Goal: Task Accomplishment & Management: Use online tool/utility

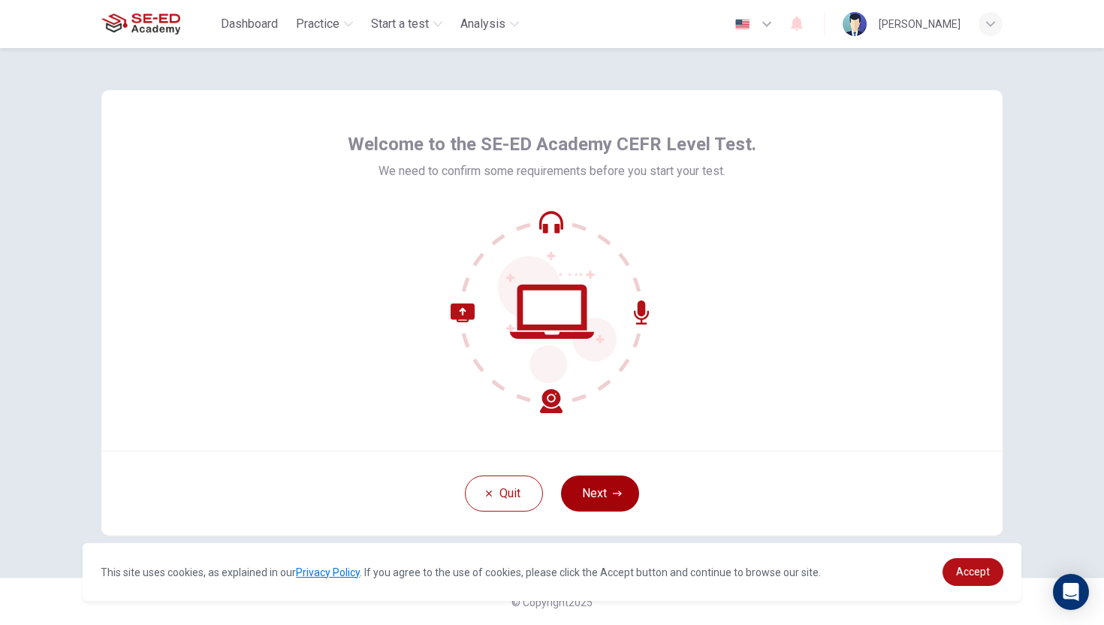
click at [577, 476] on button "Next" at bounding box center [600, 493] width 78 height 36
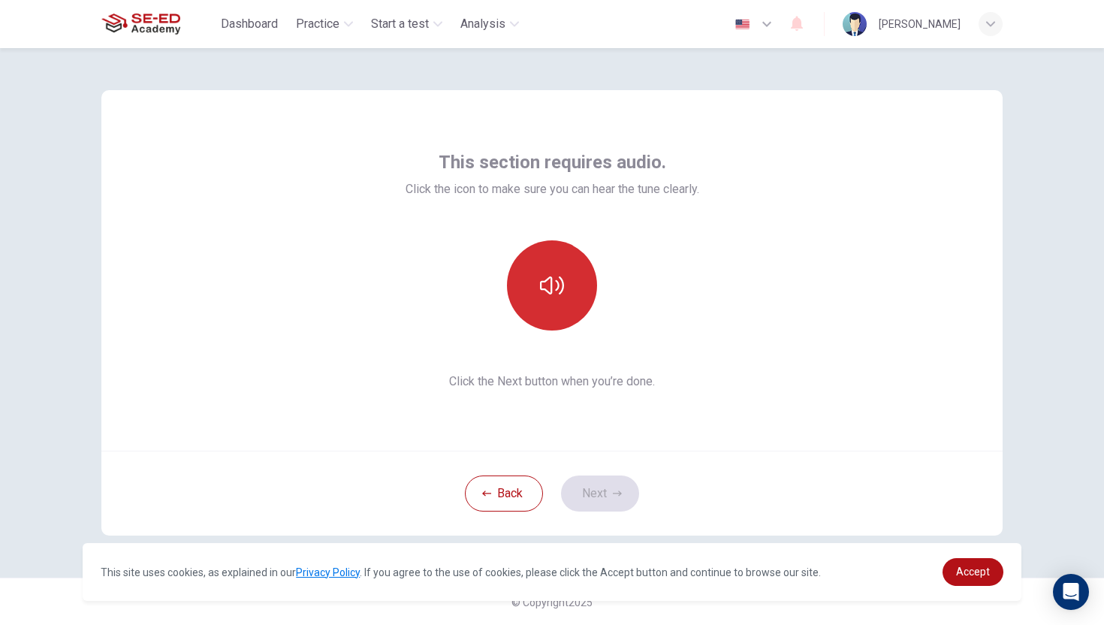
click at [565, 293] on button "button" at bounding box center [552, 285] width 90 height 90
click at [566, 282] on button "button" at bounding box center [552, 285] width 90 height 90
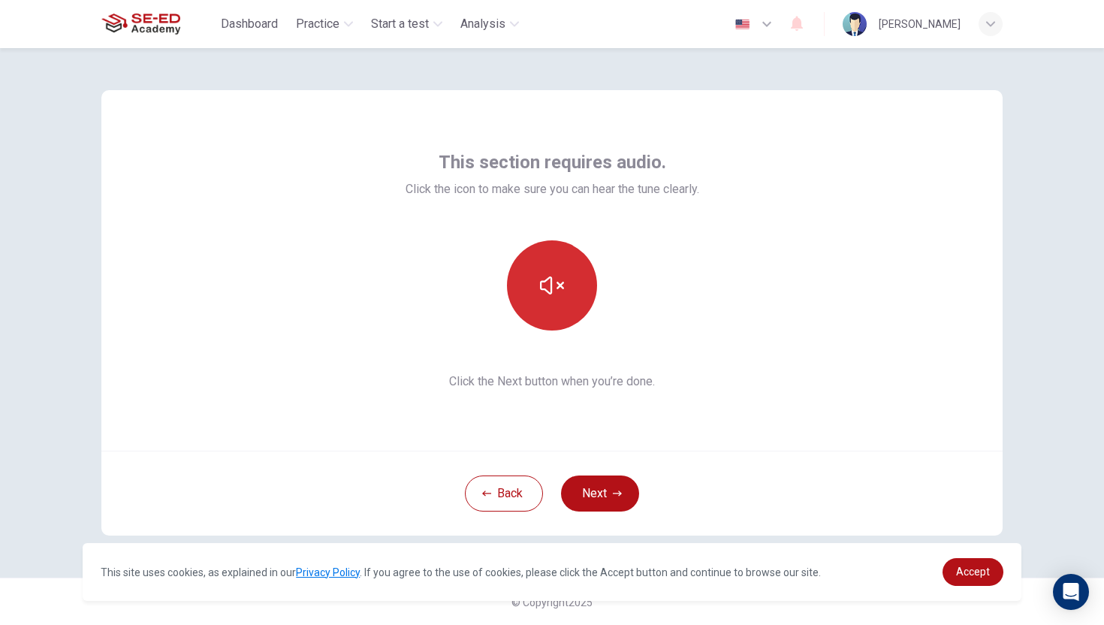
click at [566, 282] on button "button" at bounding box center [552, 285] width 90 height 90
click at [589, 502] on button "Next" at bounding box center [600, 493] width 78 height 36
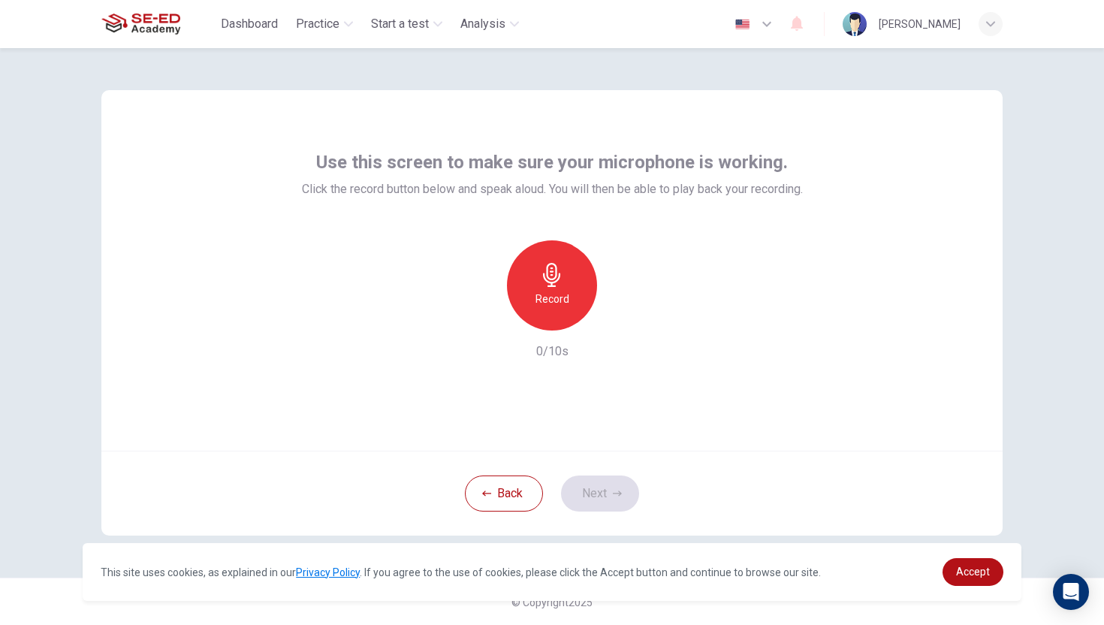
click at [560, 297] on h6 "Record" at bounding box center [552, 299] width 34 height 18
click at [588, 489] on button "Next" at bounding box center [600, 493] width 78 height 36
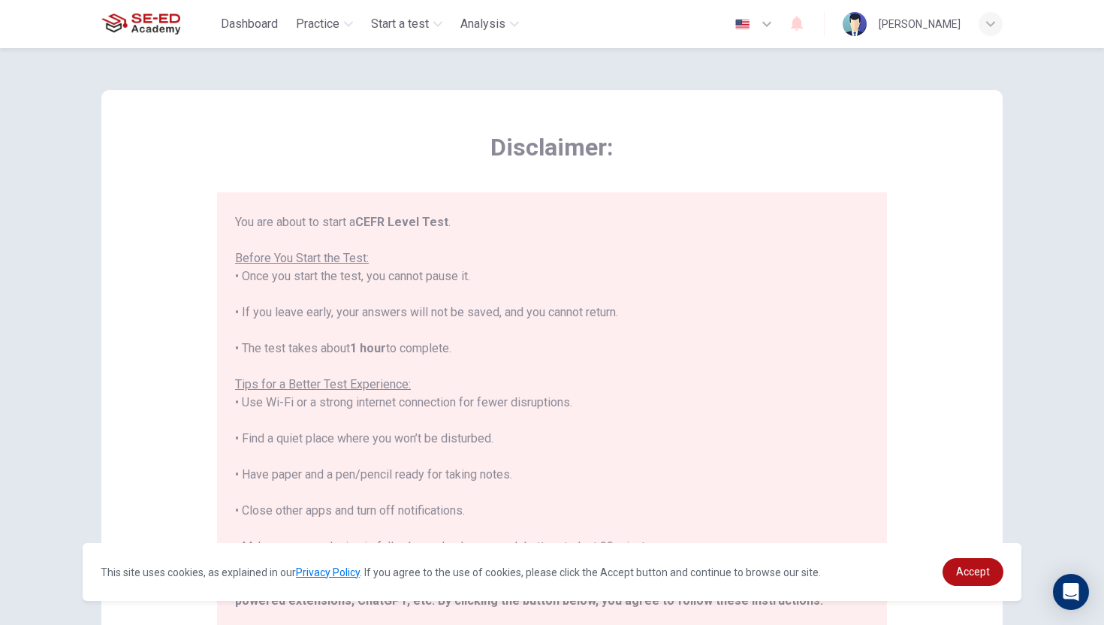
scroll to position [143, 0]
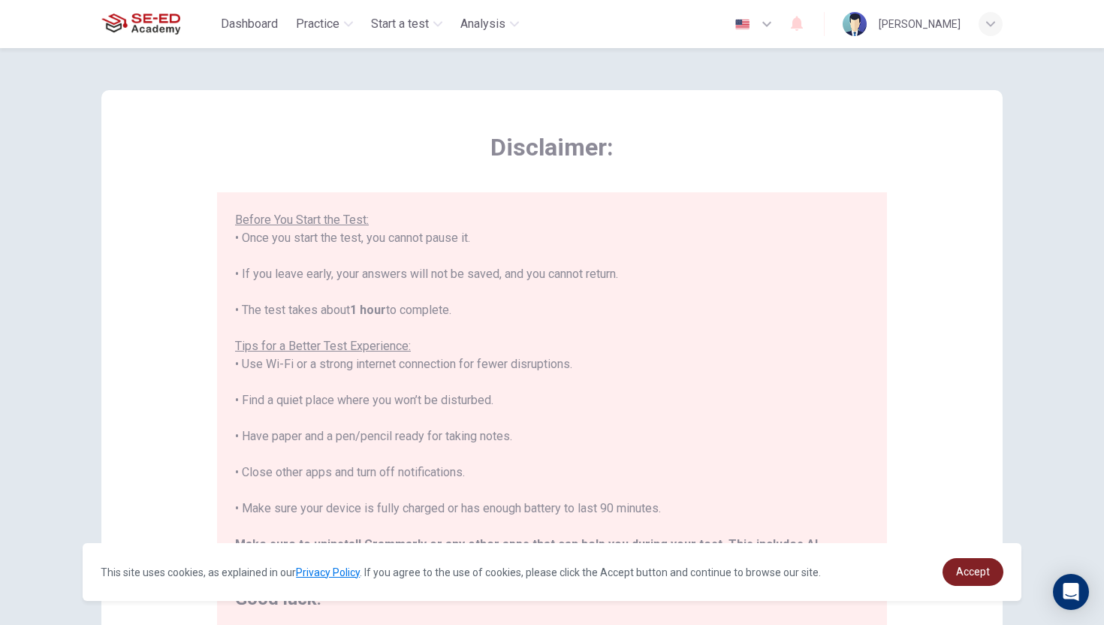
click at [959, 570] on span "Accept" at bounding box center [973, 571] width 34 height 12
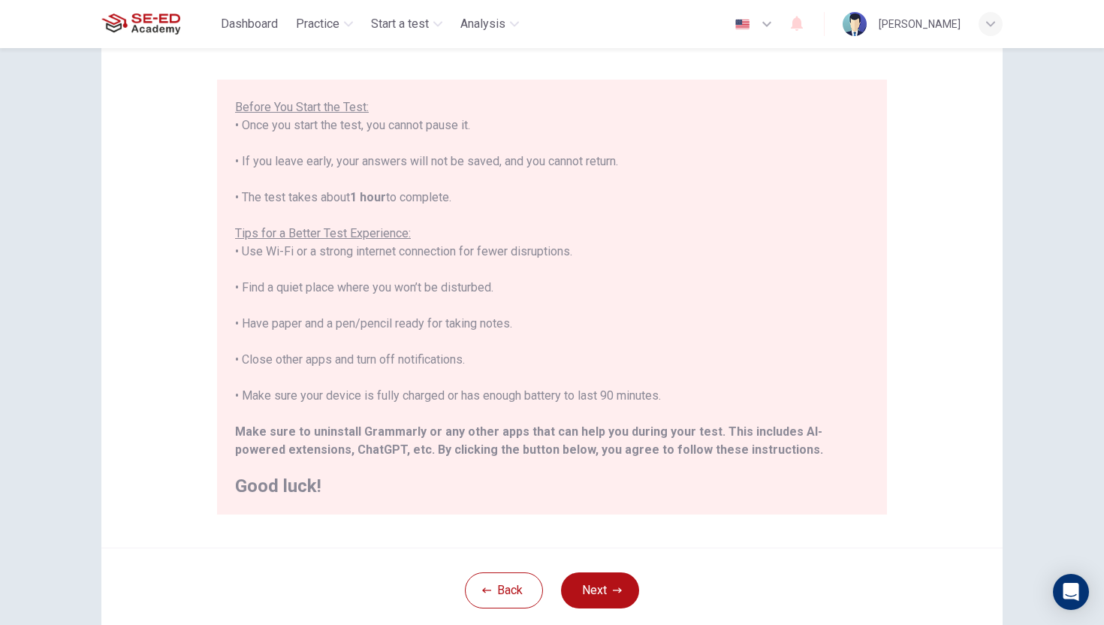
scroll to position [210, 0]
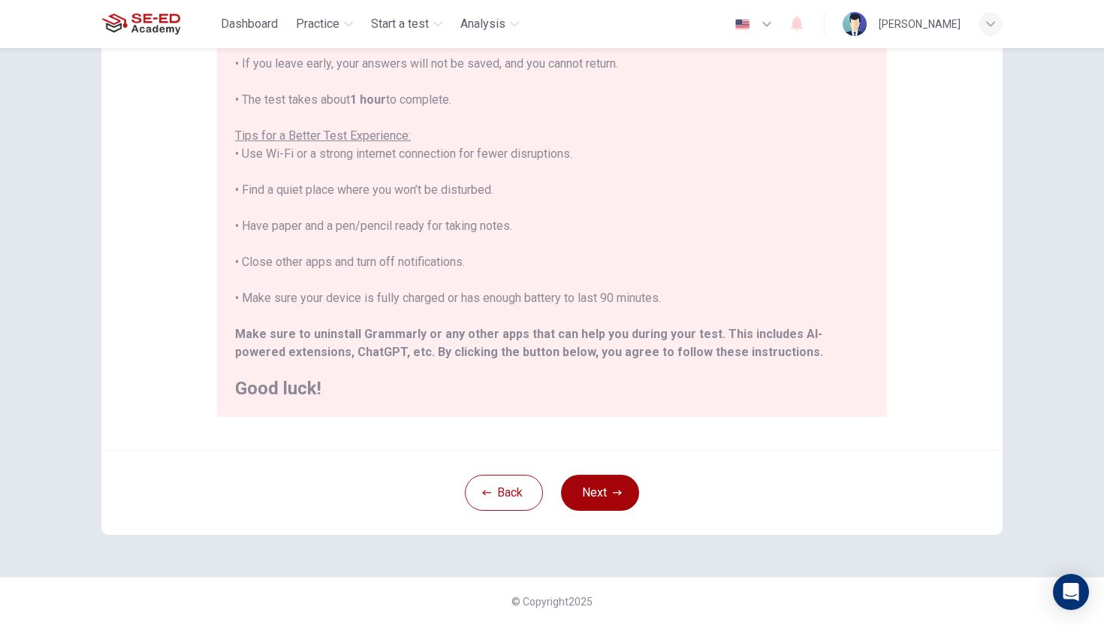
click at [593, 497] on button "Next" at bounding box center [600, 492] width 78 height 36
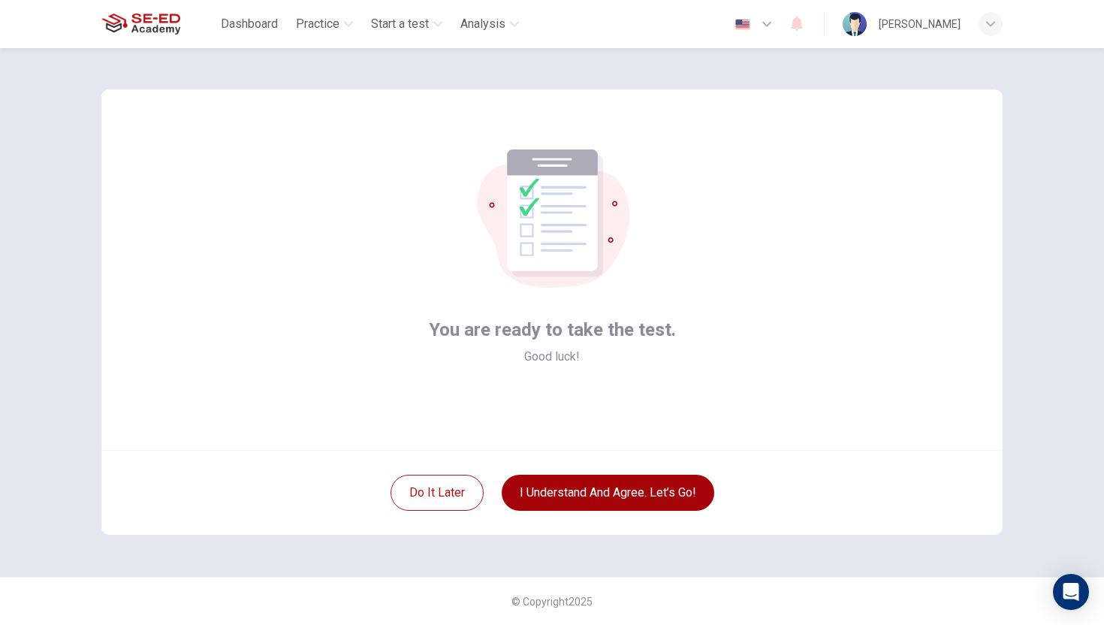
scroll to position [1, 0]
click at [601, 492] on button "I understand and agree. Let’s go!" at bounding box center [607, 492] width 212 height 36
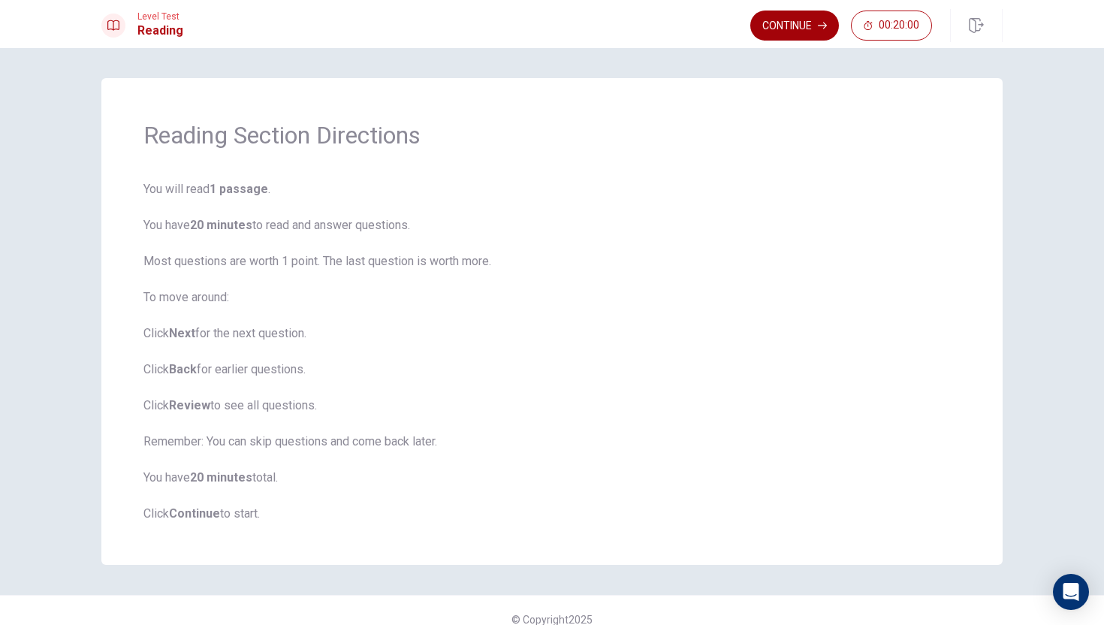
click at [779, 38] on button "Continue" at bounding box center [794, 26] width 89 height 30
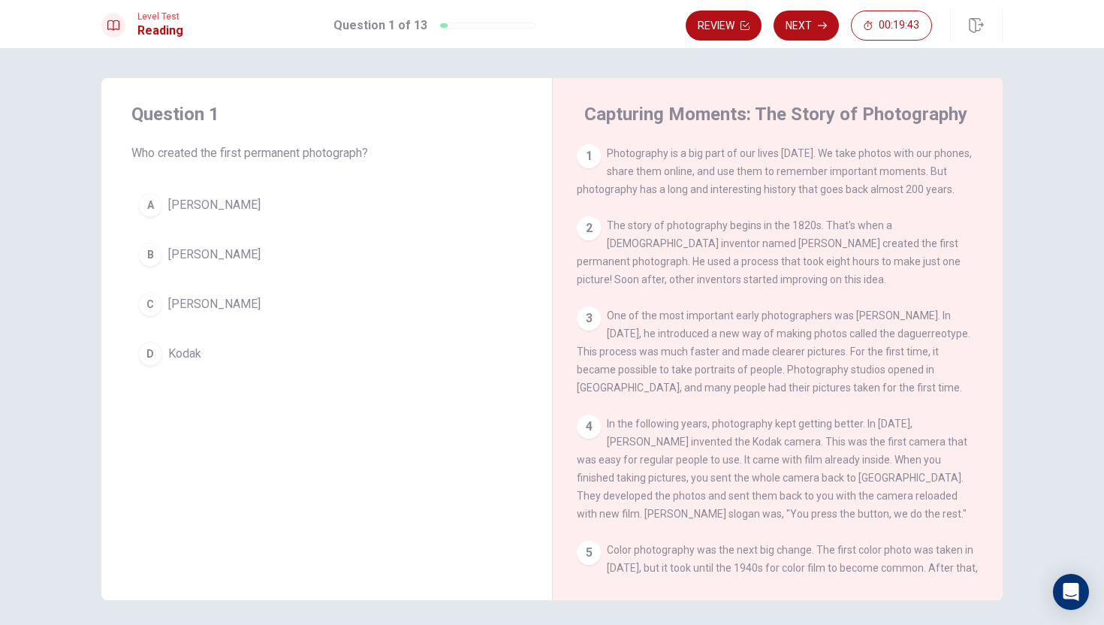
click at [149, 309] on div "C" at bounding box center [150, 304] width 24 height 24
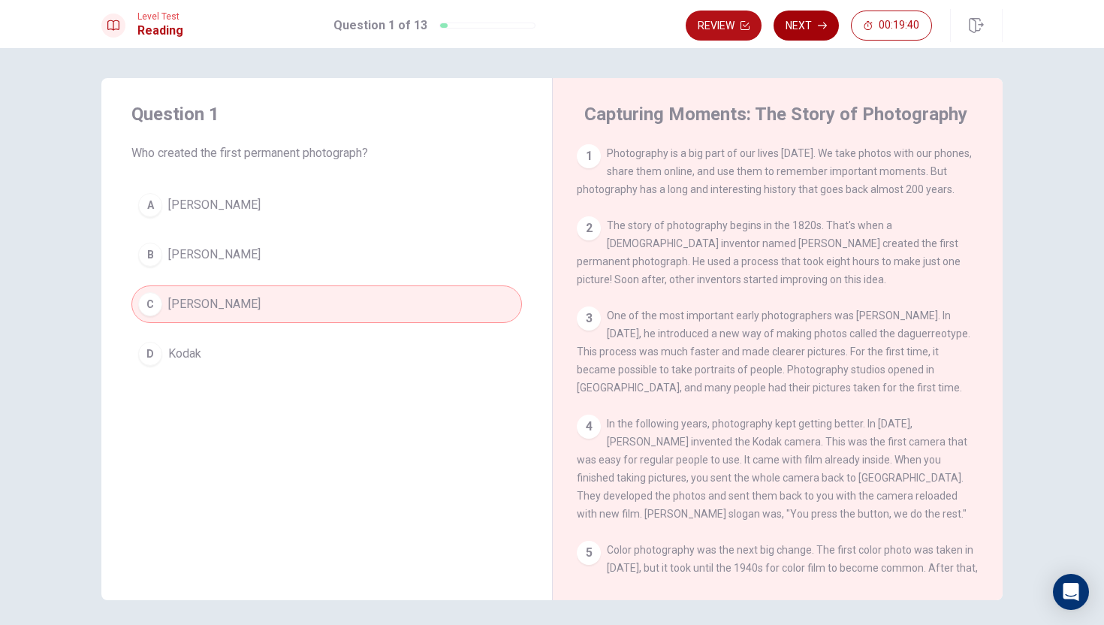
click at [815, 29] on button "Next" at bounding box center [805, 26] width 65 height 30
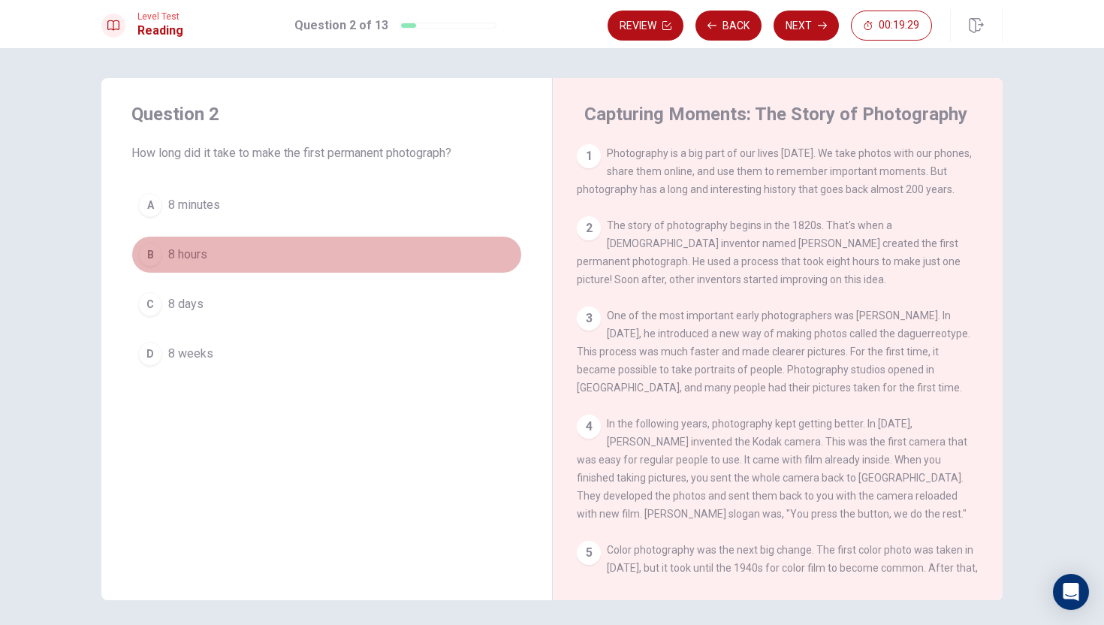
click at [152, 254] on div "B" at bounding box center [150, 254] width 24 height 24
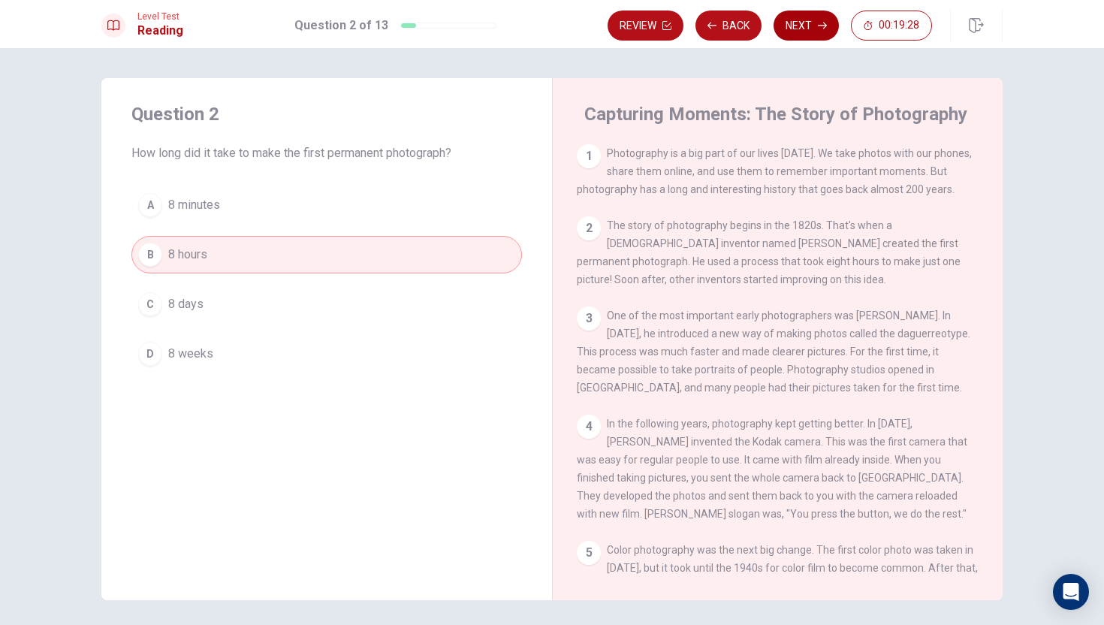
click at [821, 34] on button "Next" at bounding box center [805, 26] width 65 height 30
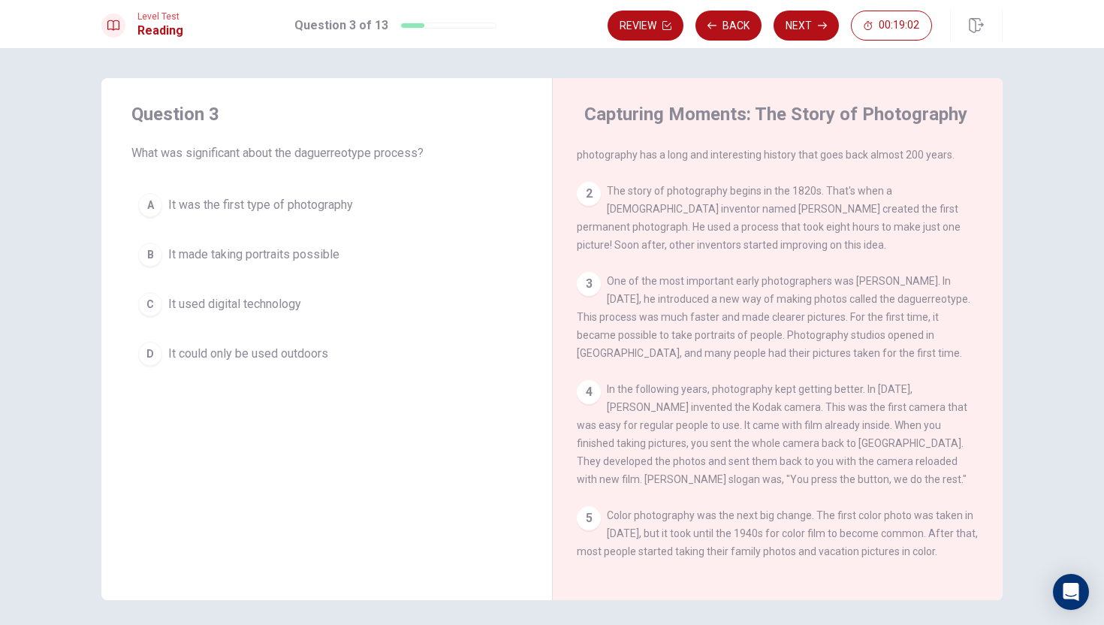
scroll to position [34, 0]
click at [154, 247] on div "B" at bounding box center [150, 254] width 24 height 24
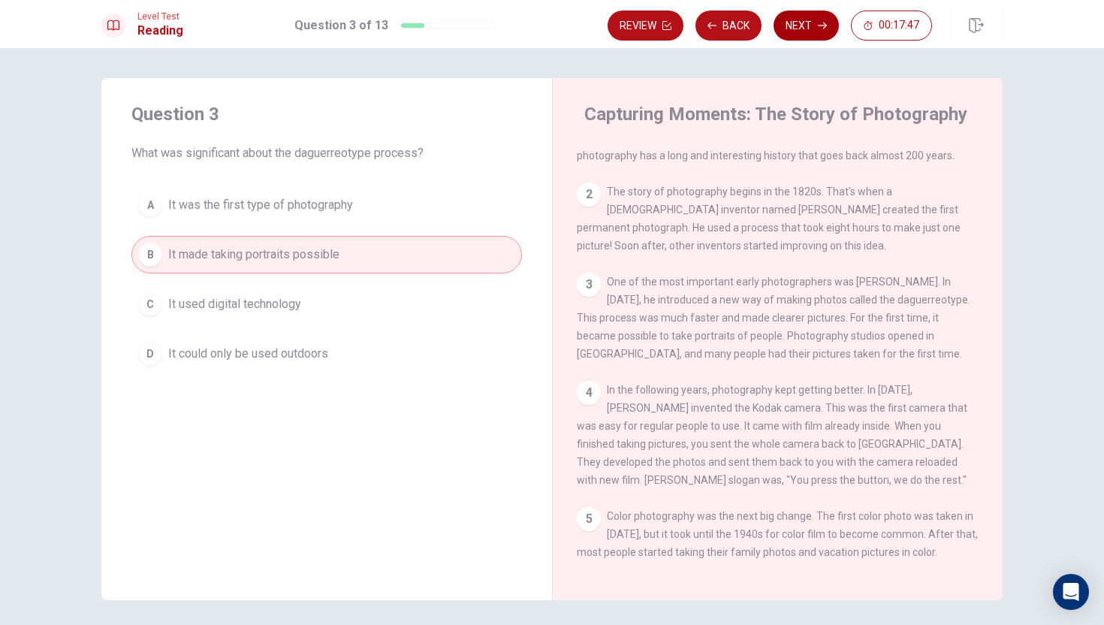
click at [811, 21] on button "Next" at bounding box center [805, 26] width 65 height 30
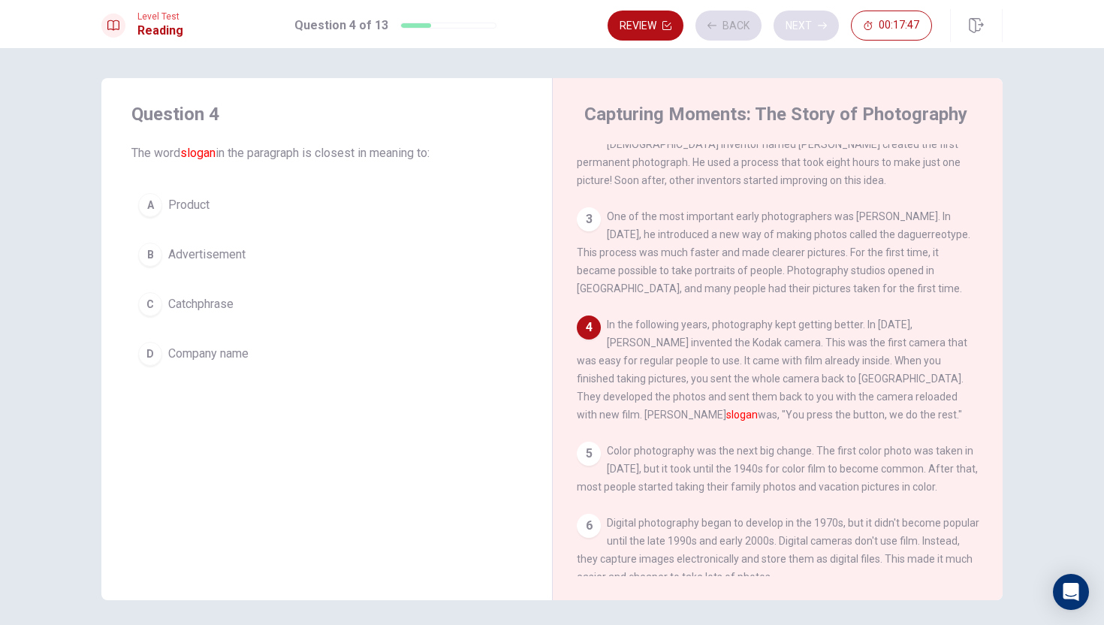
scroll to position [110, 0]
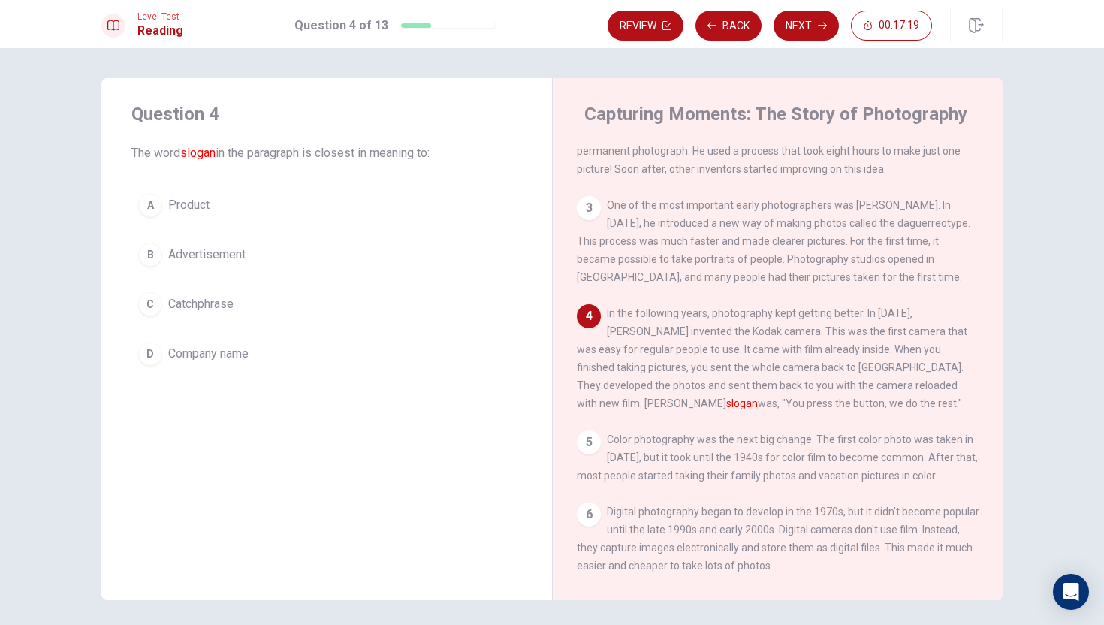
click at [152, 255] on div "B" at bounding box center [150, 254] width 24 height 24
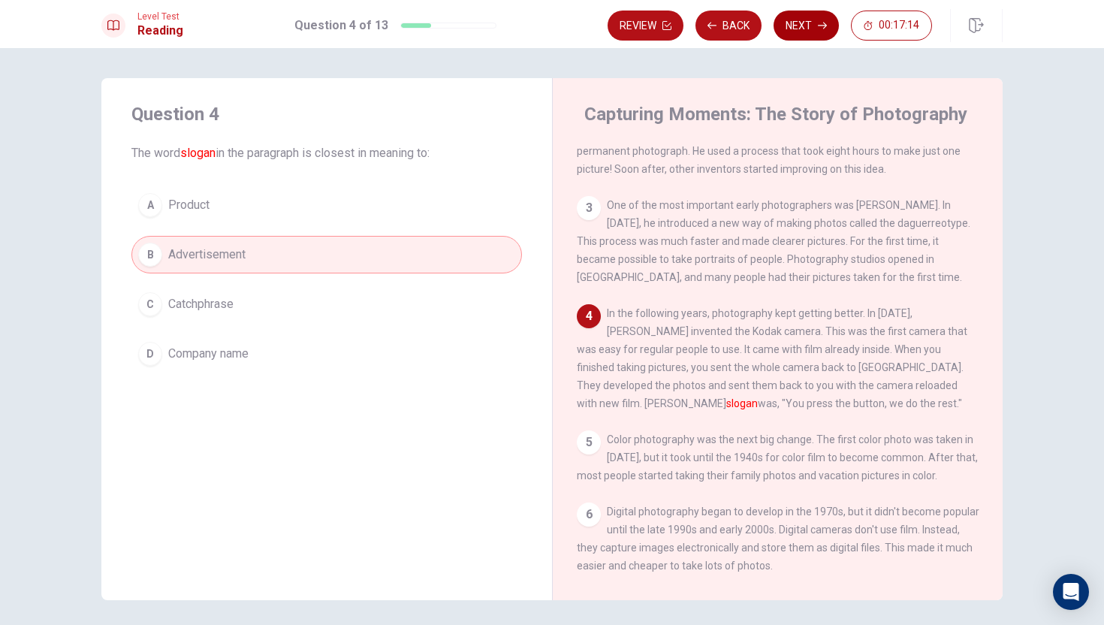
click at [813, 23] on button "Next" at bounding box center [805, 26] width 65 height 30
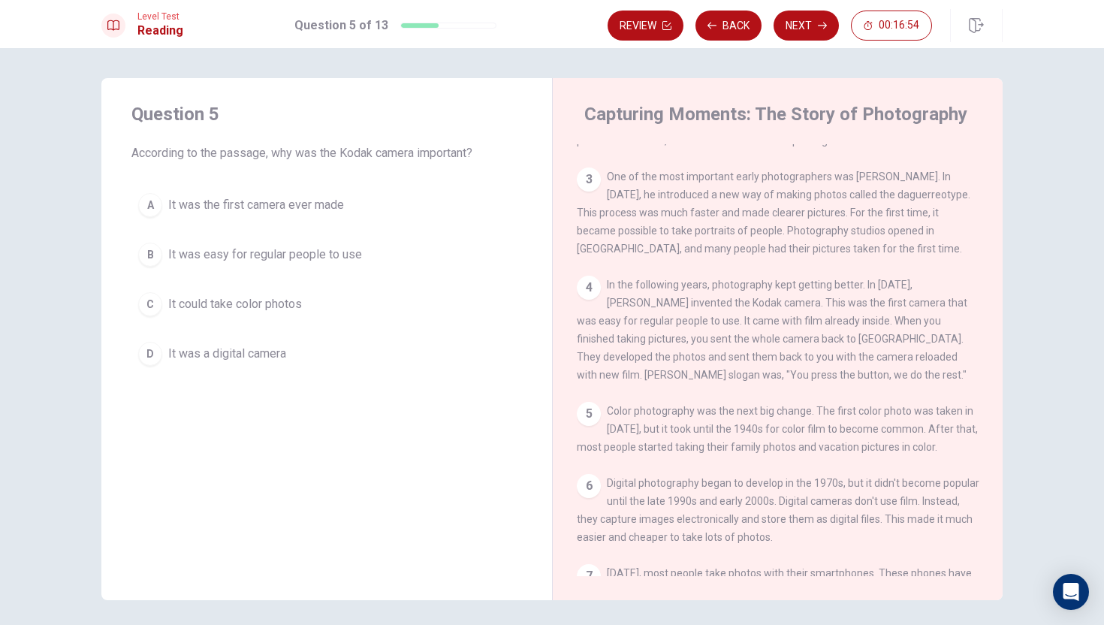
scroll to position [138, 0]
click at [148, 251] on div "B" at bounding box center [150, 254] width 24 height 24
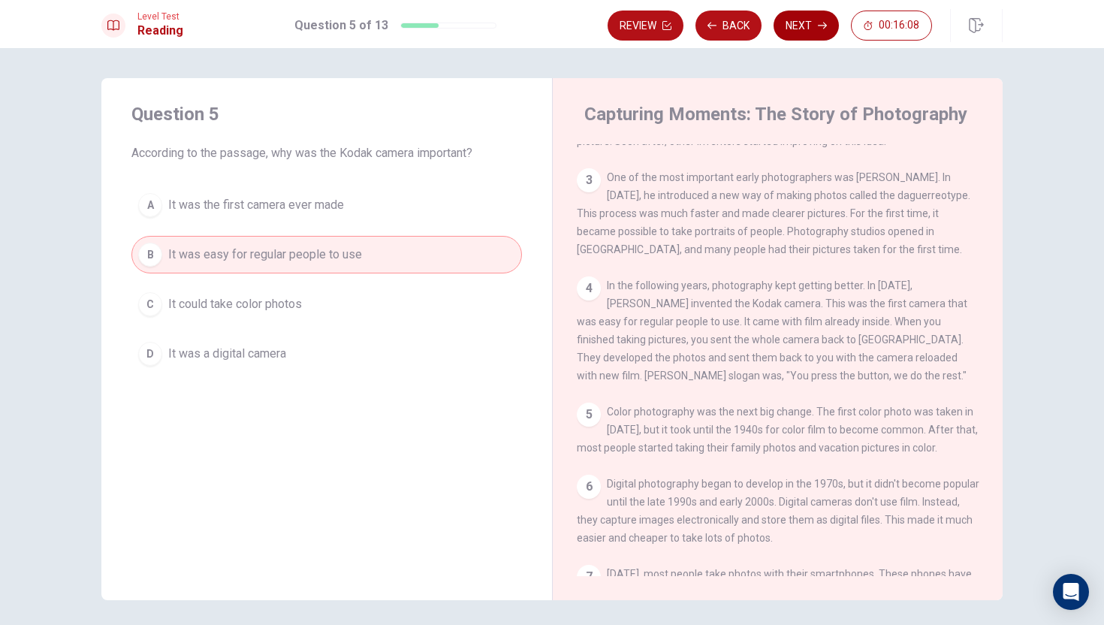
click at [812, 19] on button "Next" at bounding box center [805, 26] width 65 height 30
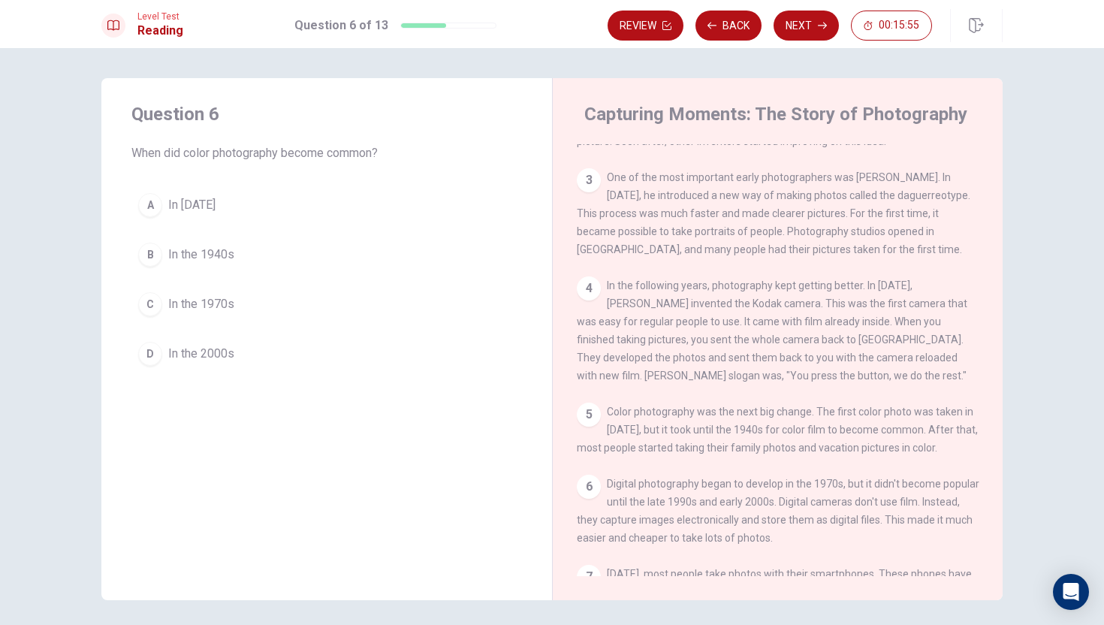
click at [146, 253] on div "B" at bounding box center [150, 254] width 24 height 24
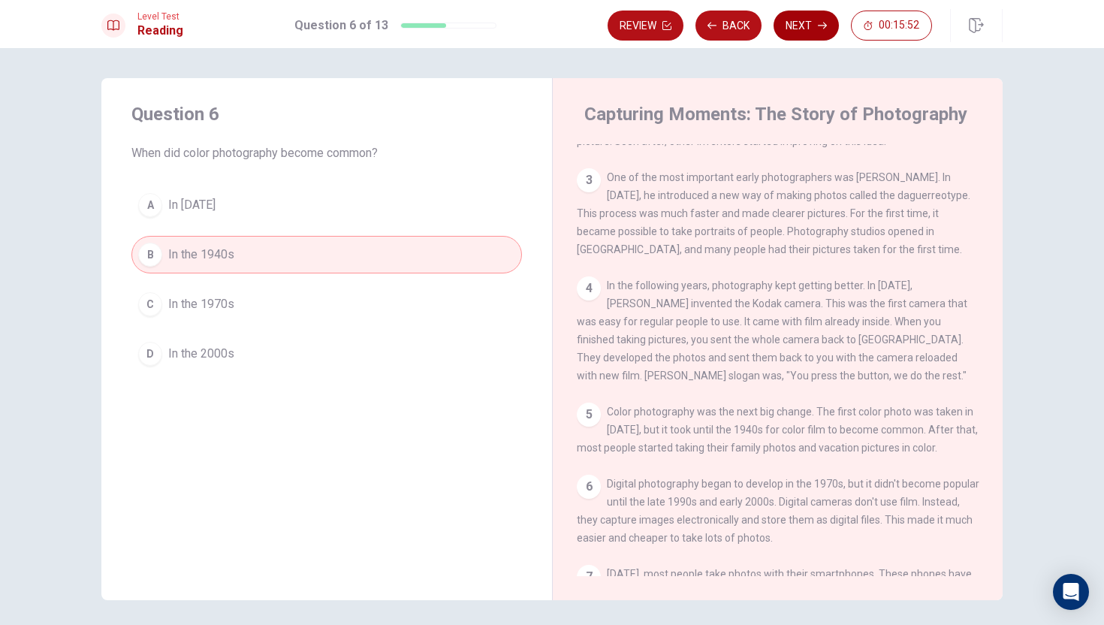
click at [797, 22] on button "Next" at bounding box center [805, 26] width 65 height 30
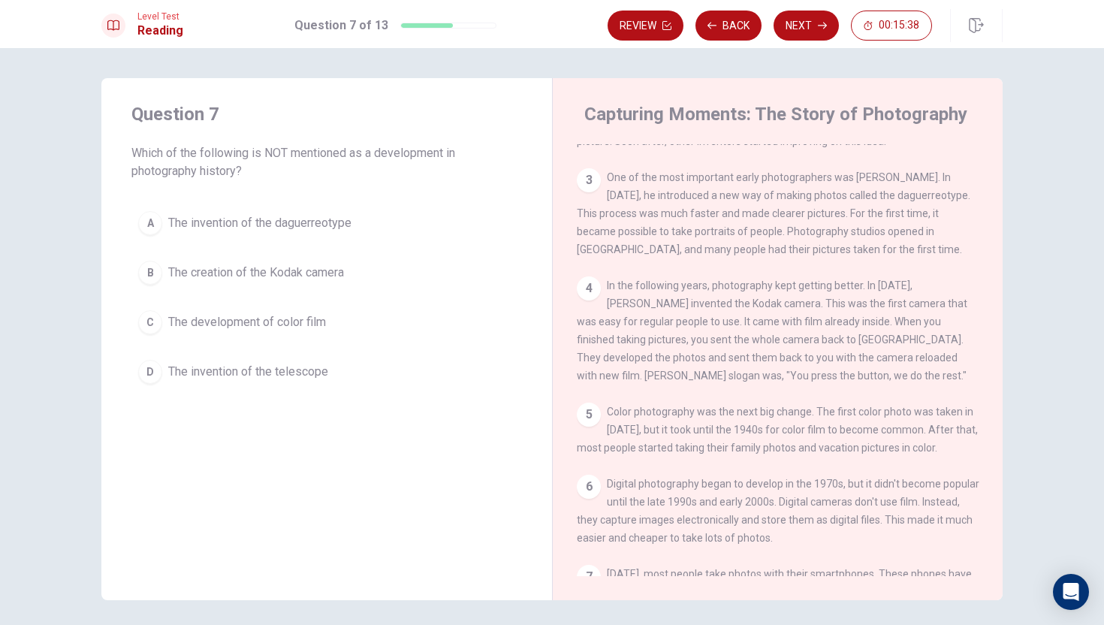
click at [153, 376] on div "D" at bounding box center [150, 372] width 24 height 24
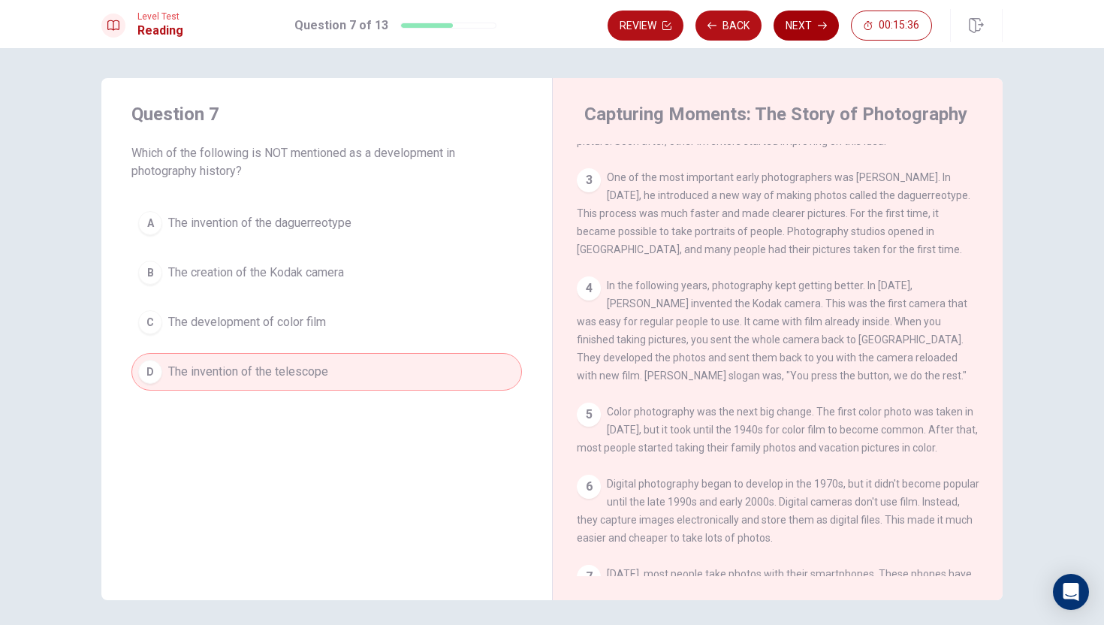
click at [800, 23] on button "Next" at bounding box center [805, 26] width 65 height 30
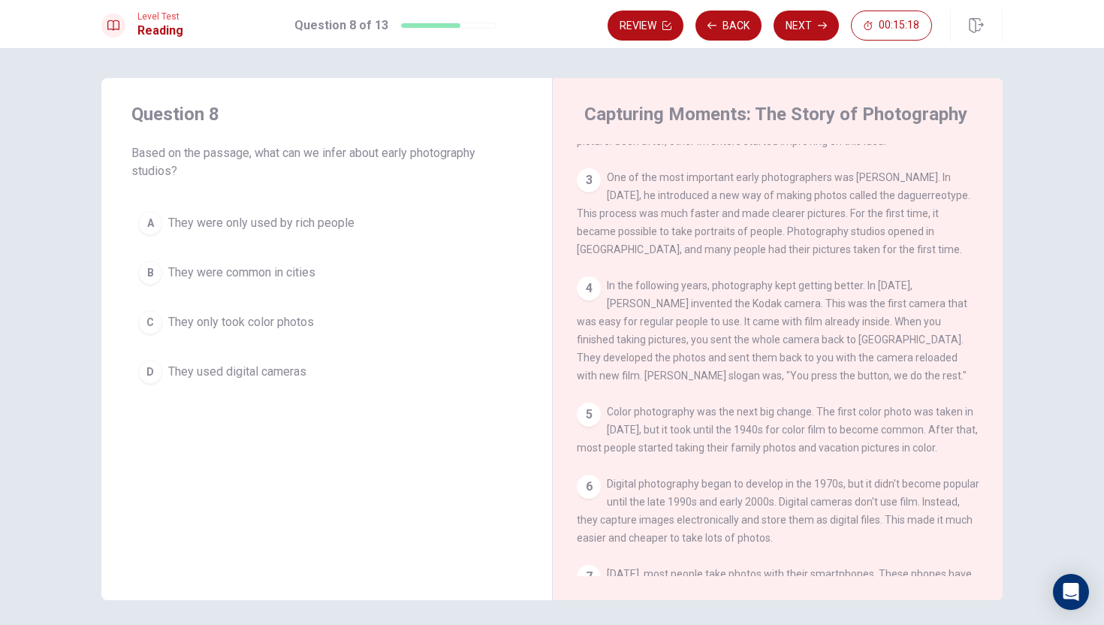
click at [151, 228] on div "A" at bounding box center [150, 223] width 24 height 24
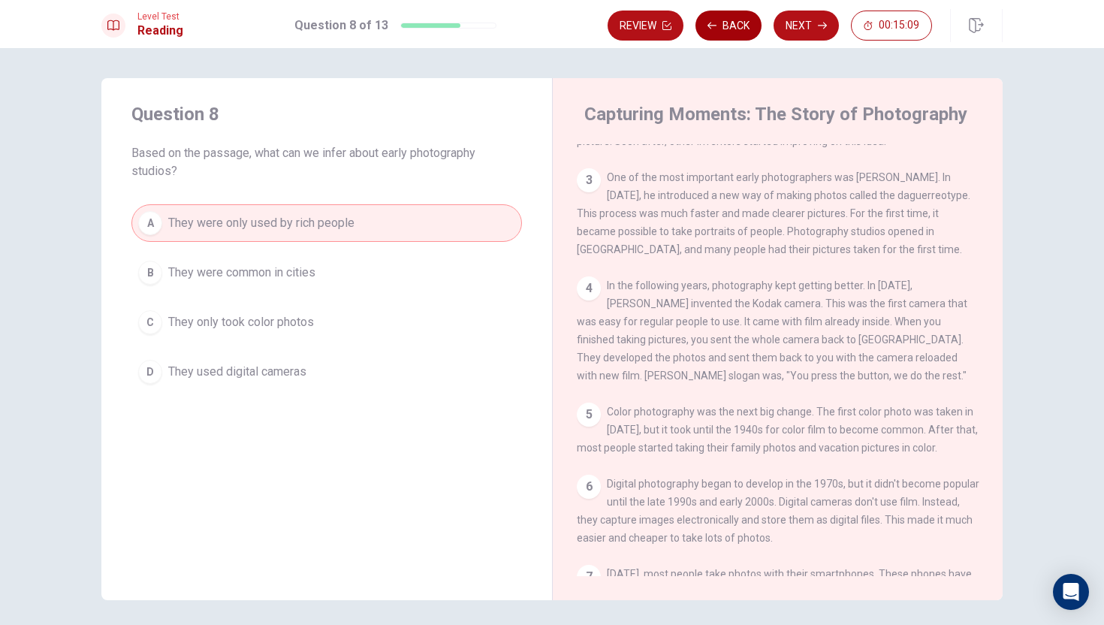
click at [709, 24] on icon "button" at bounding box center [711, 25] width 9 height 9
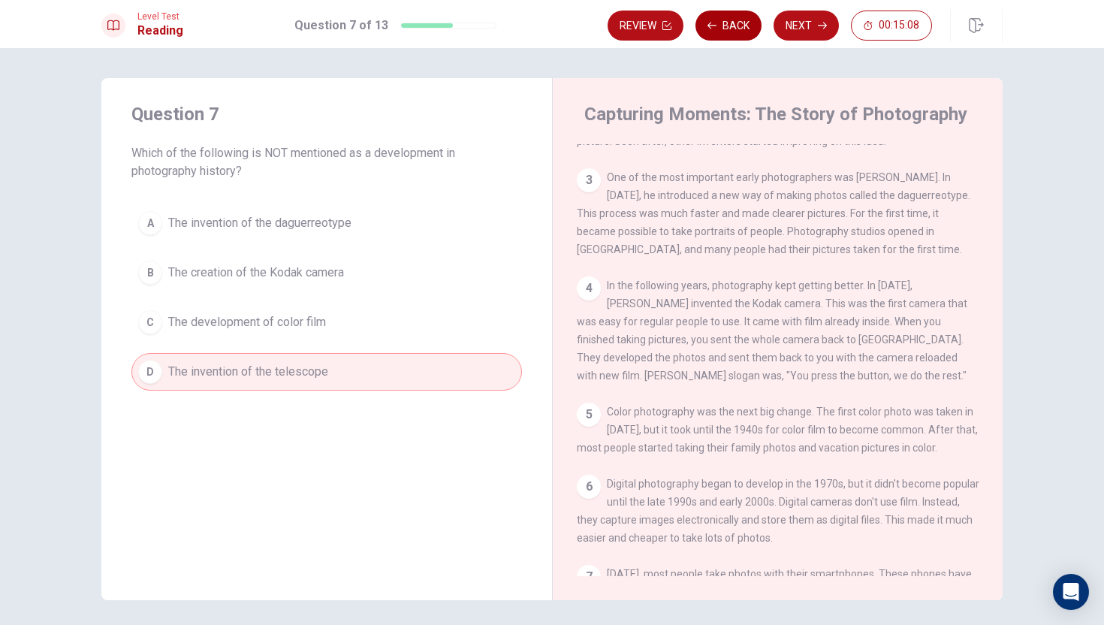
click at [709, 24] on icon "button" at bounding box center [711, 25] width 9 height 9
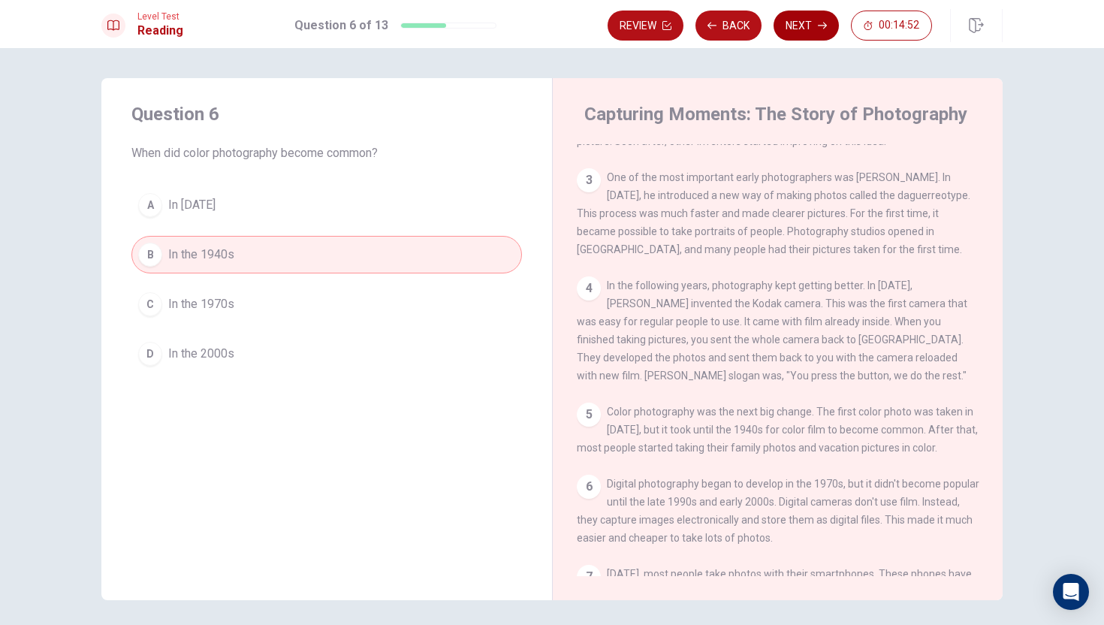
click at [803, 26] on button "Next" at bounding box center [805, 26] width 65 height 30
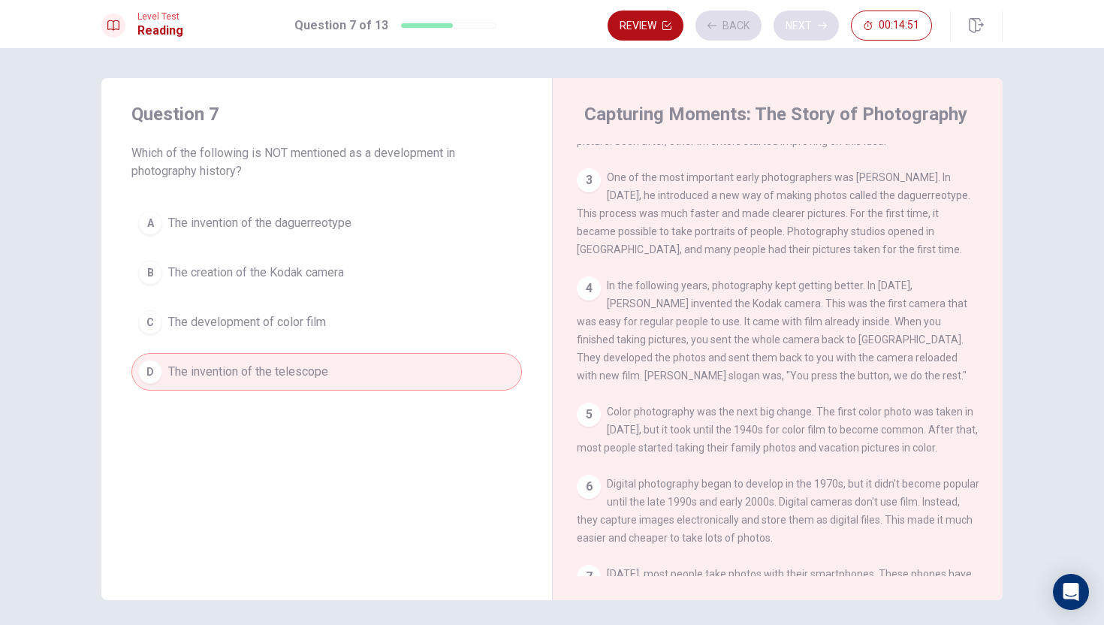
click at [803, 26] on div "Review Back Next 00:14:51" at bounding box center [769, 26] width 324 height 30
click at [803, 26] on button "Next" at bounding box center [805, 26] width 65 height 30
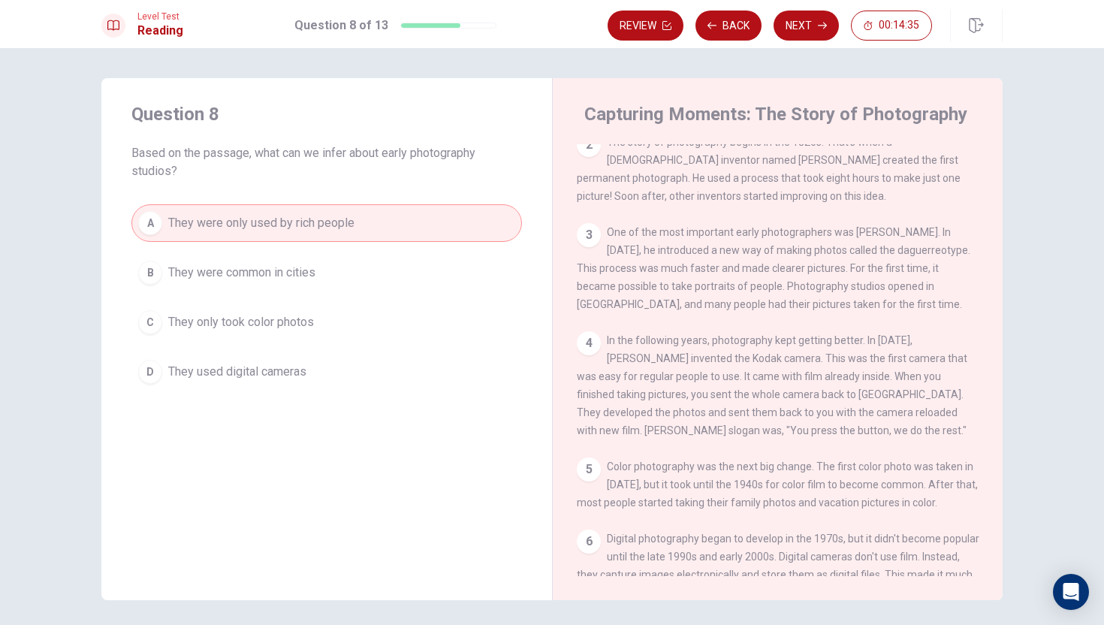
scroll to position [0, 0]
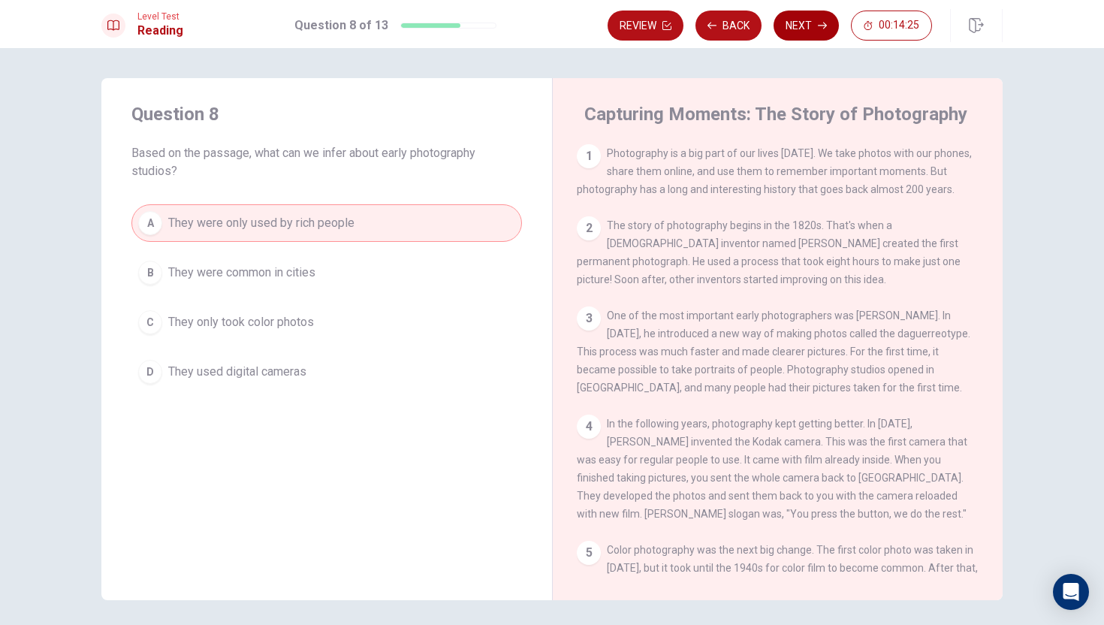
click at [815, 28] on button "Next" at bounding box center [805, 26] width 65 height 30
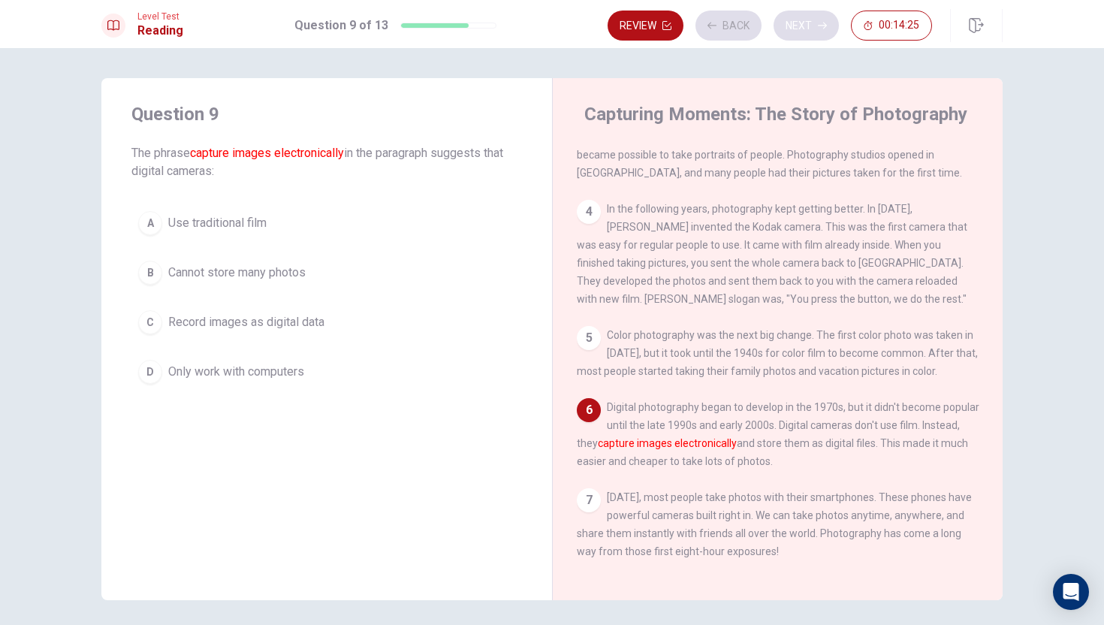
scroll to position [239, 0]
click at [150, 326] on div "C" at bounding box center [150, 322] width 24 height 24
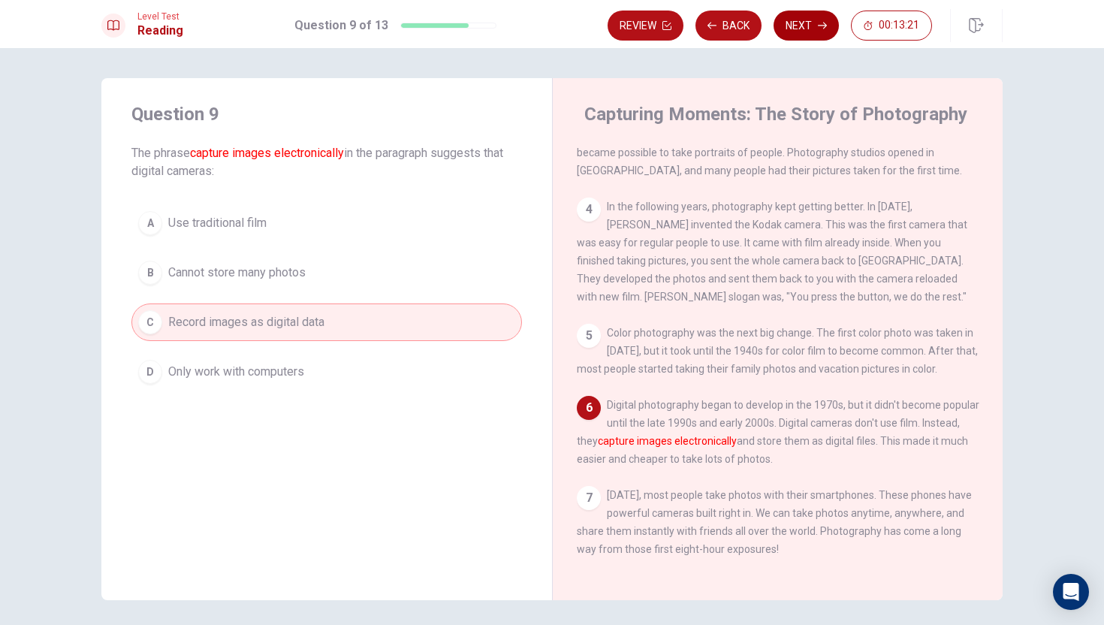
click at [803, 27] on button "Next" at bounding box center [805, 26] width 65 height 30
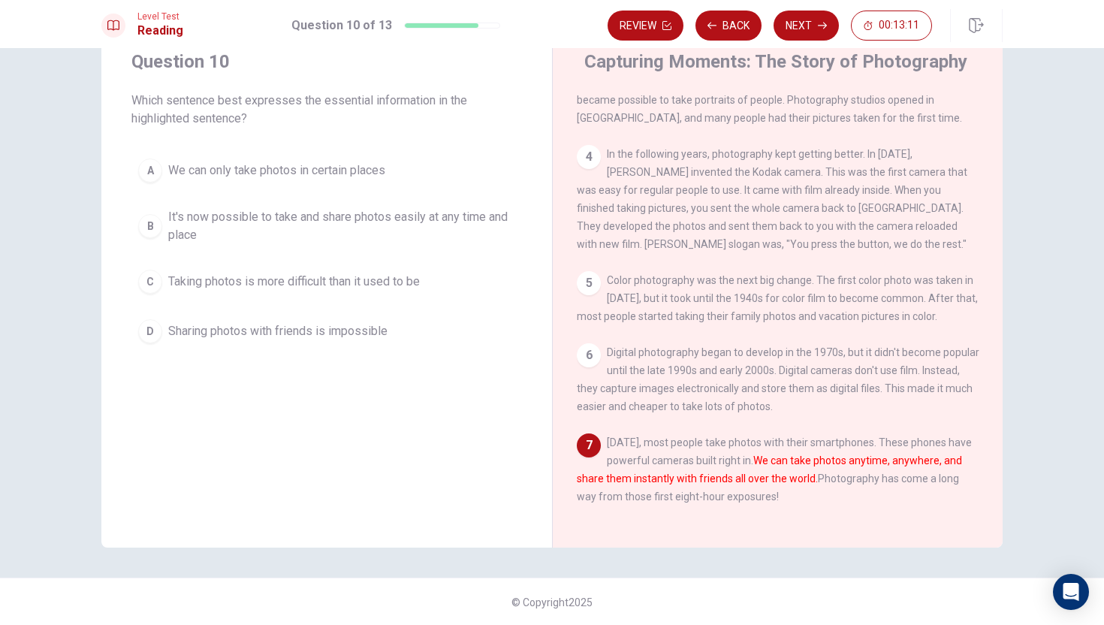
scroll to position [53, 0]
click at [150, 239] on button "B It's now possible to take and share photos easily at any time and place" at bounding box center [326, 225] width 390 height 50
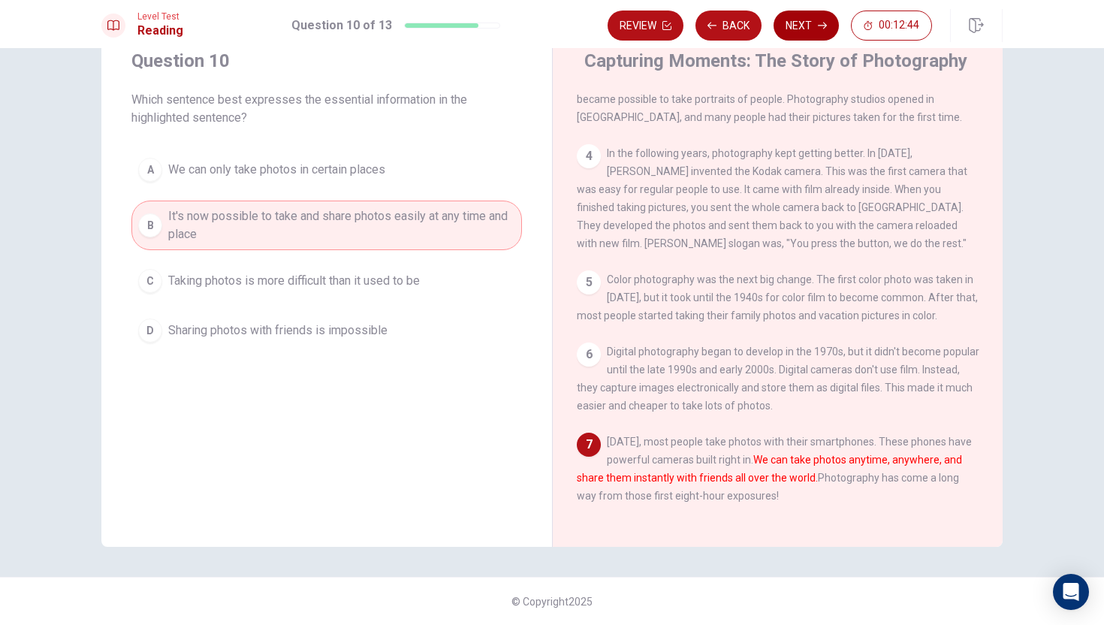
click at [806, 28] on button "Next" at bounding box center [805, 26] width 65 height 30
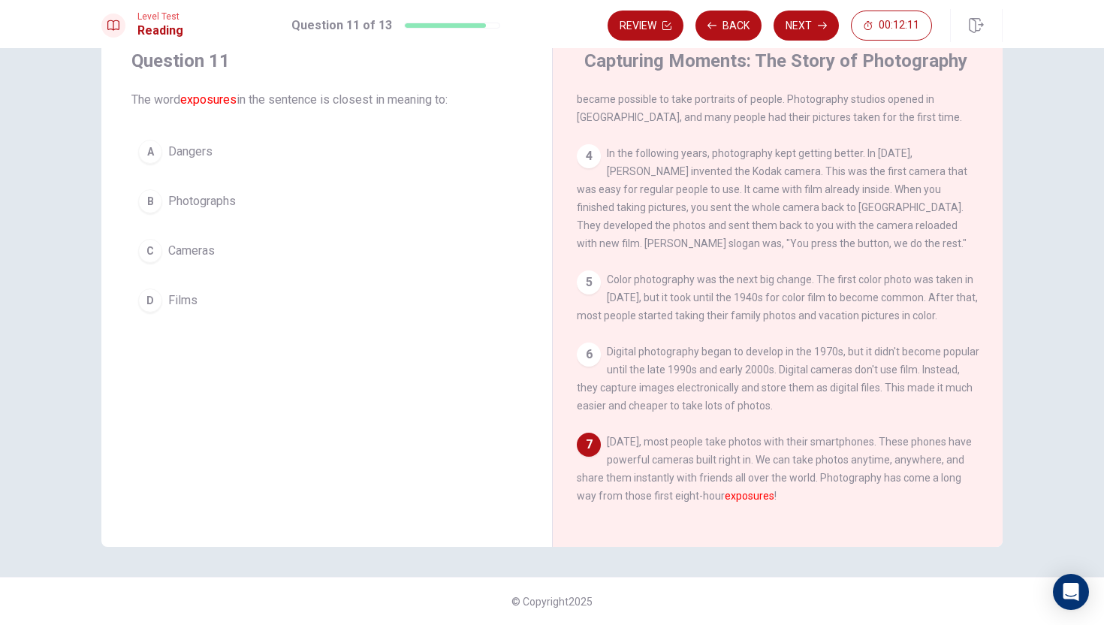
click at [152, 205] on div "B" at bounding box center [150, 201] width 24 height 24
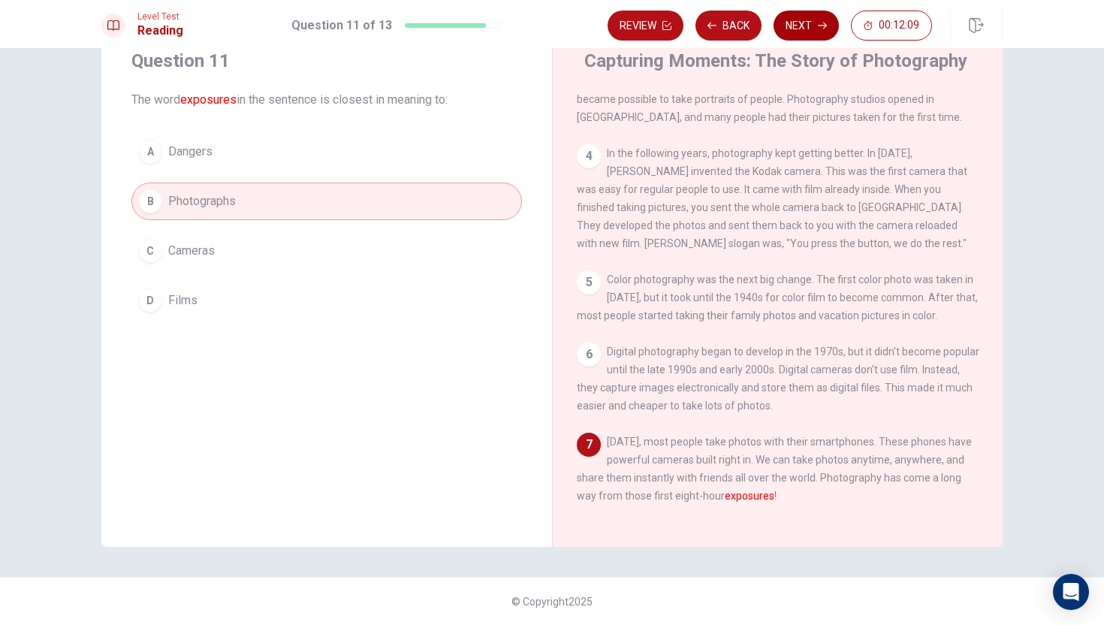
click at [801, 33] on button "Next" at bounding box center [805, 26] width 65 height 30
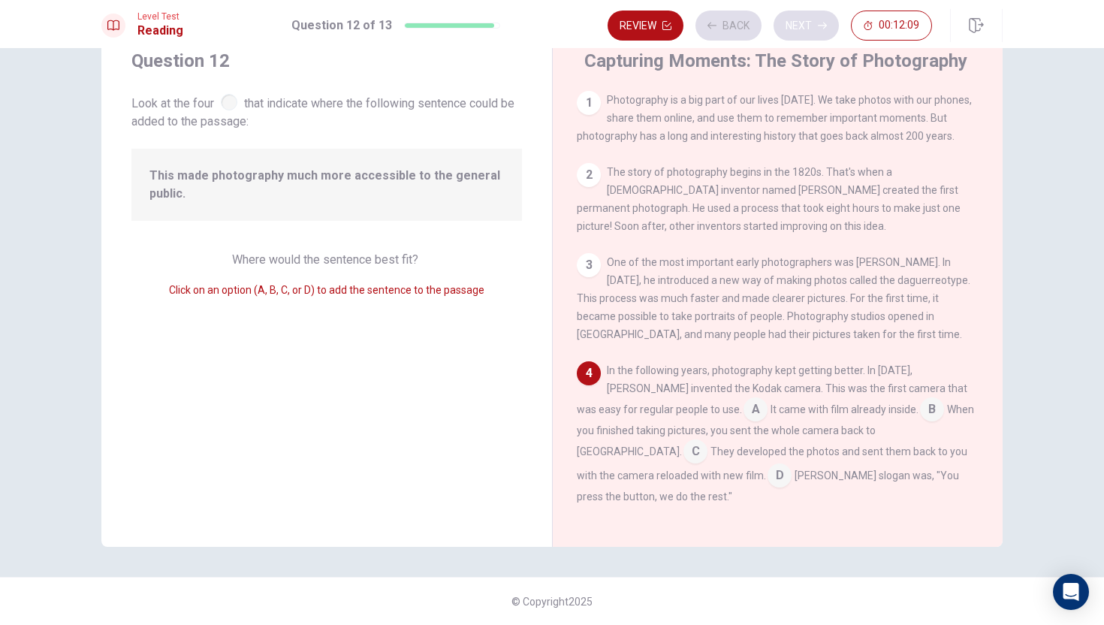
scroll to position [124, 0]
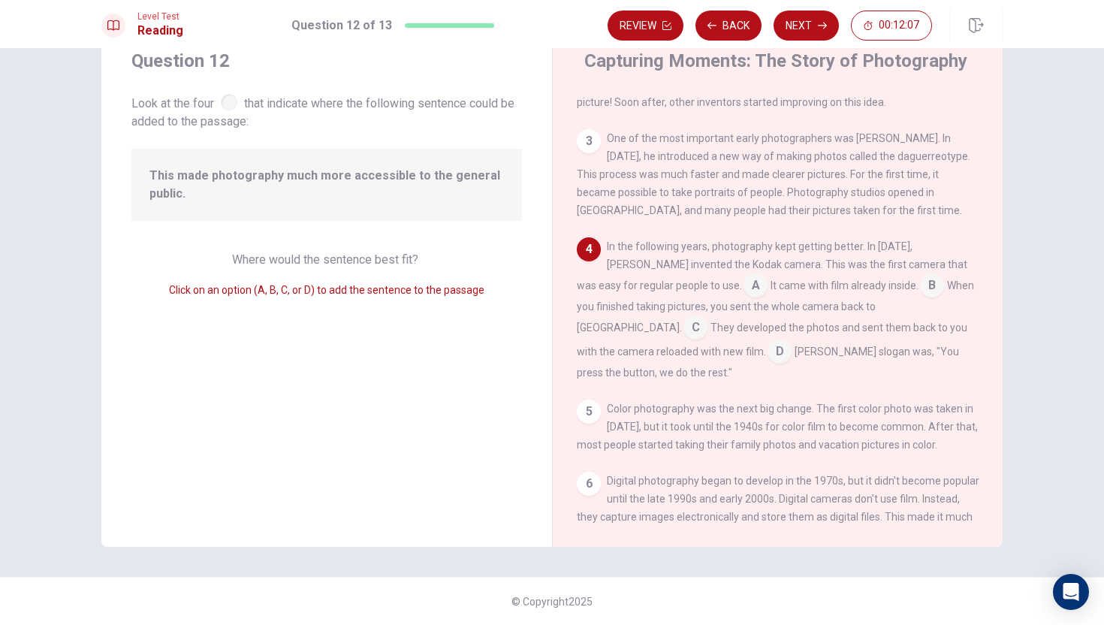
click at [258, 197] on span "This made photography much more accessible to the general public." at bounding box center [326, 185] width 354 height 36
click at [294, 265] on span "Where would the sentence best fit?" at bounding box center [326, 259] width 189 height 14
click at [920, 291] on input at bounding box center [932, 287] width 24 height 24
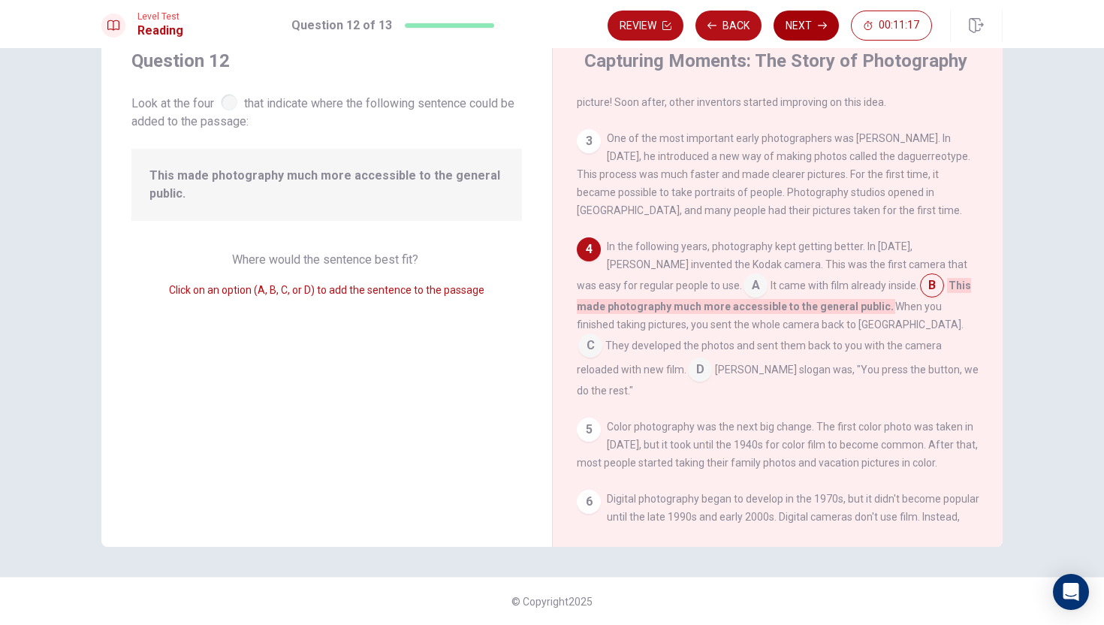
click at [814, 31] on button "Next" at bounding box center [805, 26] width 65 height 30
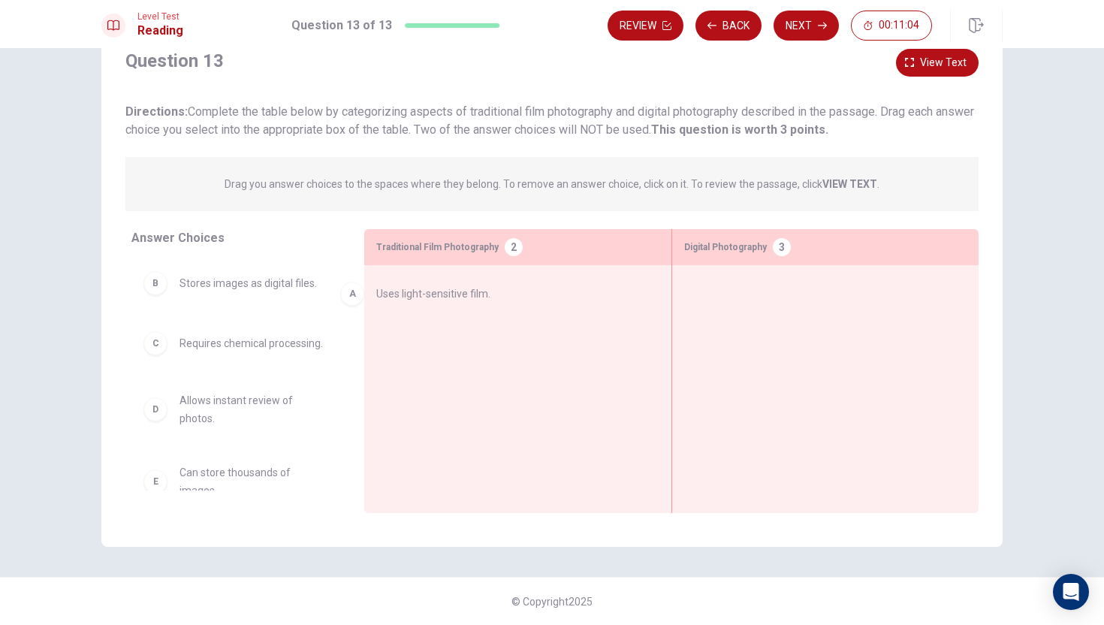
drag, startPoint x: 221, startPoint y: 289, endPoint x: 420, endPoint y: 299, distance: 199.9
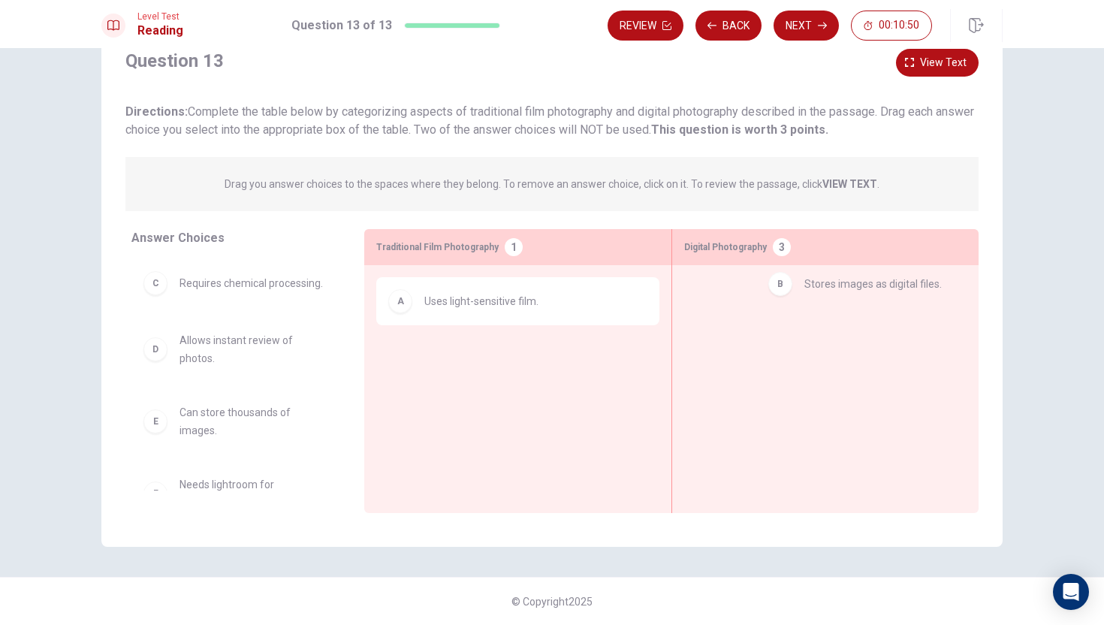
drag, startPoint x: 224, startPoint y: 291, endPoint x: 853, endPoint y: 289, distance: 628.4
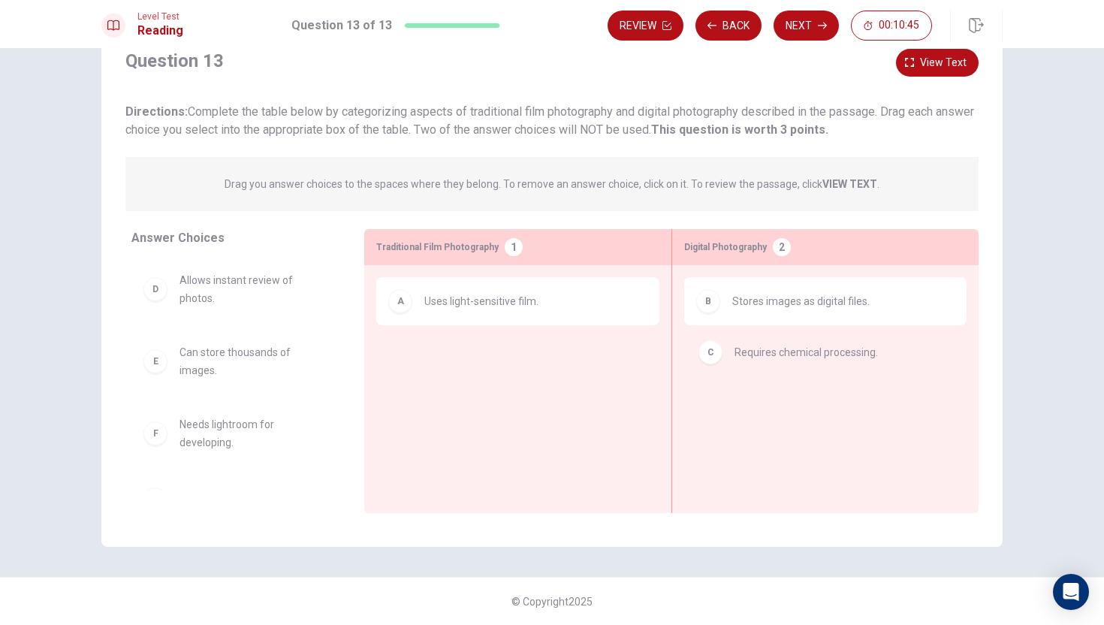
drag, startPoint x: 279, startPoint y: 291, endPoint x: 843, endPoint y: 355, distance: 567.4
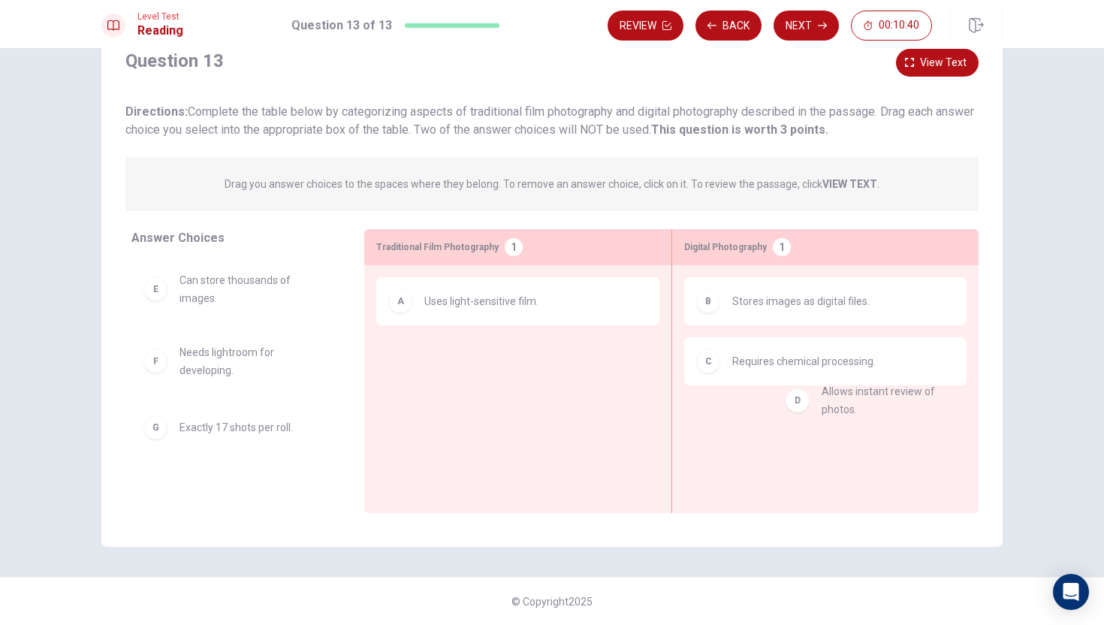
drag, startPoint x: 279, startPoint y: 288, endPoint x: 932, endPoint y: 401, distance: 662.8
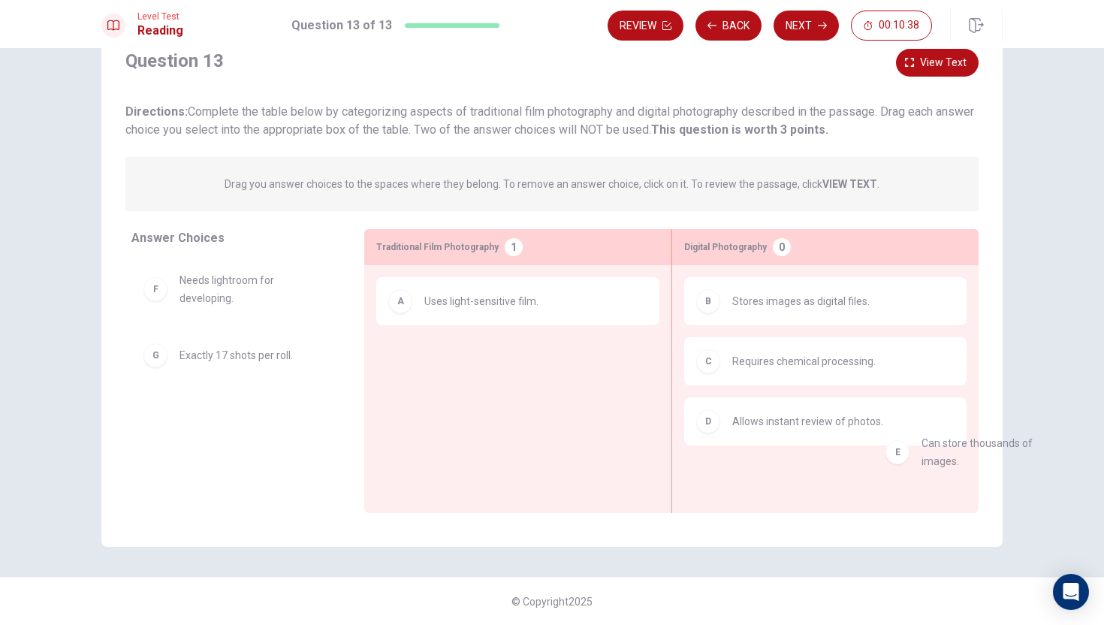
drag, startPoint x: 298, startPoint y: 285, endPoint x: 1046, endPoint y: 450, distance: 765.8
drag, startPoint x: 253, startPoint y: 295, endPoint x: 812, endPoint y: 486, distance: 590.9
drag, startPoint x: 188, startPoint y: 420, endPoint x: 456, endPoint y: 362, distance: 273.4
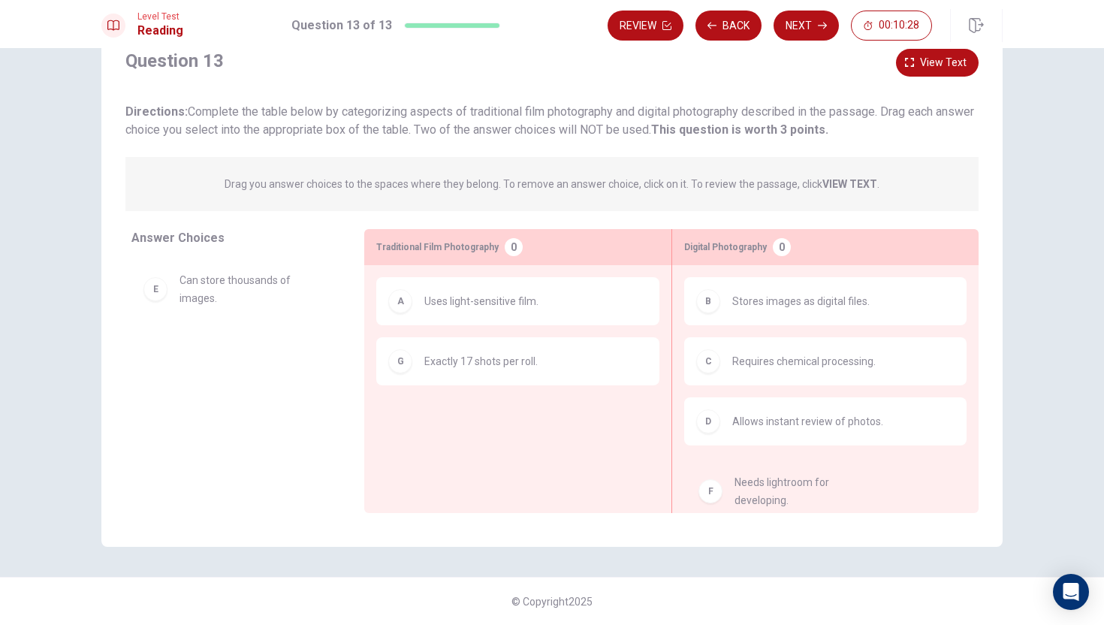
drag, startPoint x: 200, startPoint y: 354, endPoint x: 764, endPoint y: 491, distance: 579.6
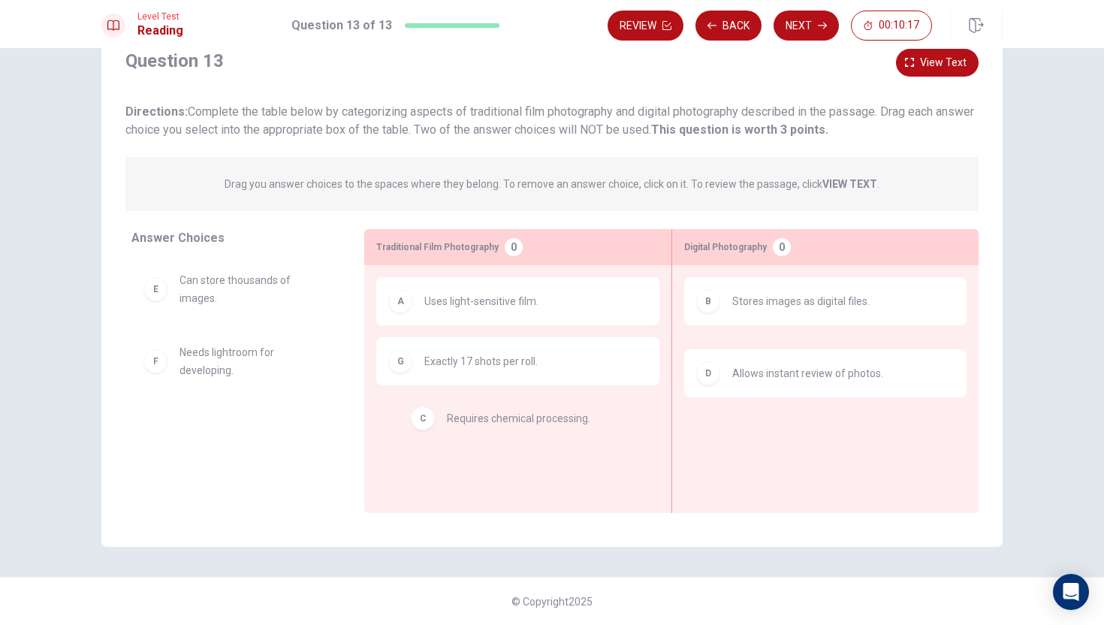
drag, startPoint x: 825, startPoint y: 368, endPoint x: 536, endPoint y: 425, distance: 294.6
drag, startPoint x: 712, startPoint y: 363, endPoint x: 123, endPoint y: 419, distance: 592.0
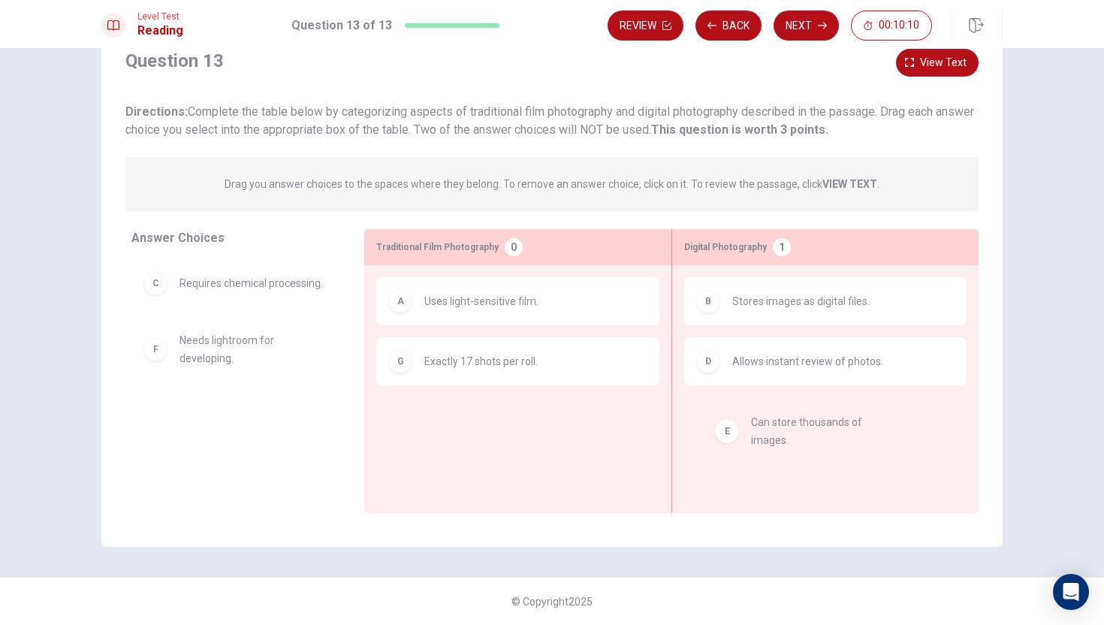
drag, startPoint x: 189, startPoint y: 348, endPoint x: 764, endPoint y: 427, distance: 580.4
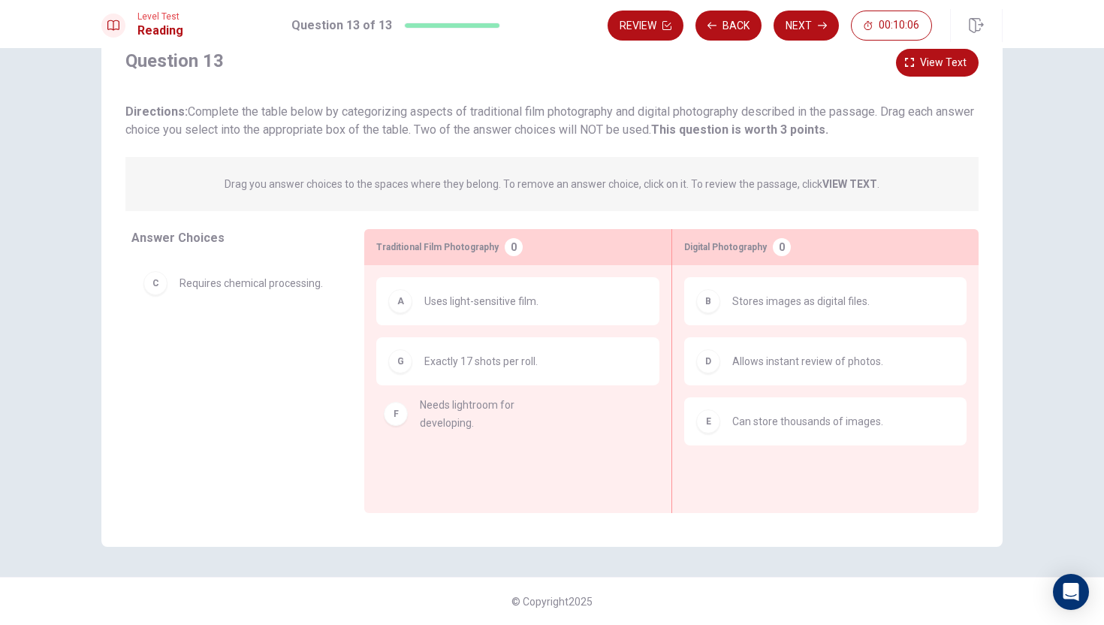
drag, startPoint x: 204, startPoint y: 352, endPoint x: 448, endPoint y: 414, distance: 251.6
drag, startPoint x: 265, startPoint y: 282, endPoint x: 554, endPoint y: 429, distance: 324.3
drag, startPoint x: 276, startPoint y: 290, endPoint x: 901, endPoint y: 471, distance: 650.3
drag, startPoint x: 221, startPoint y: 354, endPoint x: 777, endPoint y: 505, distance: 576.6
click at [797, 25] on button "Next" at bounding box center [805, 26] width 65 height 30
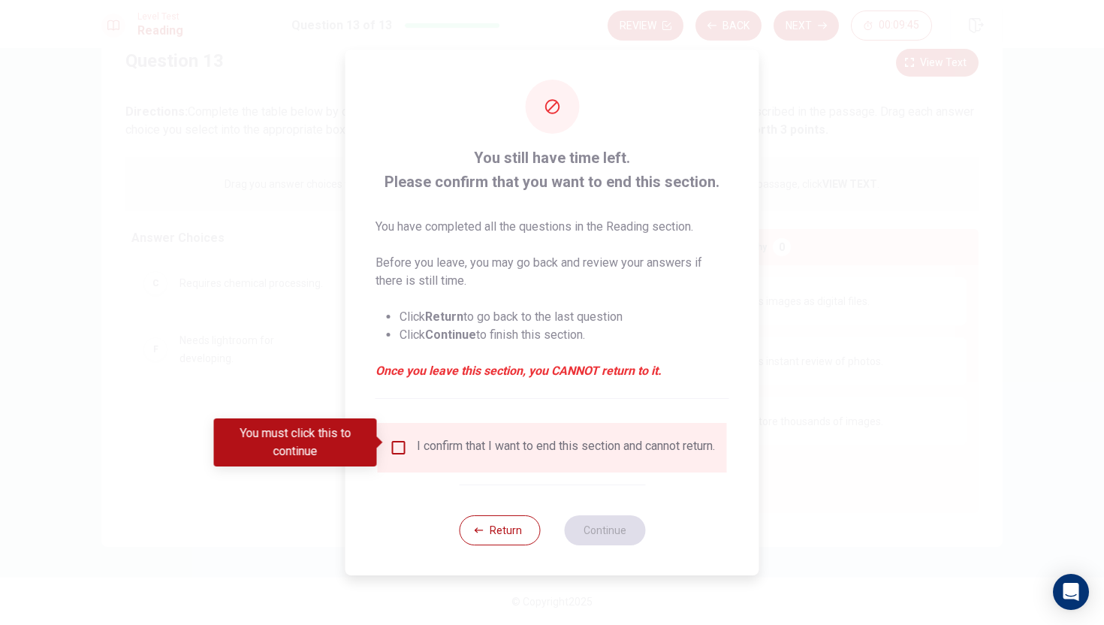
click at [399, 444] on input "You must click this to continue" at bounding box center [399, 447] width 18 height 18
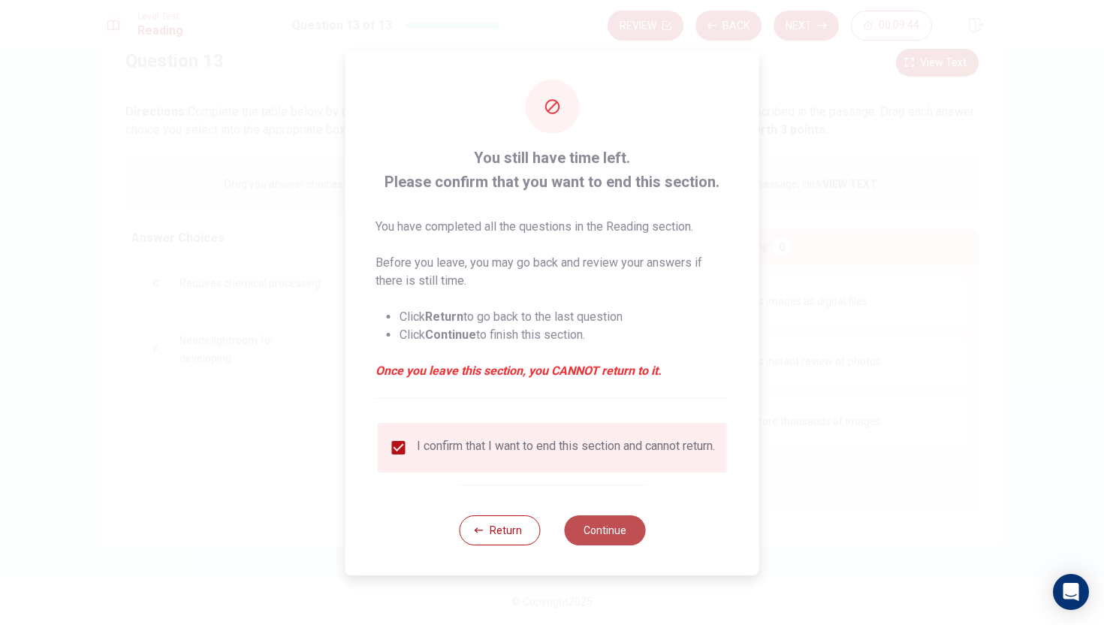
click at [613, 538] on button "Continue" at bounding box center [604, 530] width 81 height 30
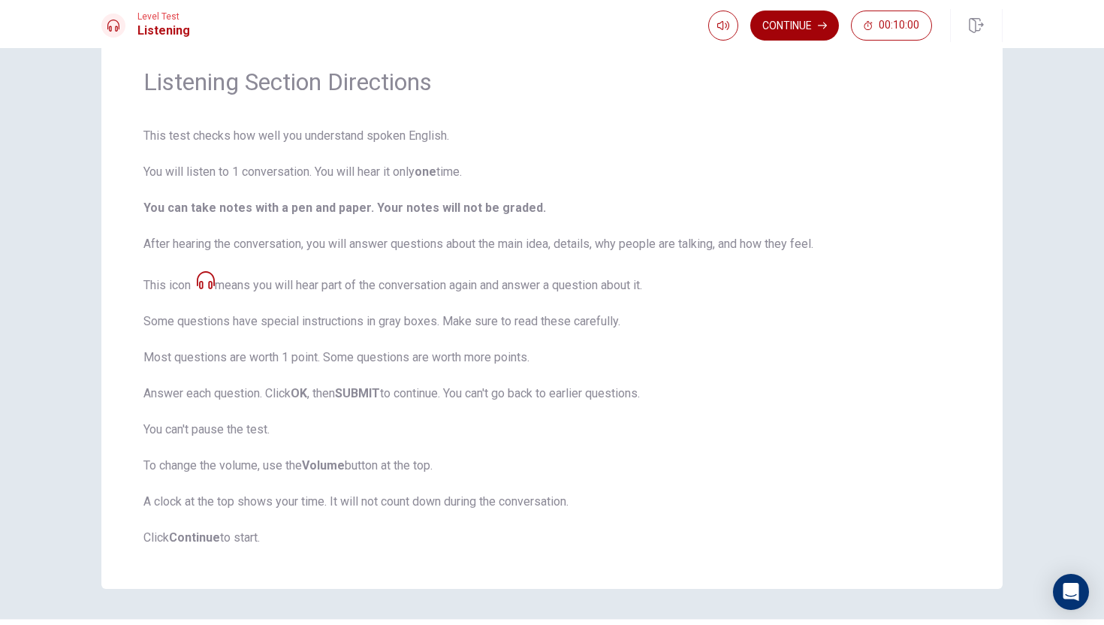
click at [797, 33] on button "Continue" at bounding box center [794, 26] width 89 height 30
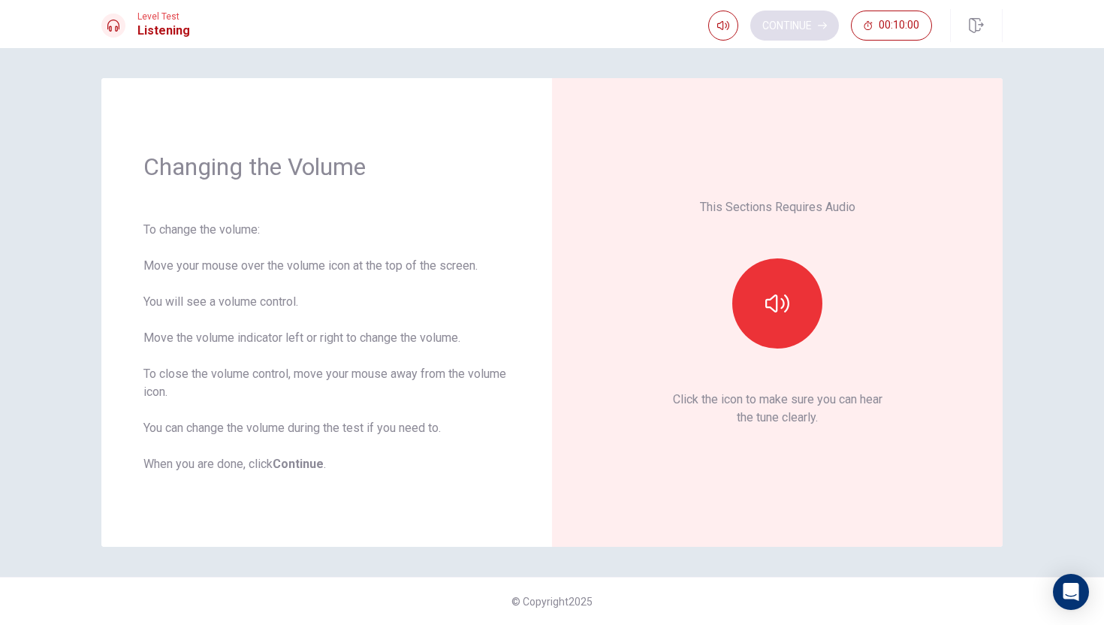
scroll to position [0, 0]
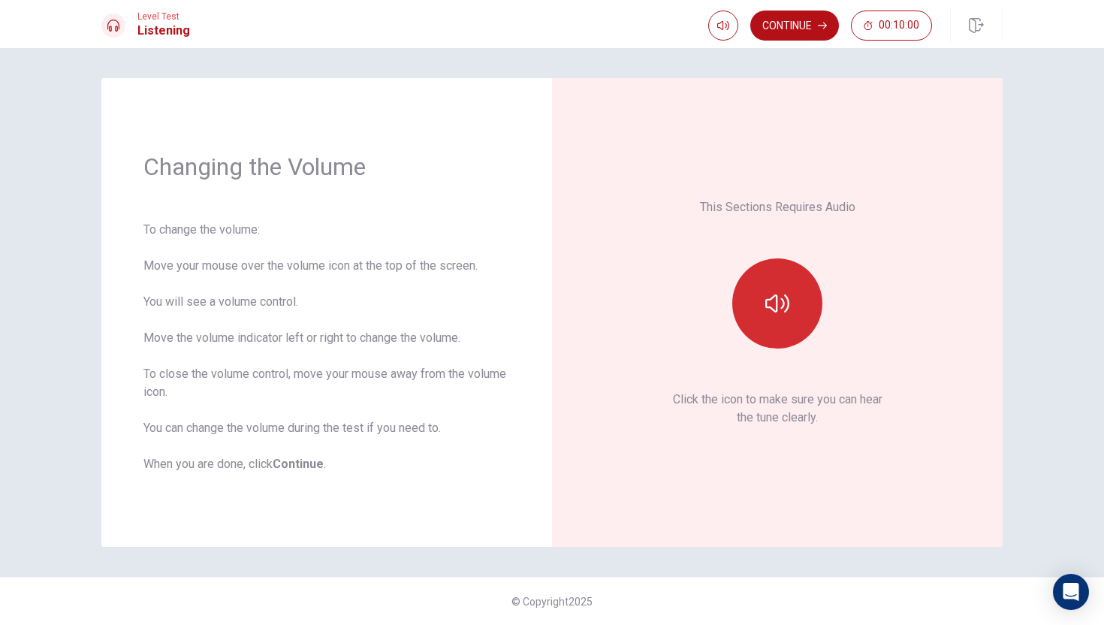
click at [766, 303] on icon "button" at bounding box center [777, 303] width 24 height 18
click at [813, 29] on button "Continue" at bounding box center [794, 26] width 89 height 30
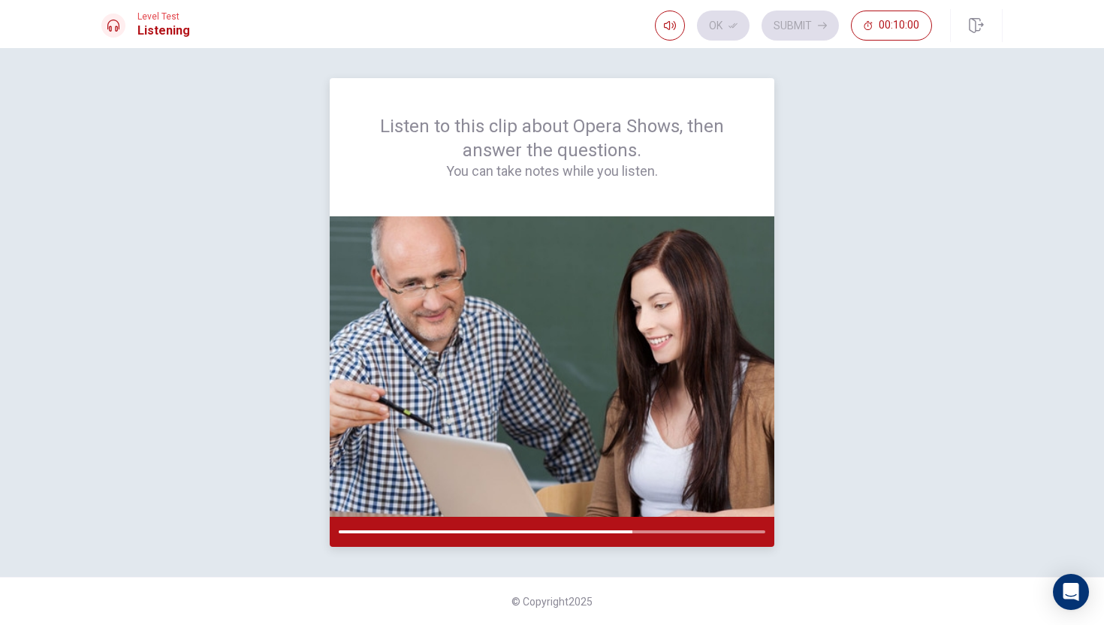
click at [671, 531] on div at bounding box center [552, 531] width 426 height 3
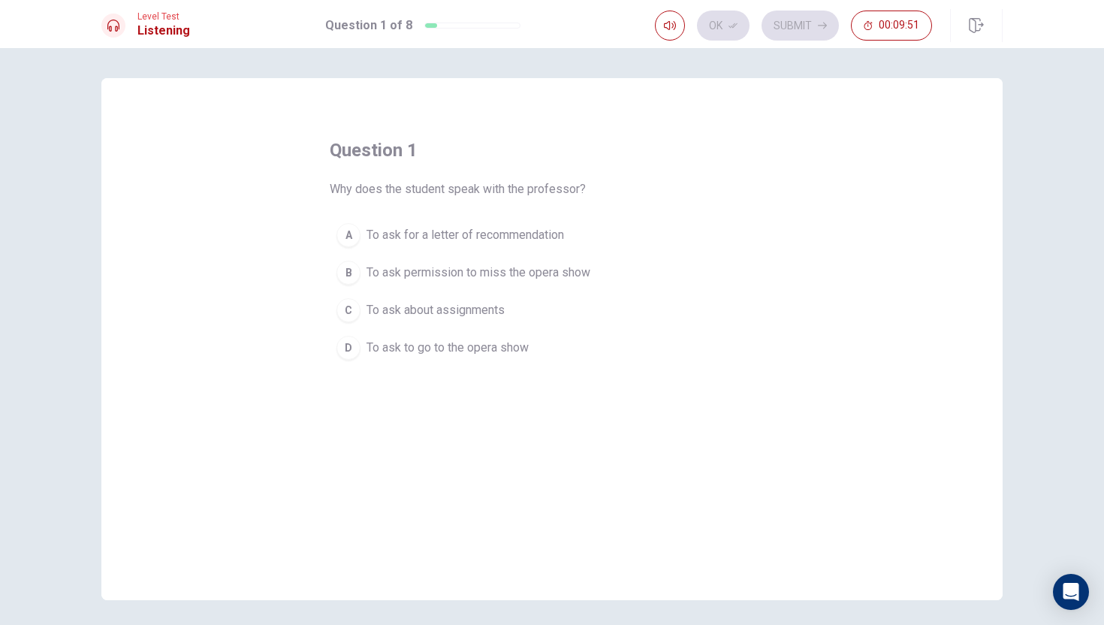
click at [352, 347] on div "D" at bounding box center [348, 348] width 24 height 24
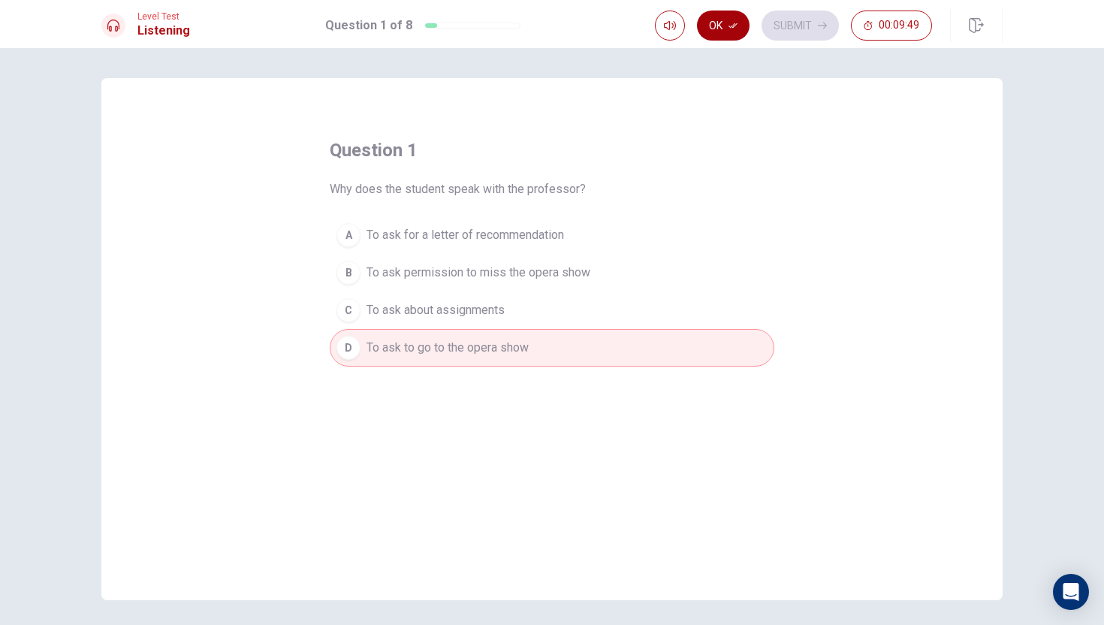
click at [739, 27] on button "Ok" at bounding box center [723, 26] width 53 height 30
click at [782, 26] on button "Submit" at bounding box center [799, 26] width 77 height 30
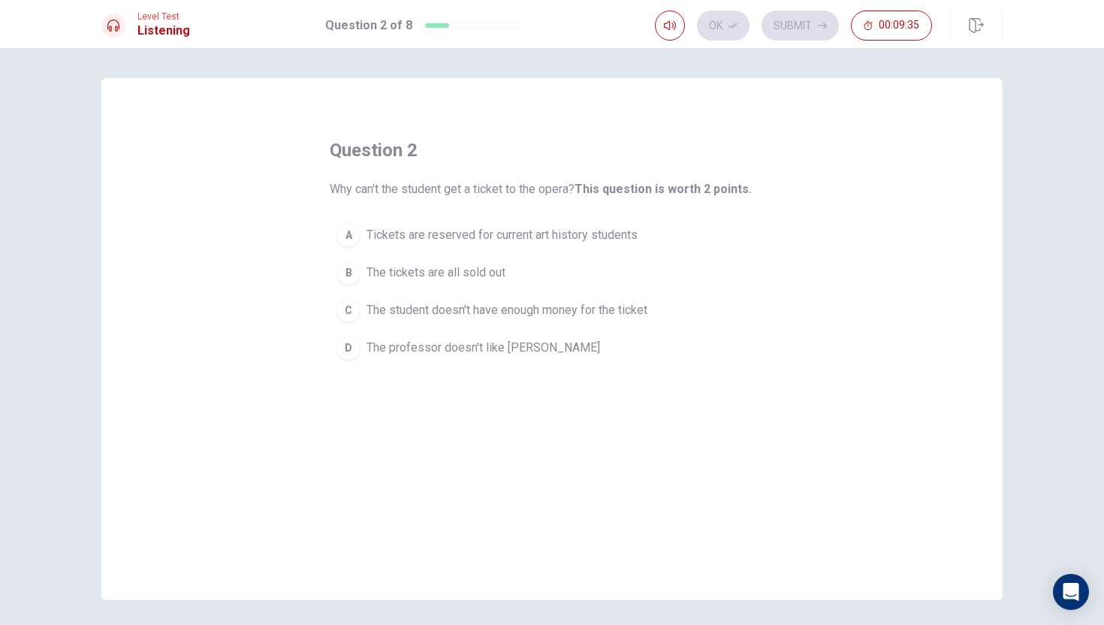
click at [344, 236] on div "A" at bounding box center [348, 235] width 24 height 24
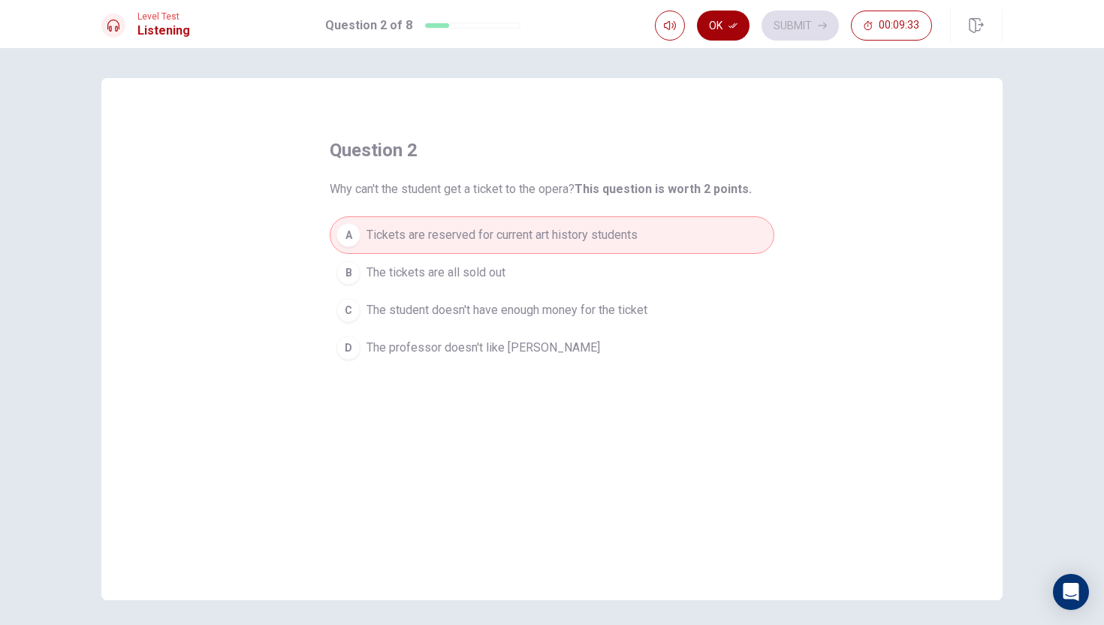
click at [729, 29] on icon "button" at bounding box center [732, 25] width 9 height 9
click at [790, 26] on button "Submit" at bounding box center [799, 26] width 77 height 30
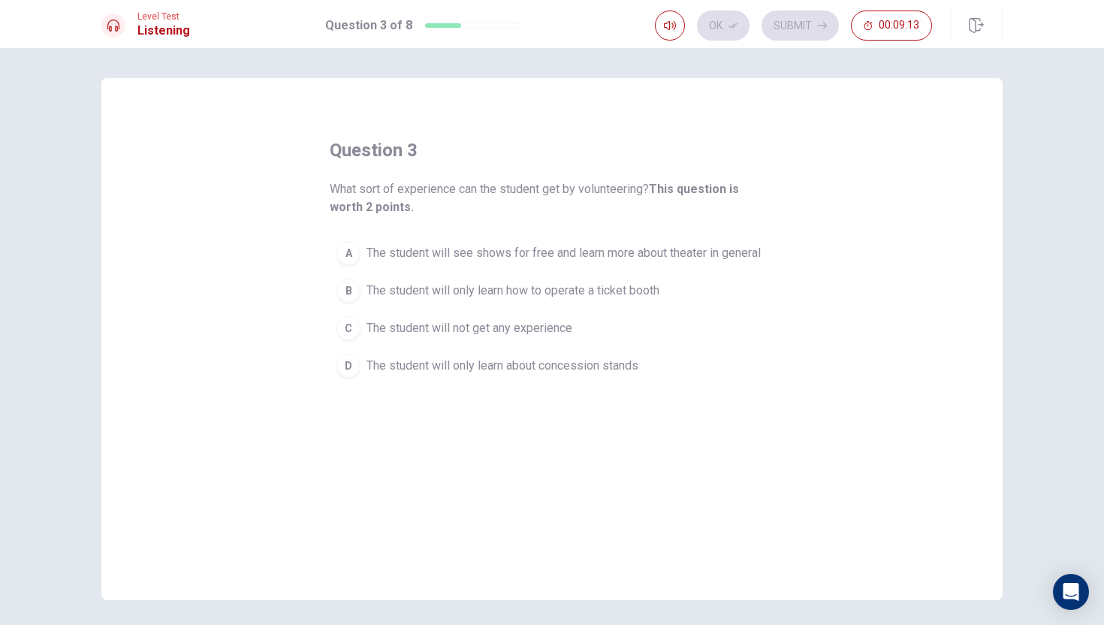
click at [347, 252] on div "A" at bounding box center [348, 253] width 24 height 24
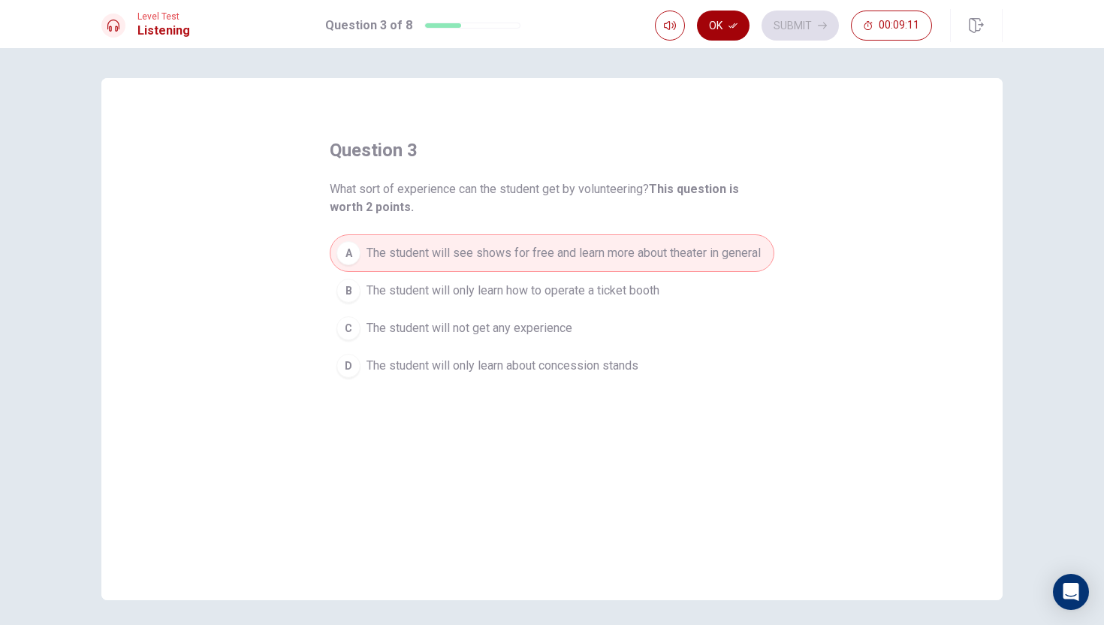
click at [730, 23] on icon "button" at bounding box center [732, 25] width 9 height 9
click at [778, 32] on button "Submit" at bounding box center [799, 26] width 77 height 30
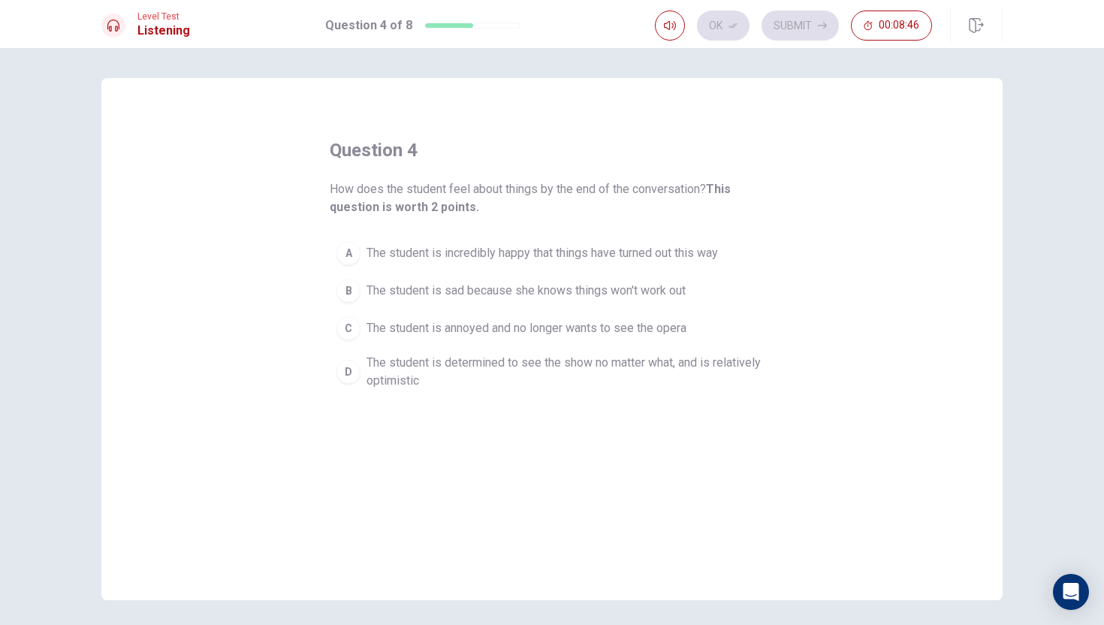
click at [345, 377] on div "D" at bounding box center [348, 372] width 24 height 24
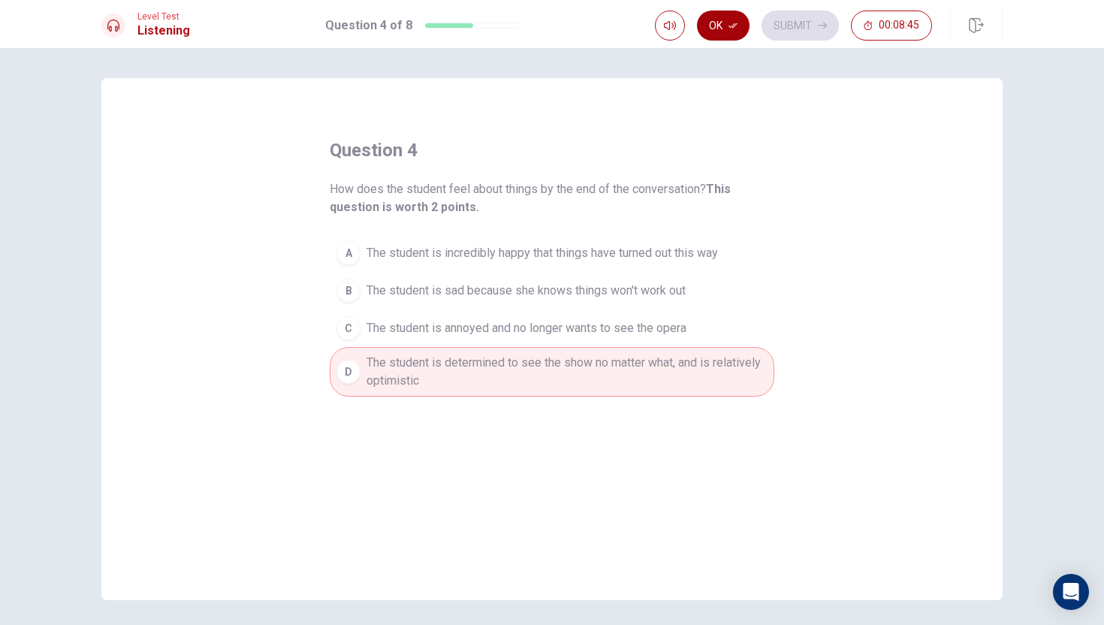
click at [731, 25] on icon "button" at bounding box center [732, 25] width 9 height 9
click at [798, 17] on button "Submit" at bounding box center [799, 26] width 77 height 30
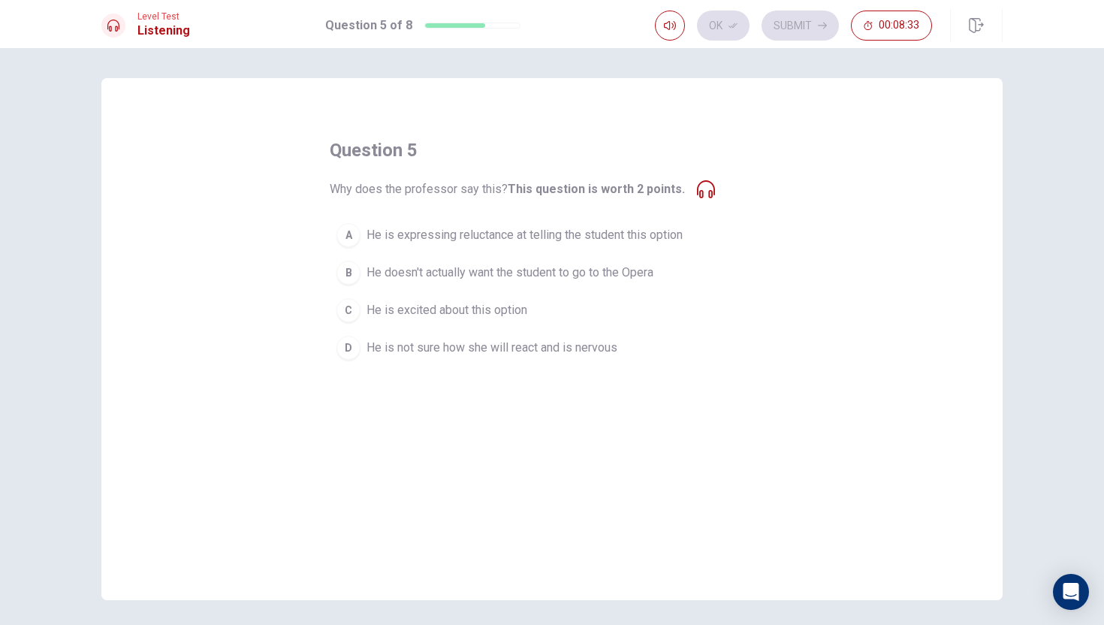
click at [356, 237] on div "A" at bounding box center [348, 235] width 24 height 24
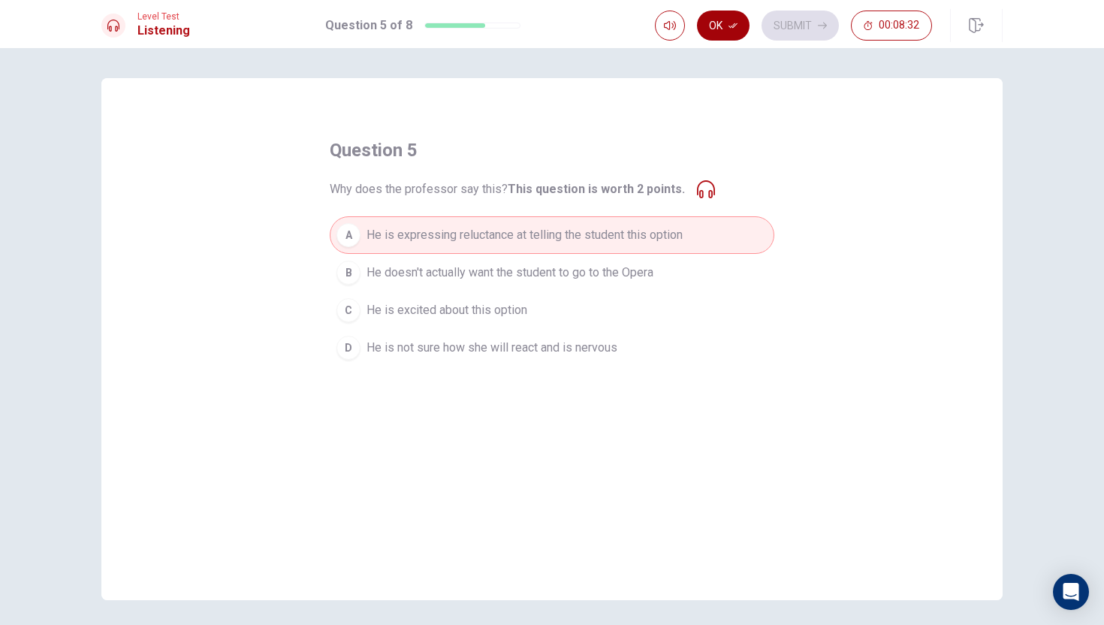
click at [721, 27] on button "Ok" at bounding box center [723, 26] width 53 height 30
click at [780, 24] on button "Submit" at bounding box center [799, 26] width 77 height 30
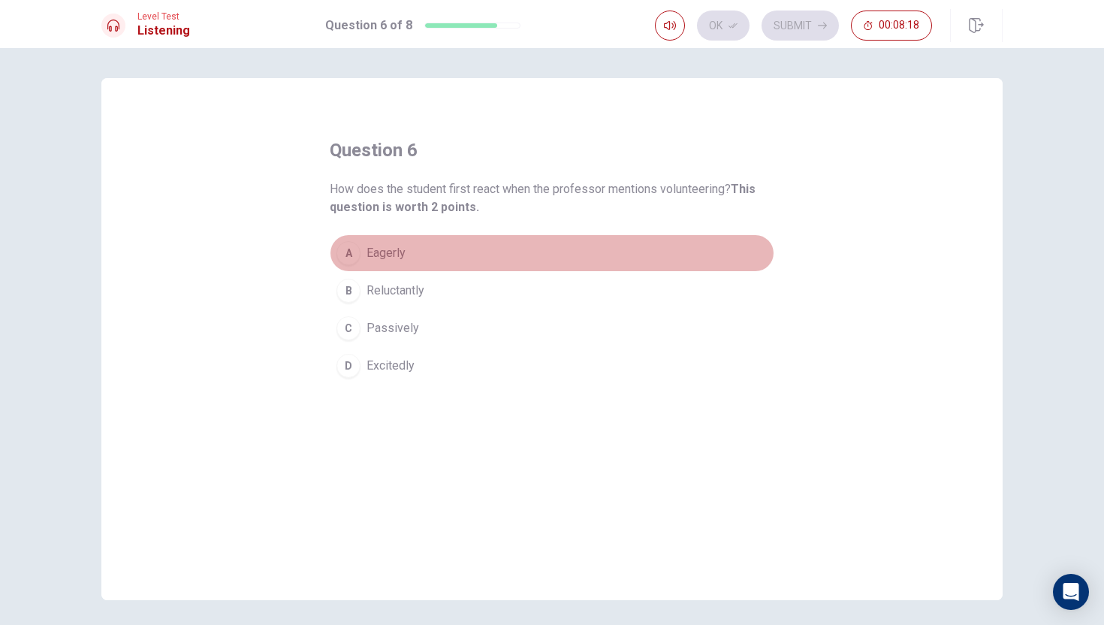
click at [355, 252] on div "A" at bounding box center [348, 253] width 24 height 24
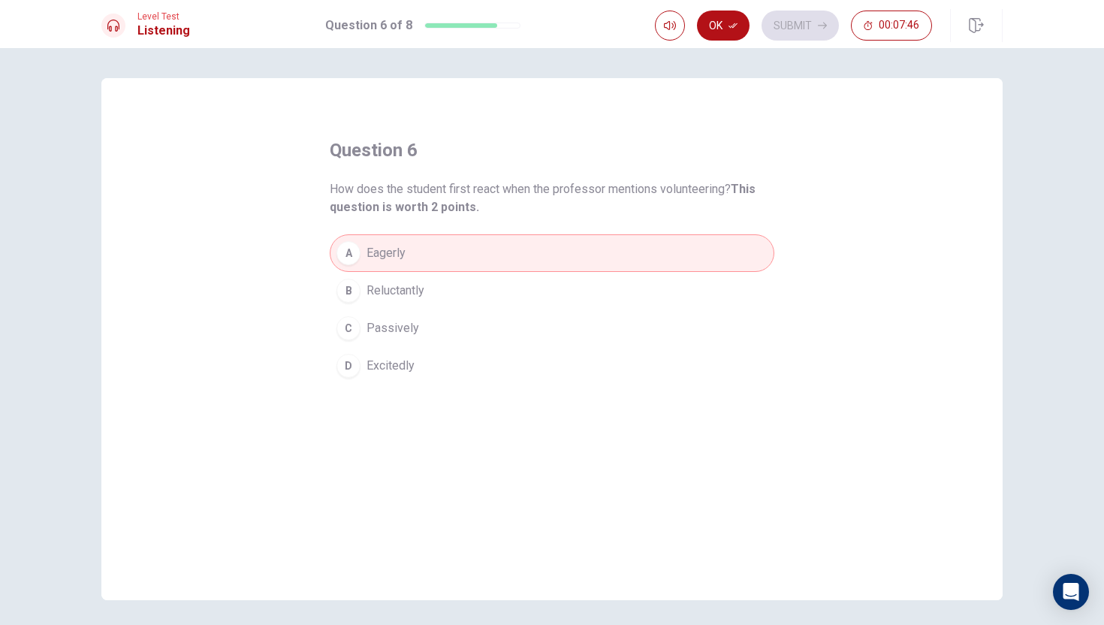
click at [383, 282] on span "Reluctantly" at bounding box center [395, 291] width 58 height 18
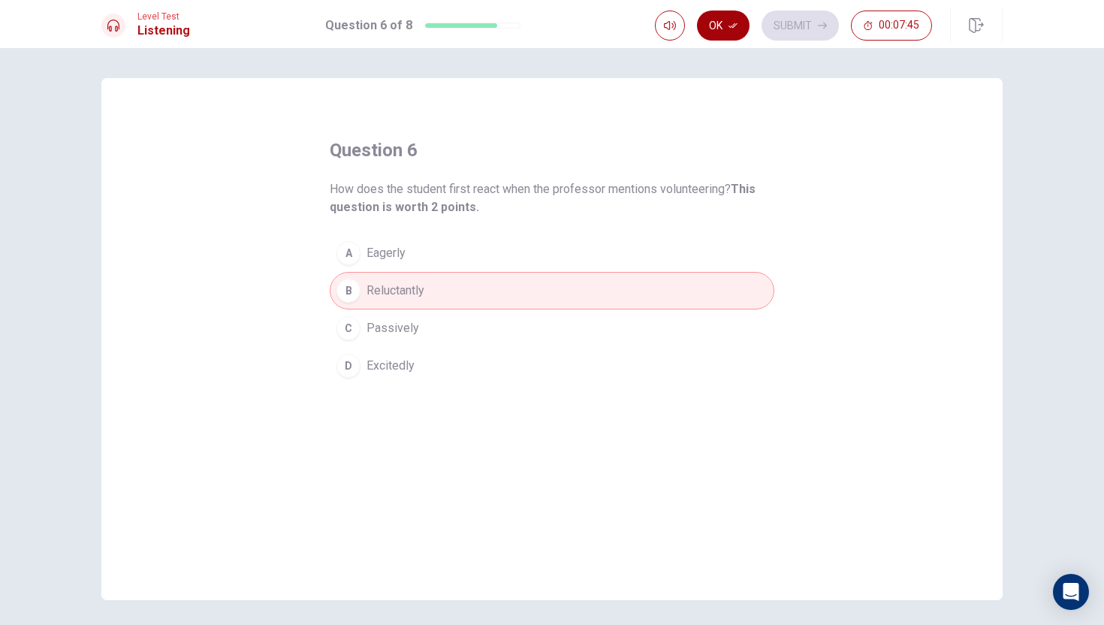
click at [724, 23] on button "Ok" at bounding box center [723, 26] width 53 height 30
click at [801, 25] on button "Submit" at bounding box center [799, 26] width 77 height 30
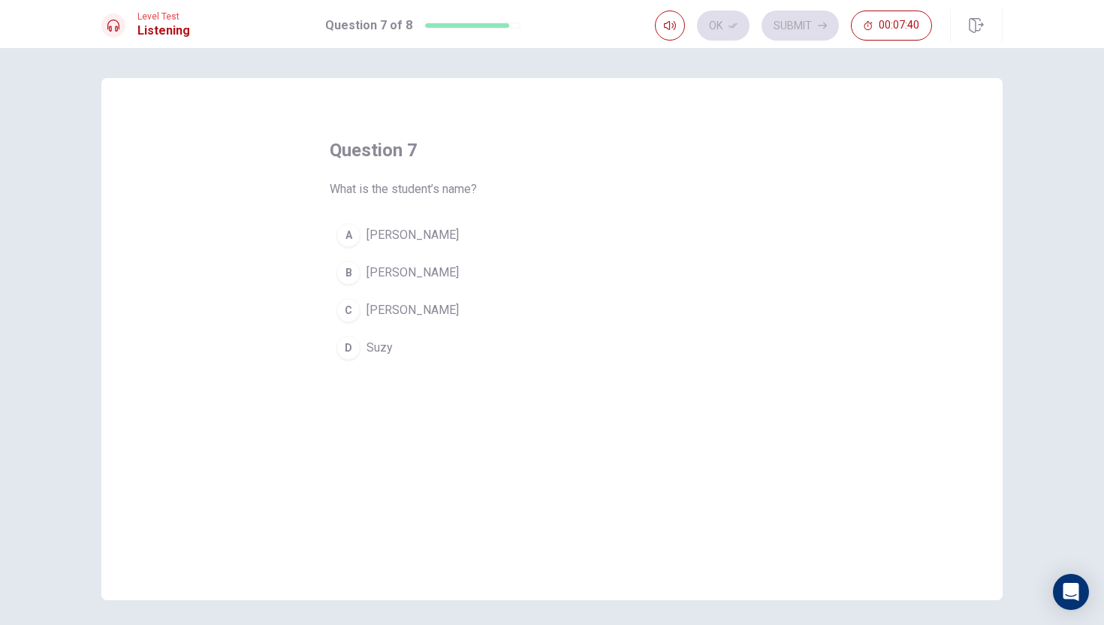
click at [340, 237] on div "A" at bounding box center [348, 235] width 24 height 24
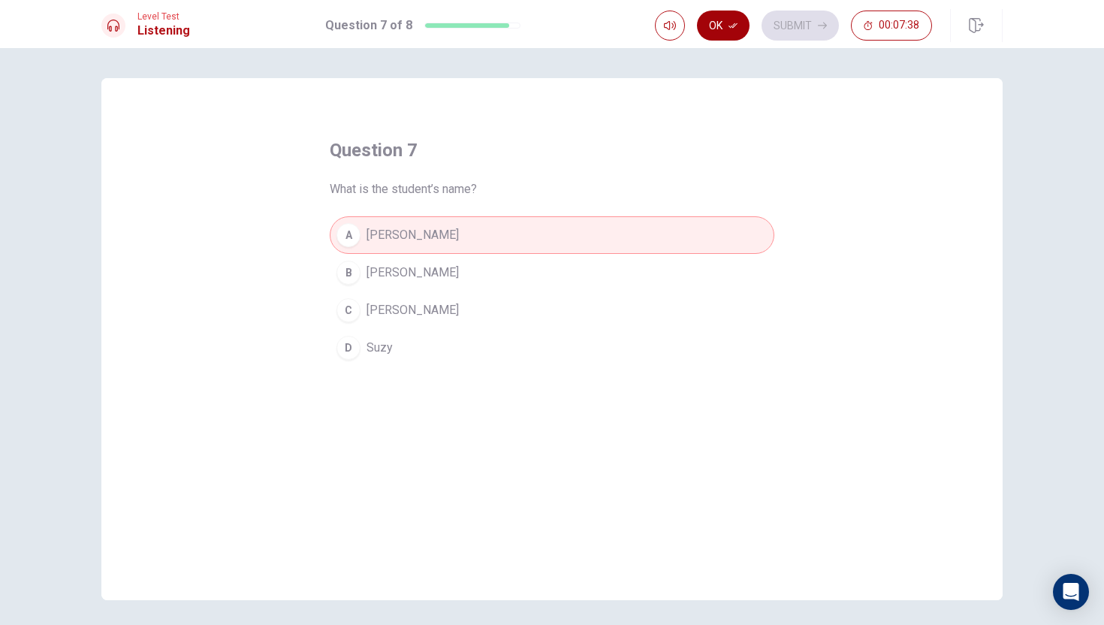
click at [716, 27] on button "Ok" at bounding box center [723, 26] width 53 height 30
click at [798, 22] on button "Submit" at bounding box center [799, 26] width 77 height 30
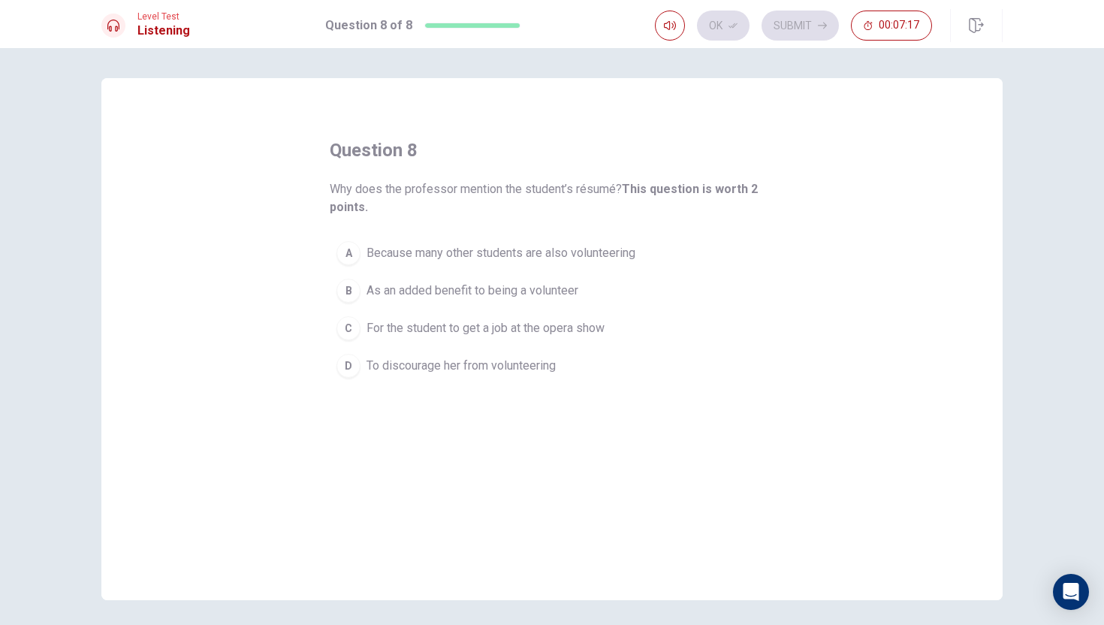
click at [354, 294] on div "B" at bounding box center [348, 291] width 24 height 24
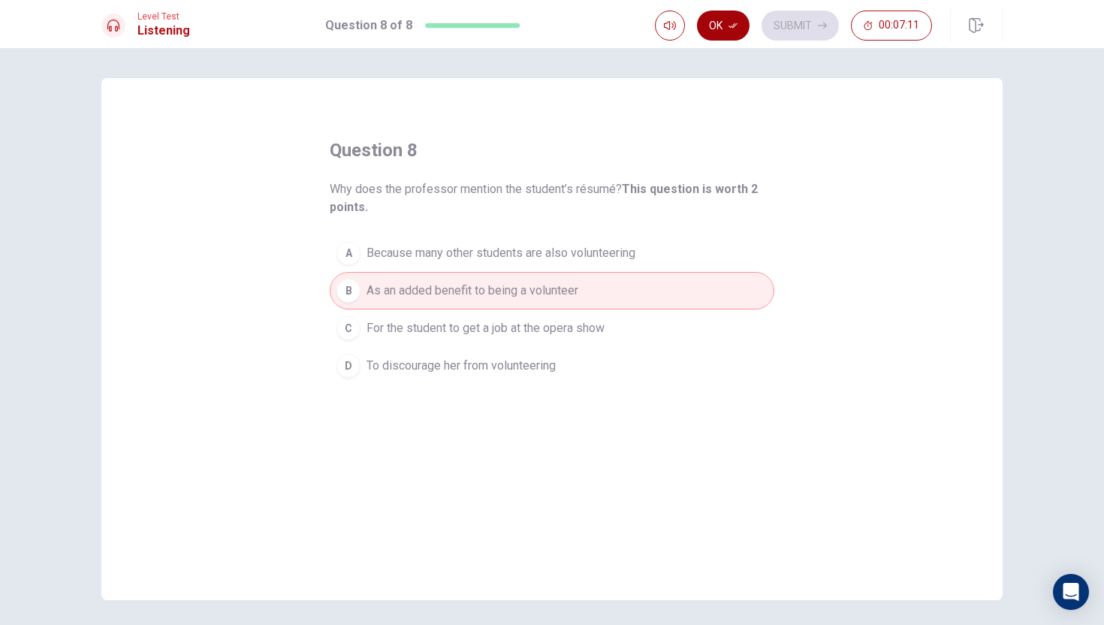
click at [733, 17] on button "Ok" at bounding box center [723, 26] width 53 height 30
click at [790, 24] on button "Submit" at bounding box center [799, 26] width 77 height 30
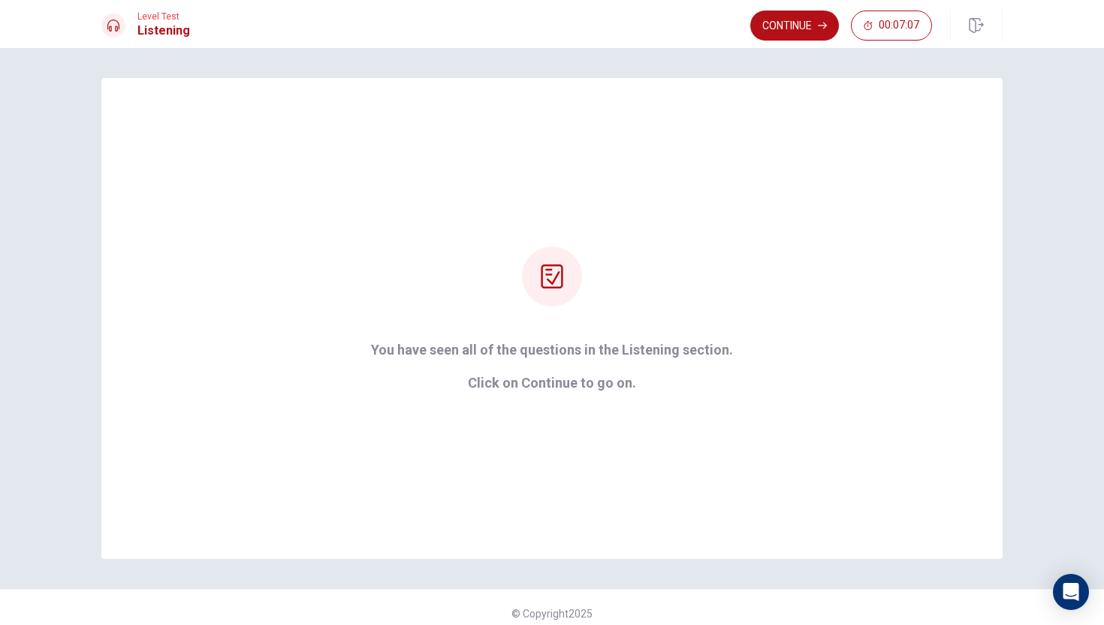
click at [790, 24] on button "Continue" at bounding box center [794, 26] width 89 height 30
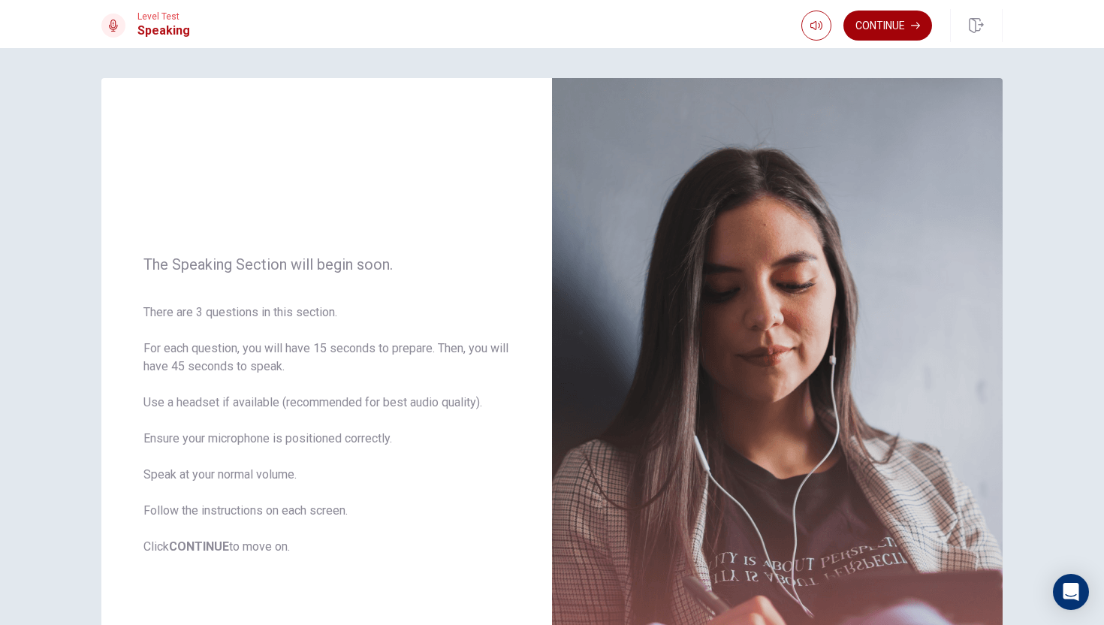
click at [872, 26] on button "Continue" at bounding box center [887, 26] width 89 height 30
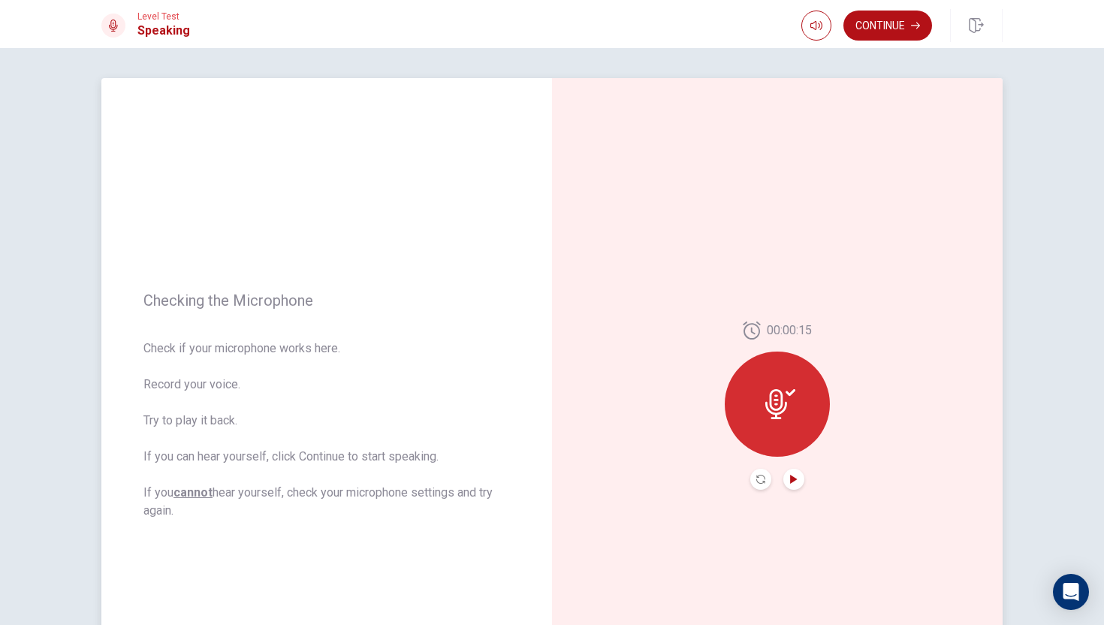
click at [792, 483] on icon "Play Audio" at bounding box center [793, 478] width 9 height 9
click at [872, 23] on button "Continue" at bounding box center [887, 26] width 89 height 30
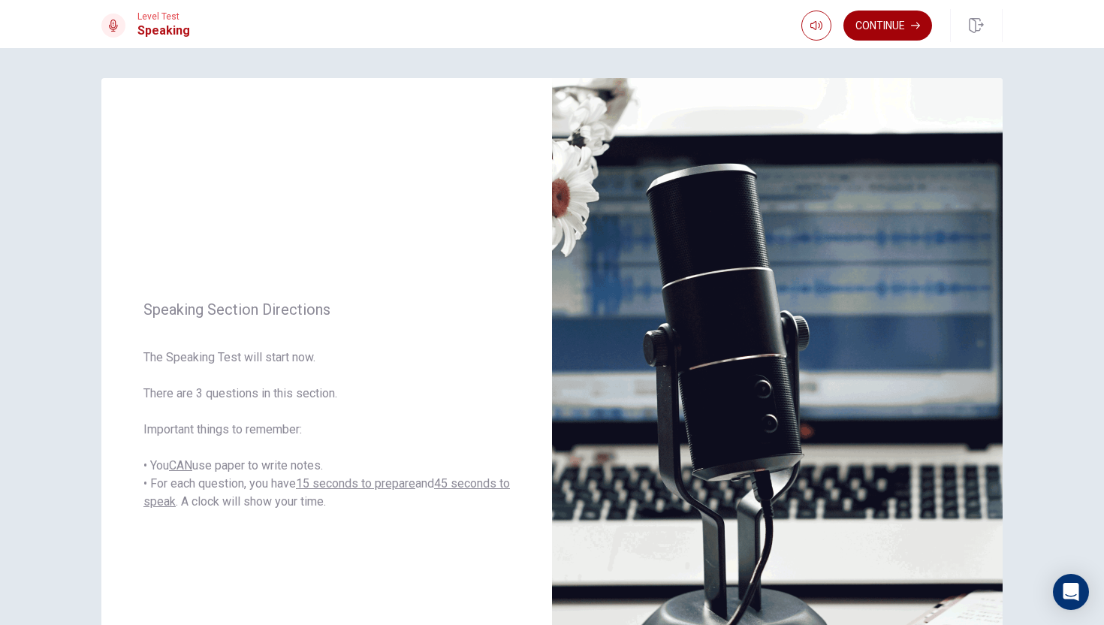
click at [877, 29] on button "Continue" at bounding box center [887, 26] width 89 height 30
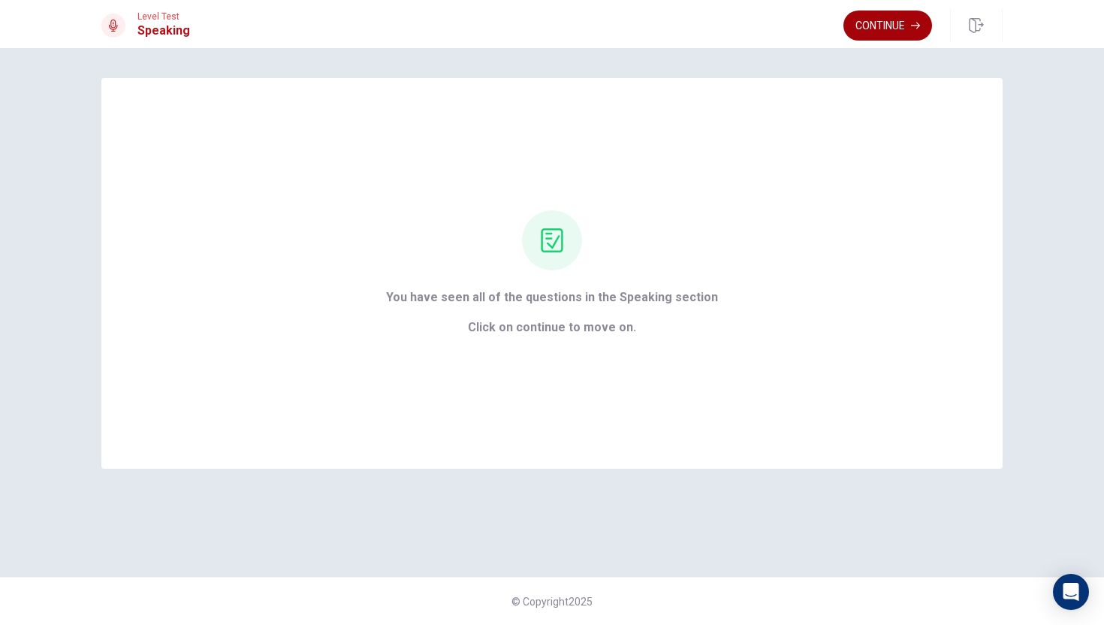
click at [882, 29] on button "Continue" at bounding box center [887, 26] width 89 height 30
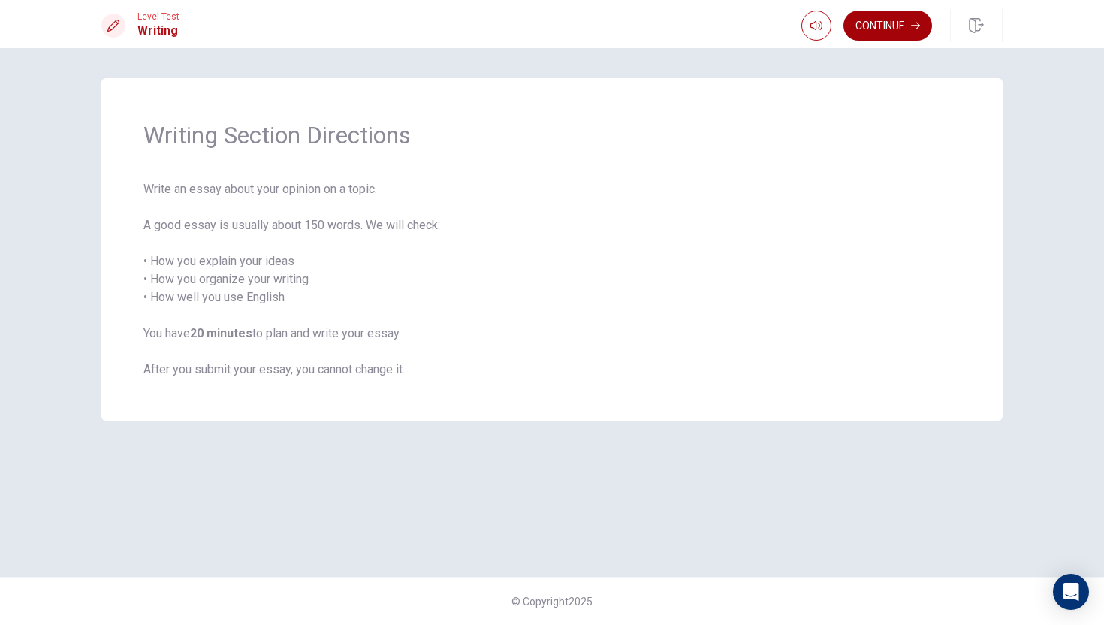
click at [891, 20] on button "Continue" at bounding box center [887, 26] width 89 height 30
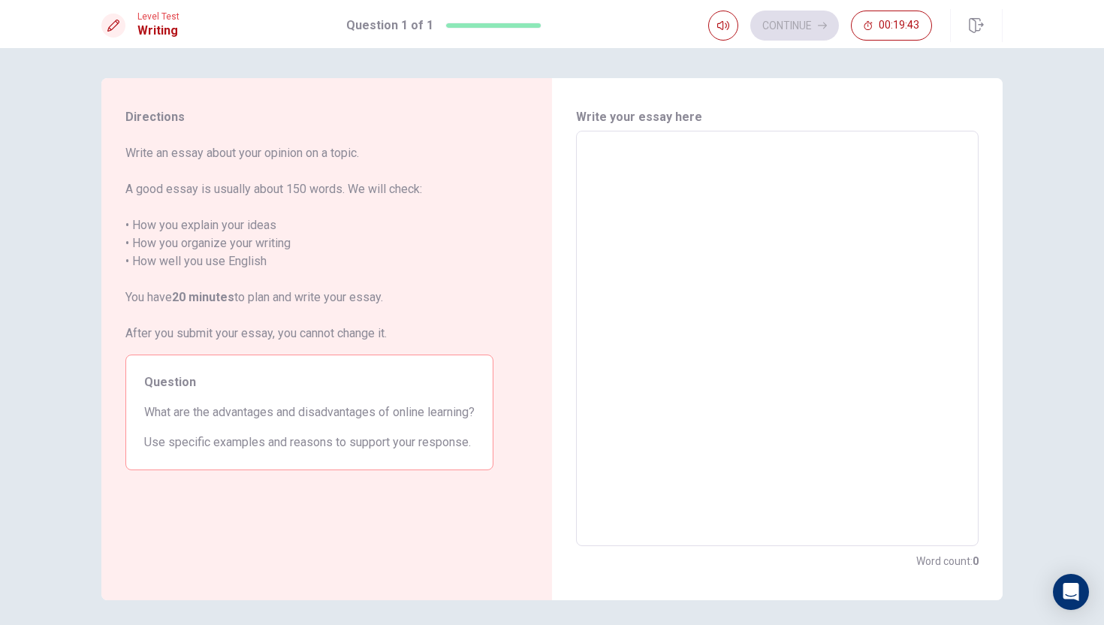
click at [733, 226] on textarea at bounding box center [776, 338] width 381 height 390
drag, startPoint x: 197, startPoint y: 414, endPoint x: 227, endPoint y: 411, distance: 30.9
click at [258, 411] on span "What are the advantages and disadvantages of online learning?" at bounding box center [309, 412] width 330 height 18
click at [655, 178] on textarea at bounding box center [776, 338] width 381 height 390
type textarea "ธ"
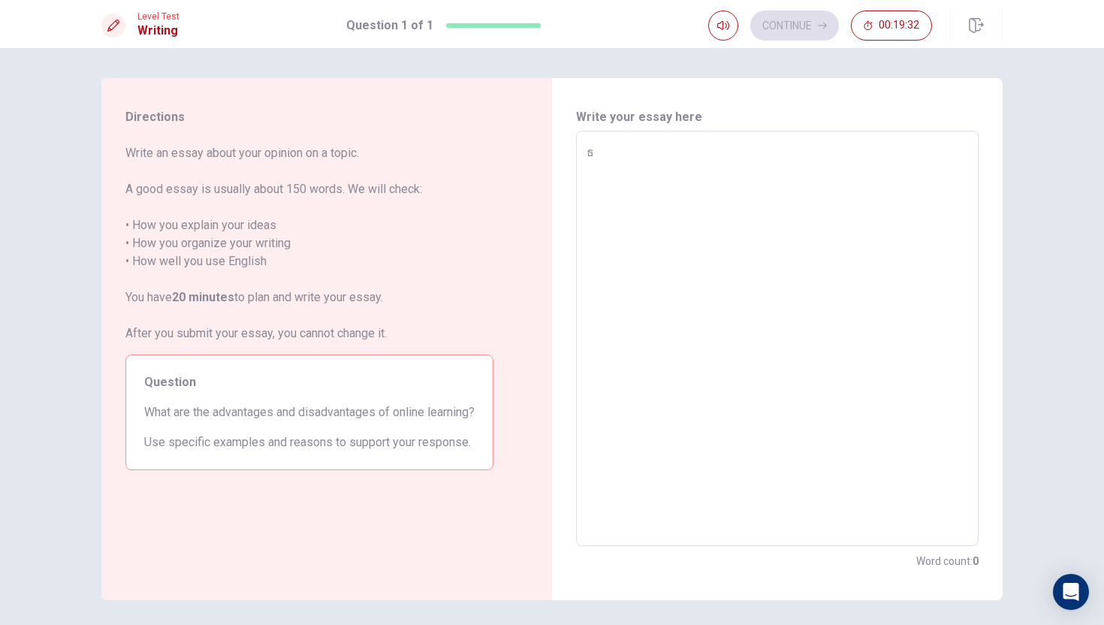
type textarea "x"
type textarea "ธ้"
type textarea "x"
type textarea "ธ้ำ"
type textarea "x"
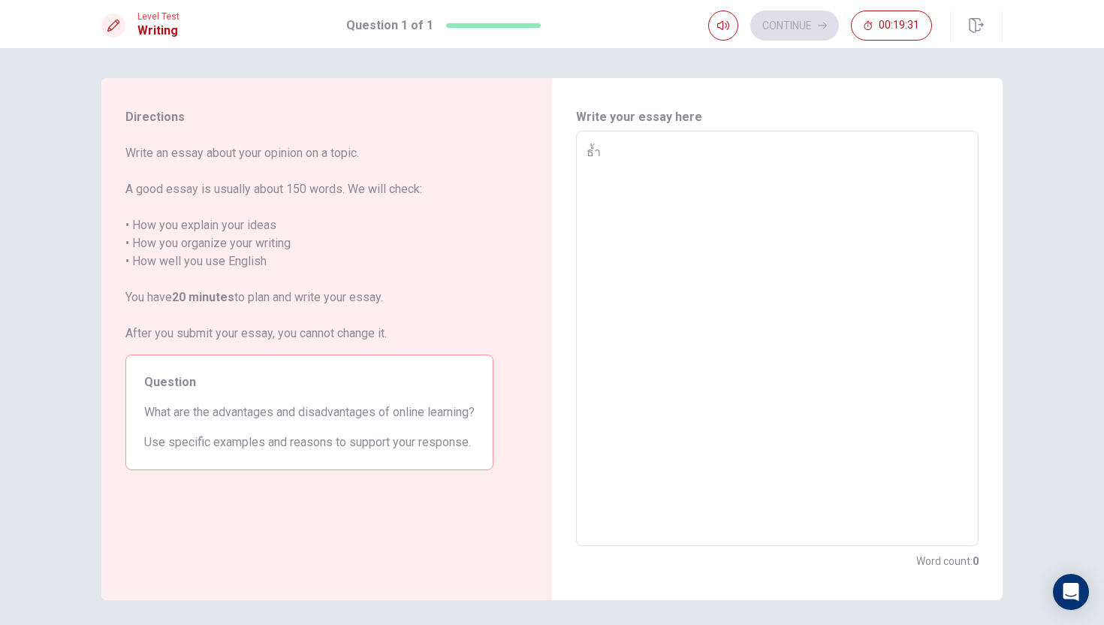
type textarea "ธ้ำ"
type textarea "x"
type textarea "ธ้ำ ฟ"
type textarea "x"
type textarea "ธ้ำ ฟก"
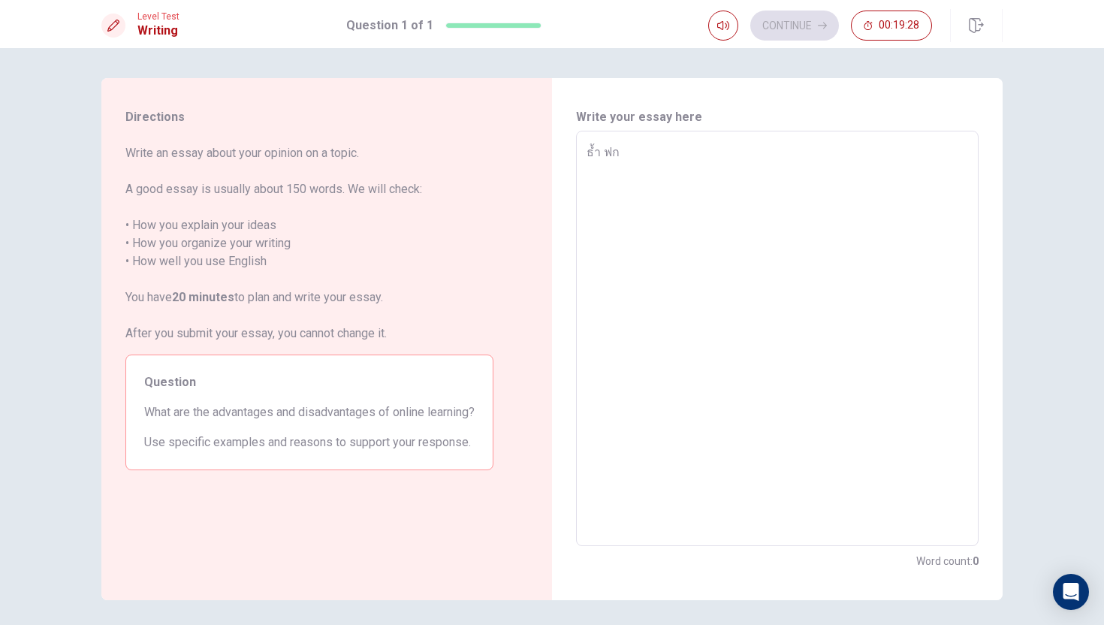
type textarea "x"
type textarea "ธ้ำ ฟกอ"
type textarea "x"
type textarea "ธ้ำ ฟกอฟ"
type textarea "x"
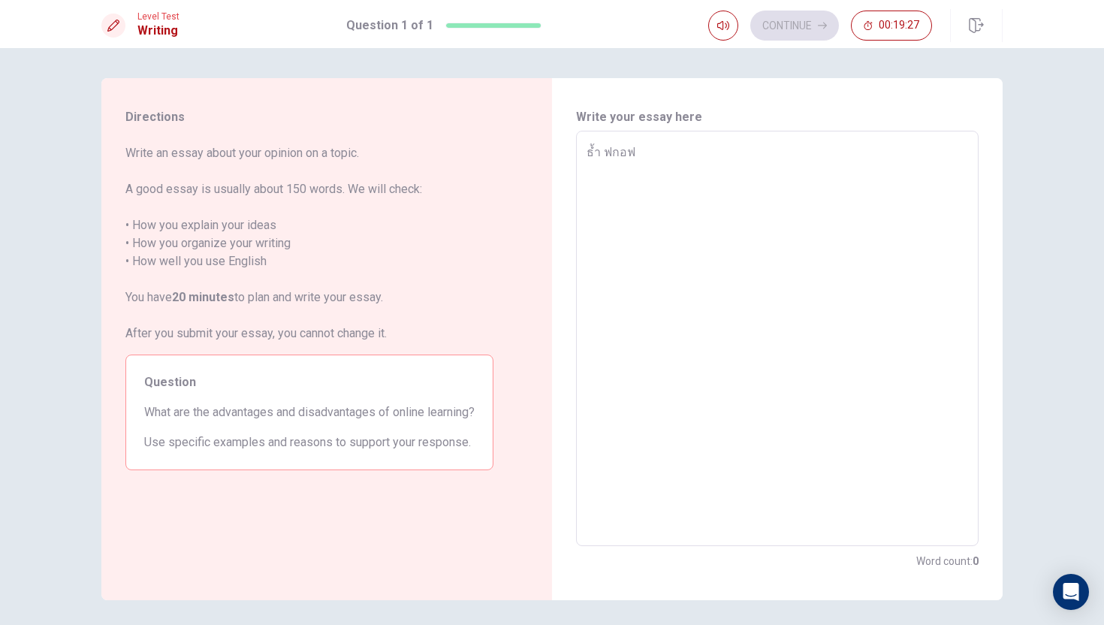
type textarea "ธ้ำ ฟกอฟื"
type textarea "x"
type textarea "ธ้ำ ฟกอฟ"
type textarea "x"
type textarea "ธ้ำ ฟกอ"
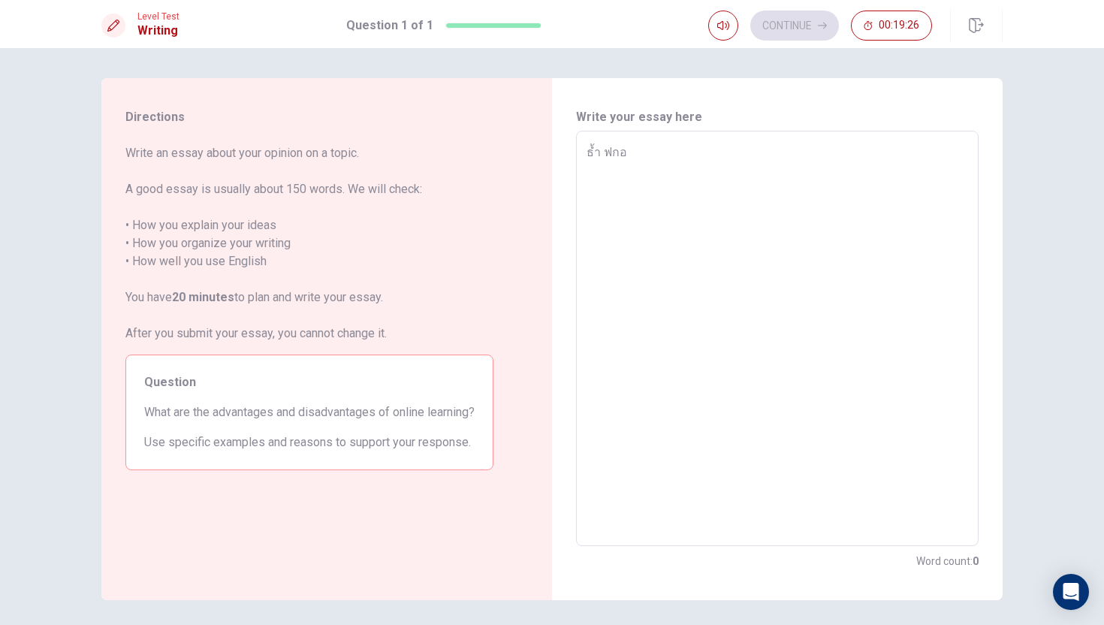
type textarea "x"
type textarea "ธ้ำ ฟก"
type textarea "x"
type textarea "ธ้ำ ฟ"
type textarea "x"
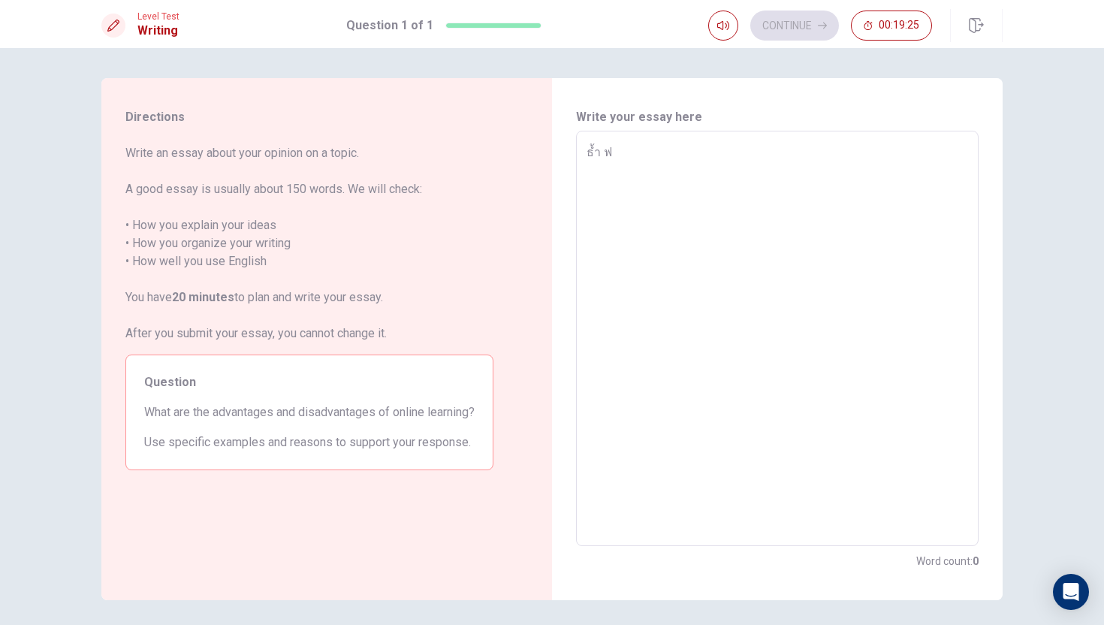
type textarea "ธ้ำ"
type textarea "x"
type textarea "ธ้ำ"
type textarea "x"
type textarea "ธ้"
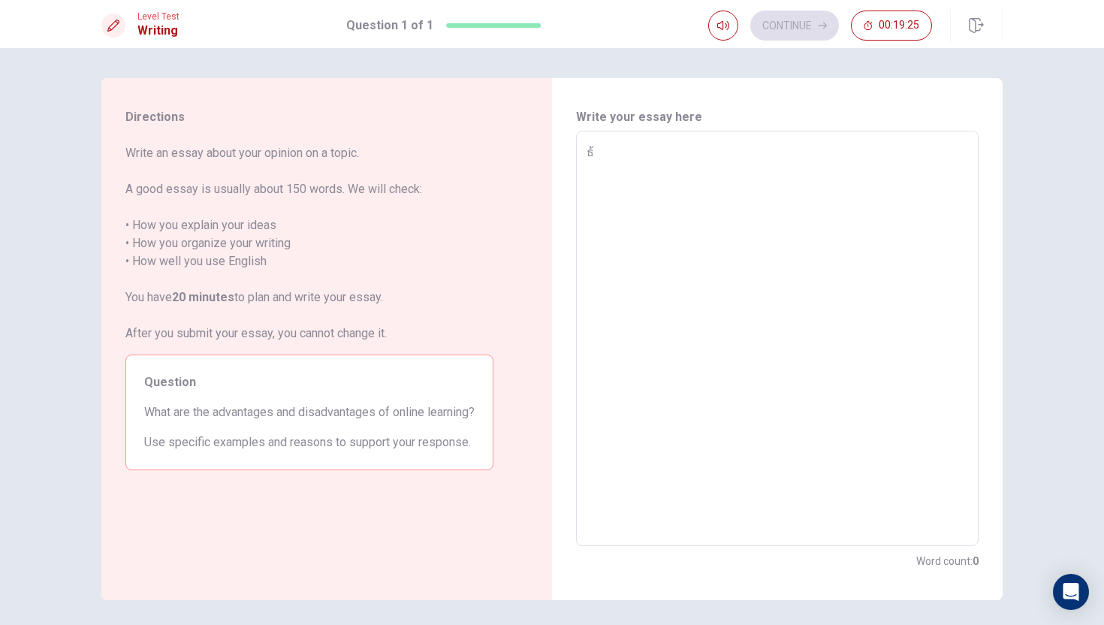
type textarea "x"
type textarea "ธ"
type textarea "x"
type textarea "ะ"
type textarea "x"
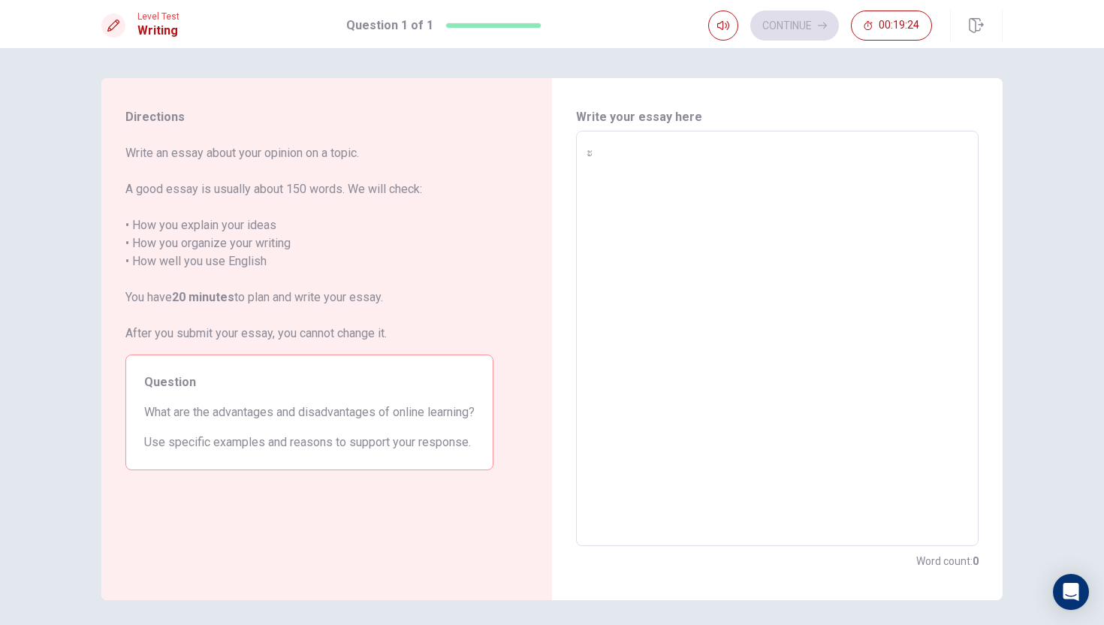
type textarea "[DEMOGRAPHIC_DATA]"
type textarea "x"
type textarea "ะ้ำ"
type textarea "x"
type textarea "ะ้ำ"
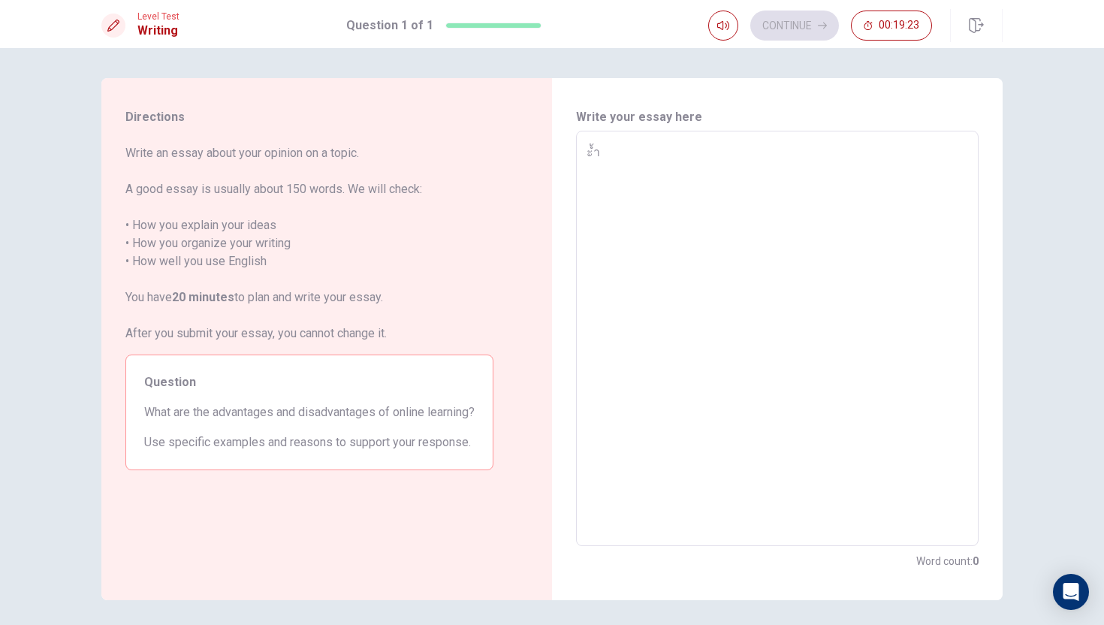
type textarea "x"
type textarea "ะ้ำ"
type textarea "x"
type textarea "[DEMOGRAPHIC_DATA]"
type textarea "x"
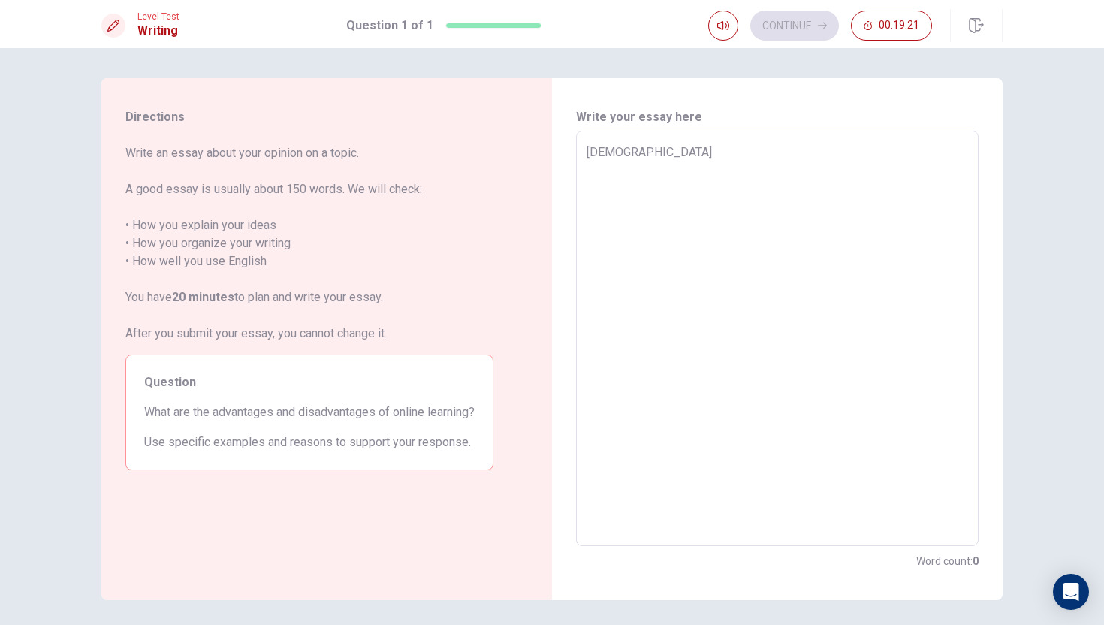
type textarea "ะ"
type textarea "x"
type textarea "t"
type textarea "x"
type textarea "th"
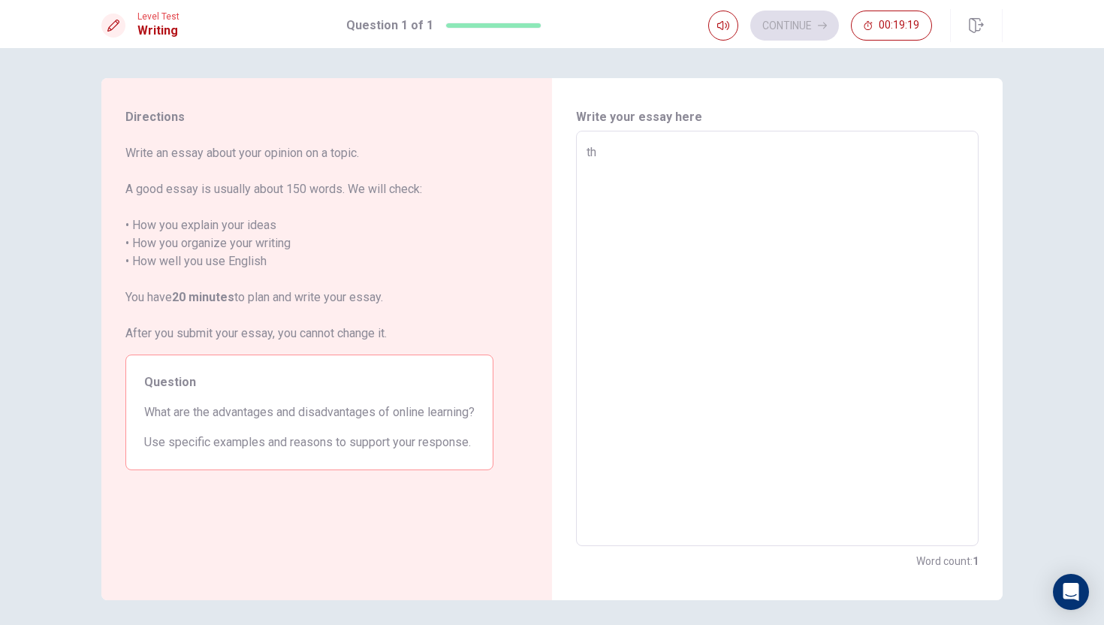
type textarea "x"
type textarea "the"
type textarea "x"
type textarea "the"
type textarea "x"
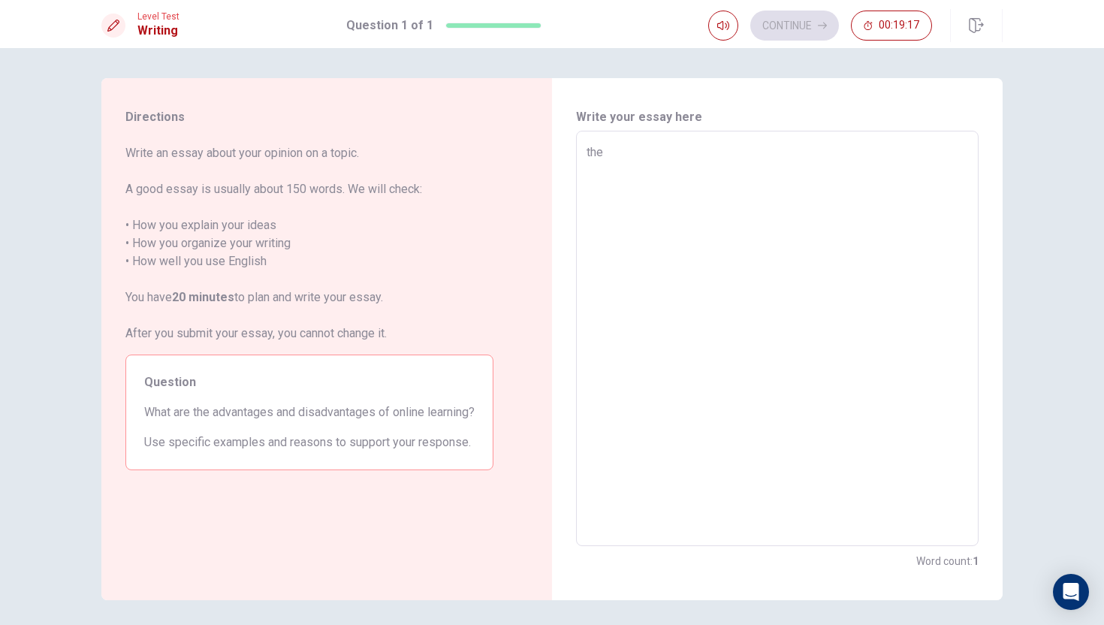
type textarea "the a"
type textarea "x"
type textarea "the ad"
type textarea "x"
type textarea "the adv"
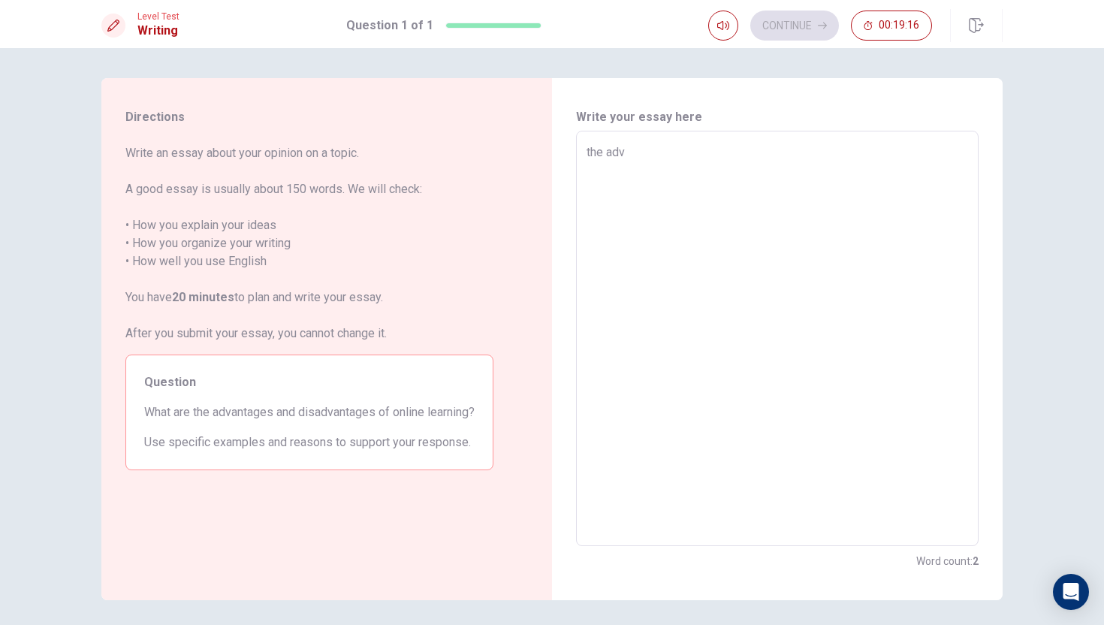
type textarea "x"
type textarea "the adva"
type textarea "x"
type textarea "the advan"
type textarea "x"
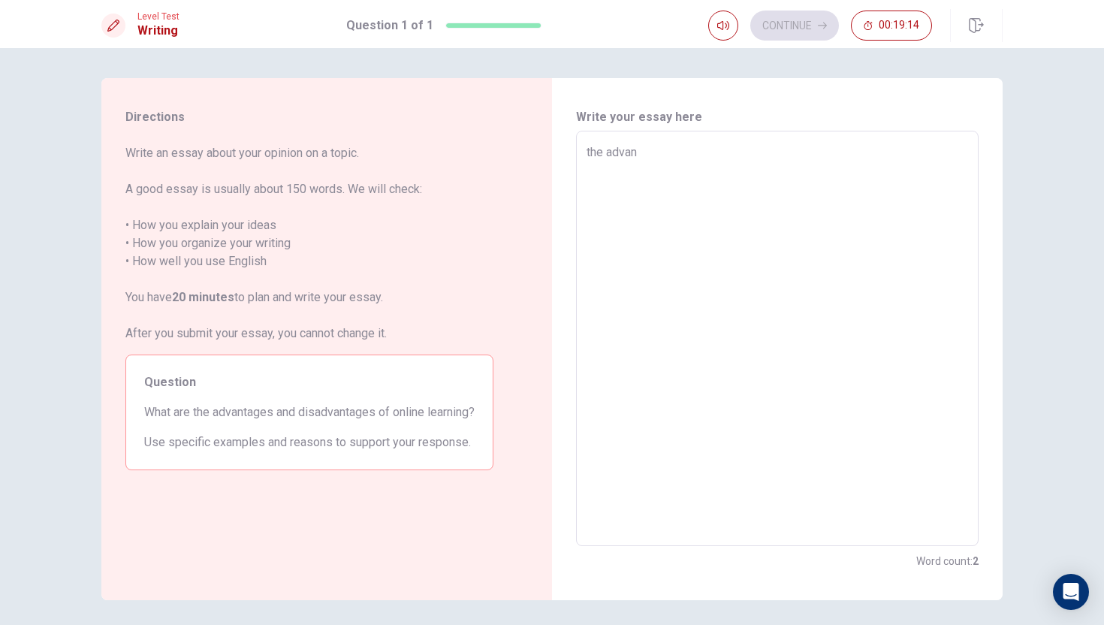
type textarea "the advant"
type textarea "x"
type textarea "the advanta"
type textarea "x"
type textarea "the advantag"
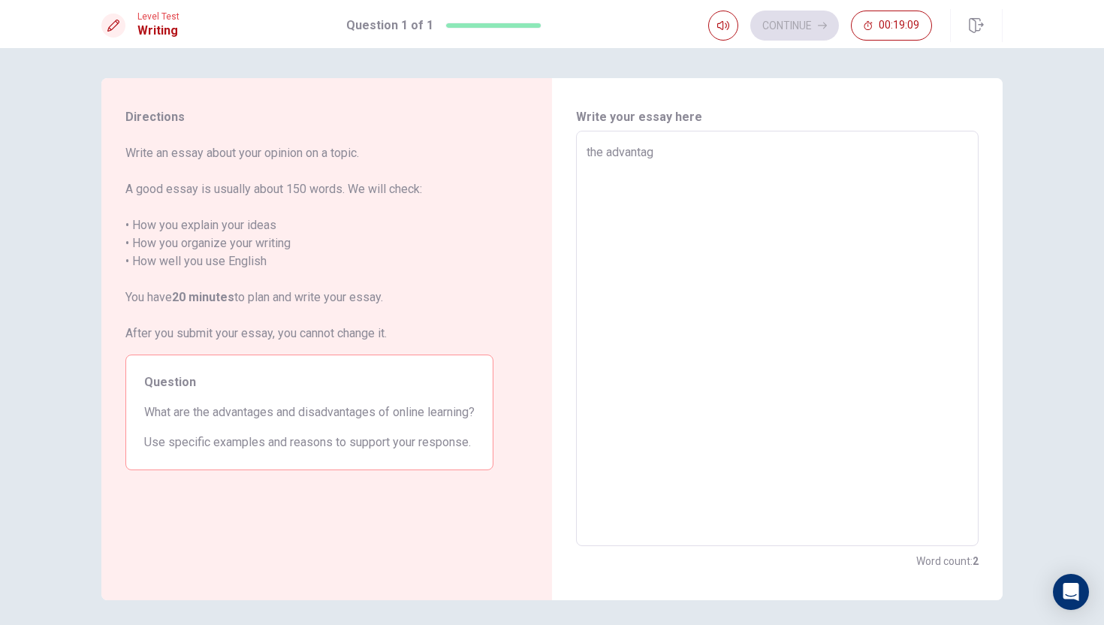
type textarea "x"
type textarea "the advantage"
type textarea "x"
type textarea "the advantages"
type textarea "x"
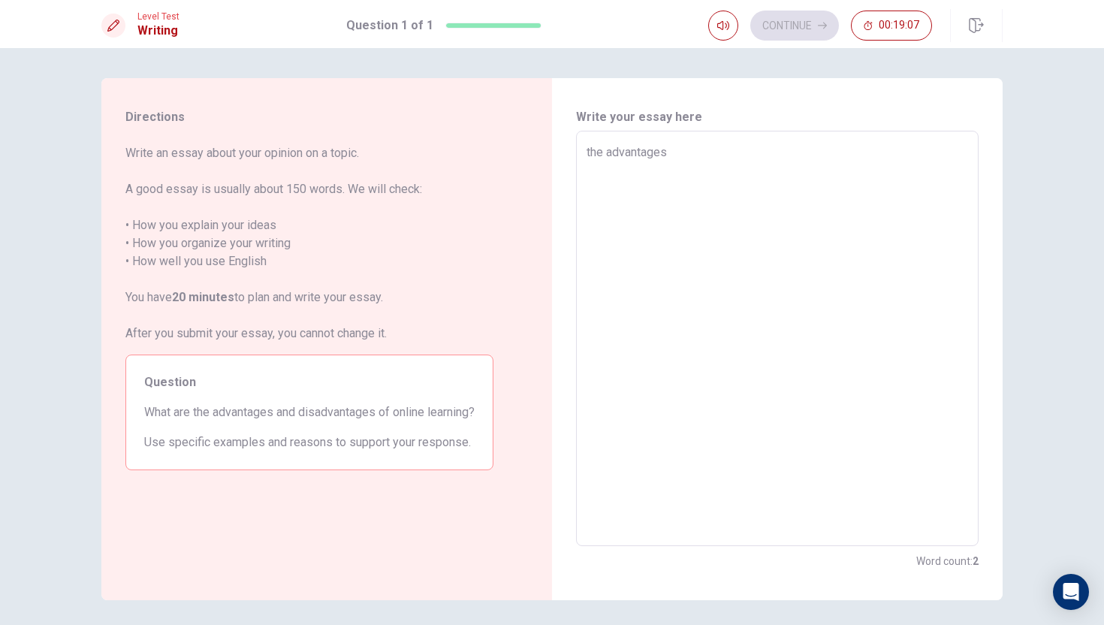
type textarea "the advantages"
type textarea "x"
type textarea "the advantages o"
type textarea "x"
type textarea "the advantages of"
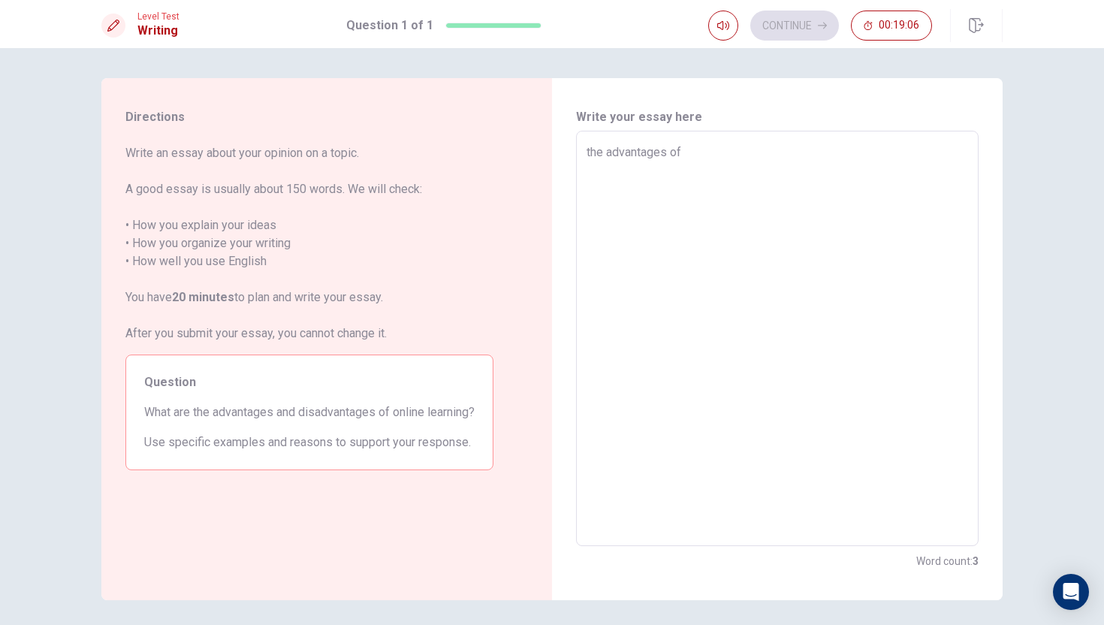
type textarea "x"
type textarea "the advantages of"
type textarea "x"
type textarea "the advantages of o"
type textarea "x"
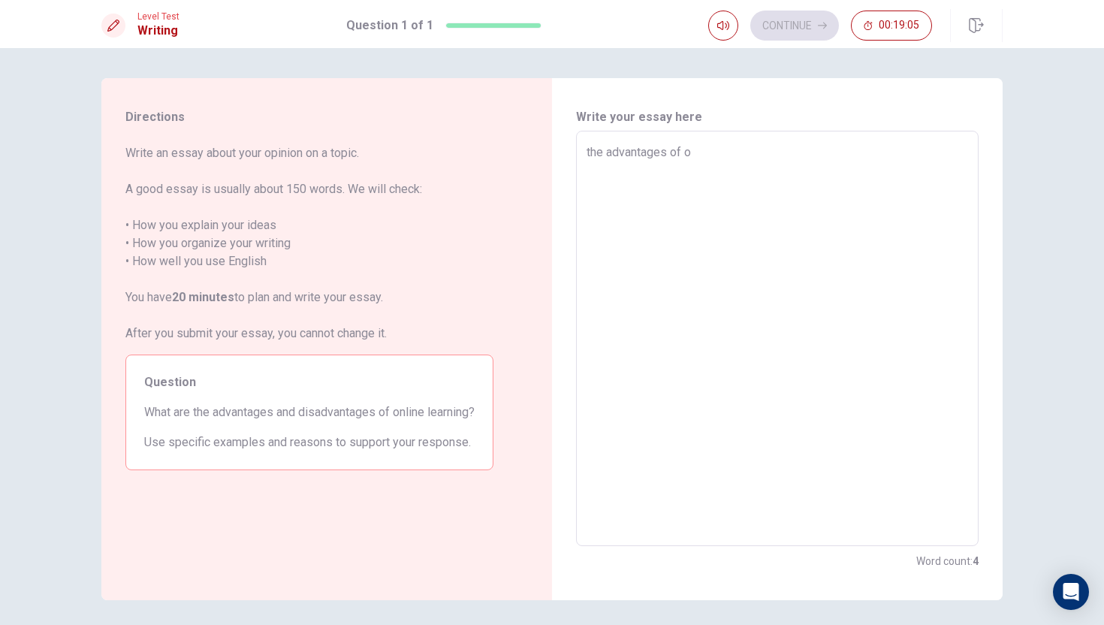
type textarea "the advantages of on"
type textarea "x"
type textarea "the advantages of on"
type textarea "x"
type textarea "the advantages of on l"
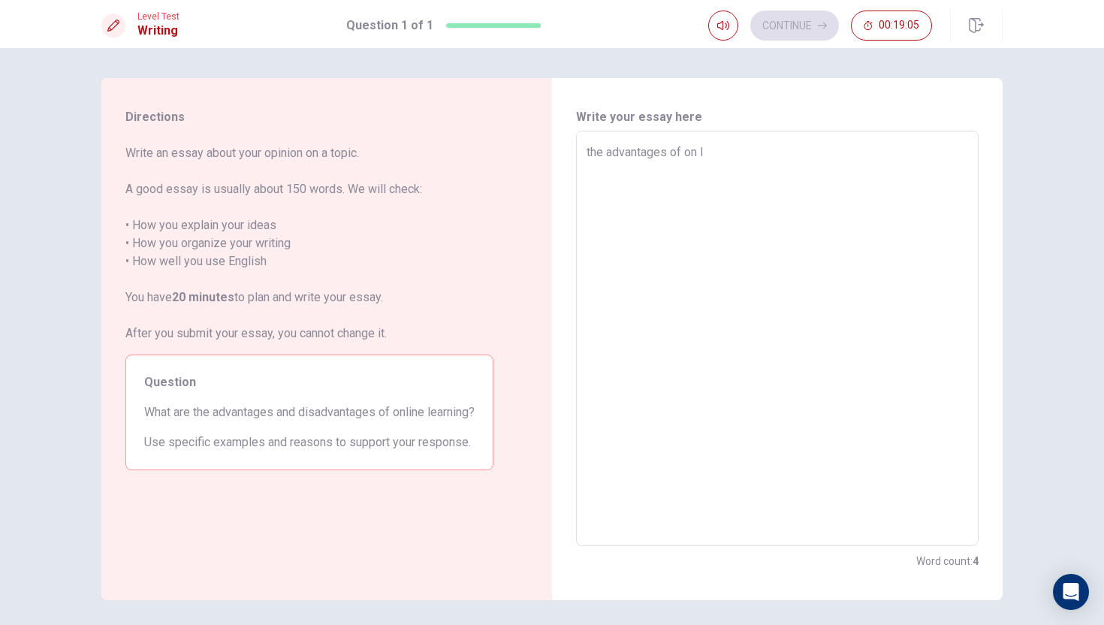
type textarea "x"
type textarea "the advantages of on"
type textarea "x"
type textarea "the advantages of on"
type textarea "x"
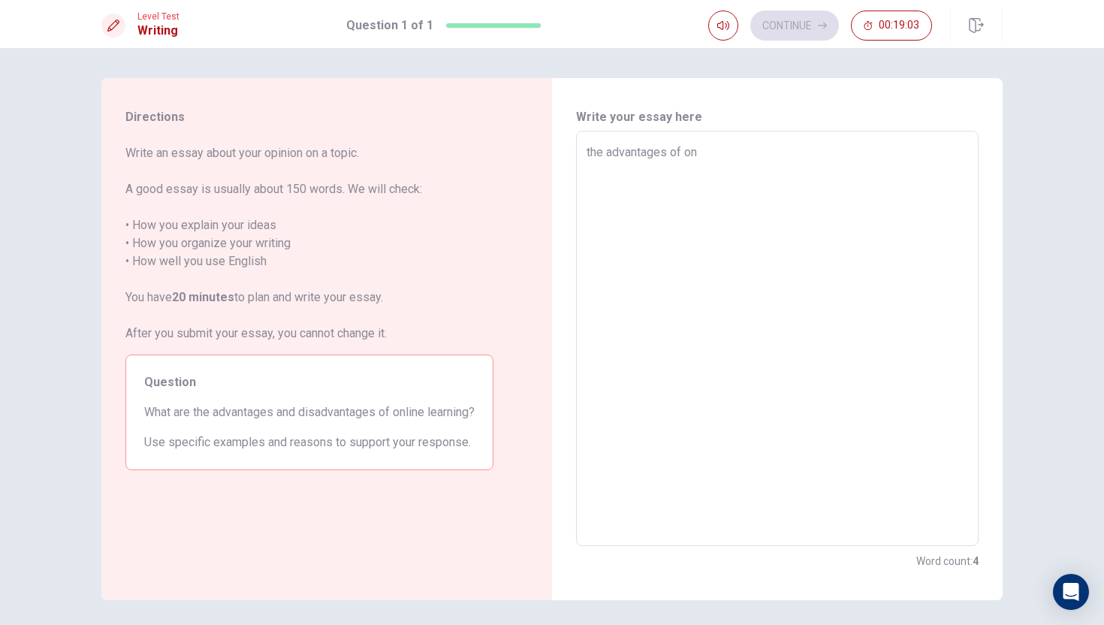
type textarea "the advantages of onl"
type textarea "x"
type textarea "the advantages of onli"
type textarea "x"
type textarea "the advantages of onlin"
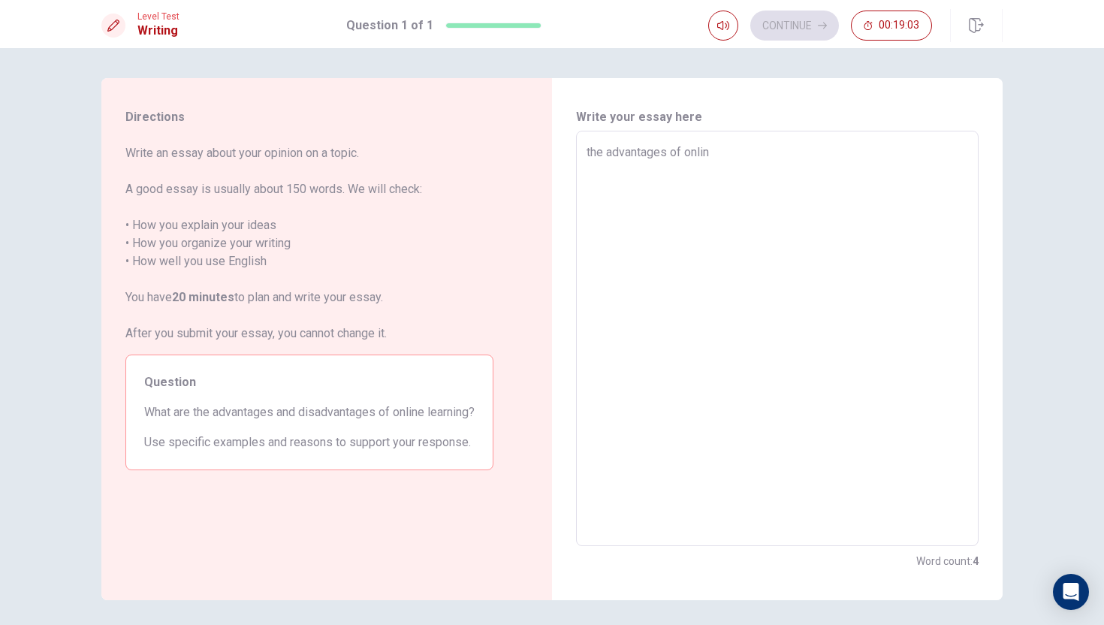
type textarea "x"
type textarea "the advantages of online"
type textarea "x"
type textarea "the advantages of online"
type textarea "x"
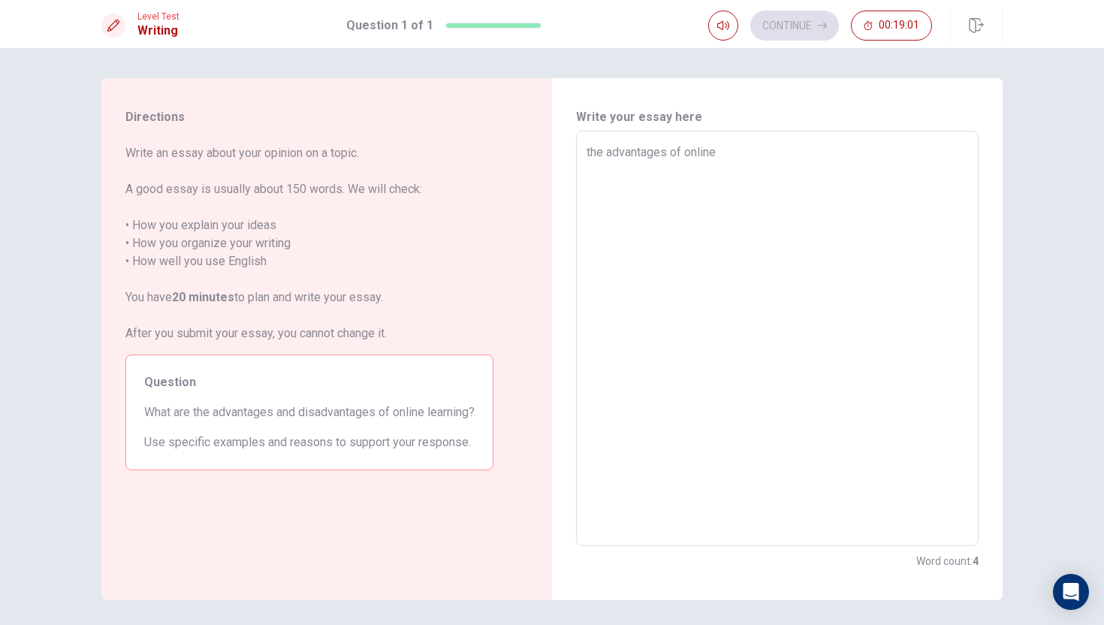
type textarea "the advantages of online l"
type textarea "x"
type textarea "the advantages of online lr"
type textarea "x"
type textarea "the advantages of online lr="
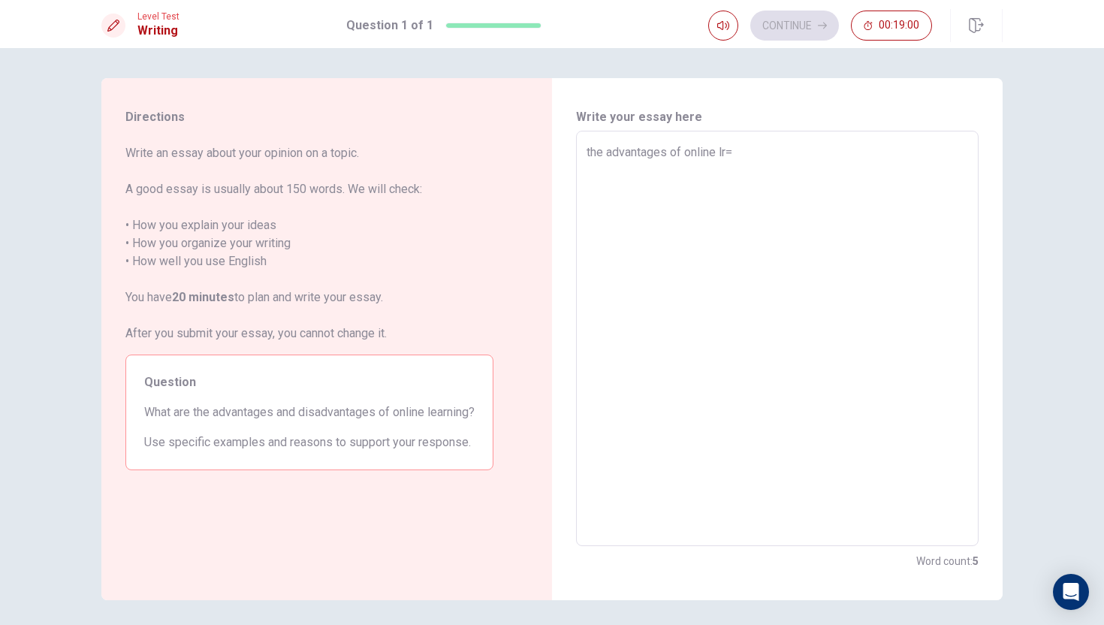
type textarea "x"
type textarea "the advantages of online lr=e"
type textarea "x"
type textarea "the advantages of online lr=ea"
type textarea "x"
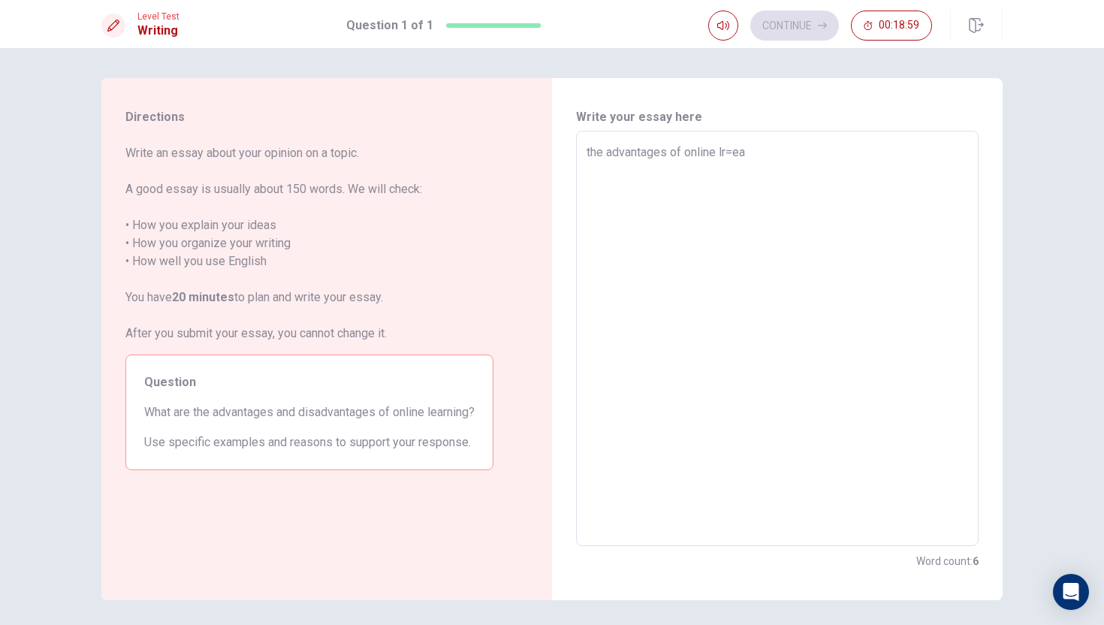
type textarea "the advantages of online lr=ear"
type textarea "x"
type textarea "the advantages of online lr=earn"
type textarea "x"
type textarea "the advantages of online lr=earni"
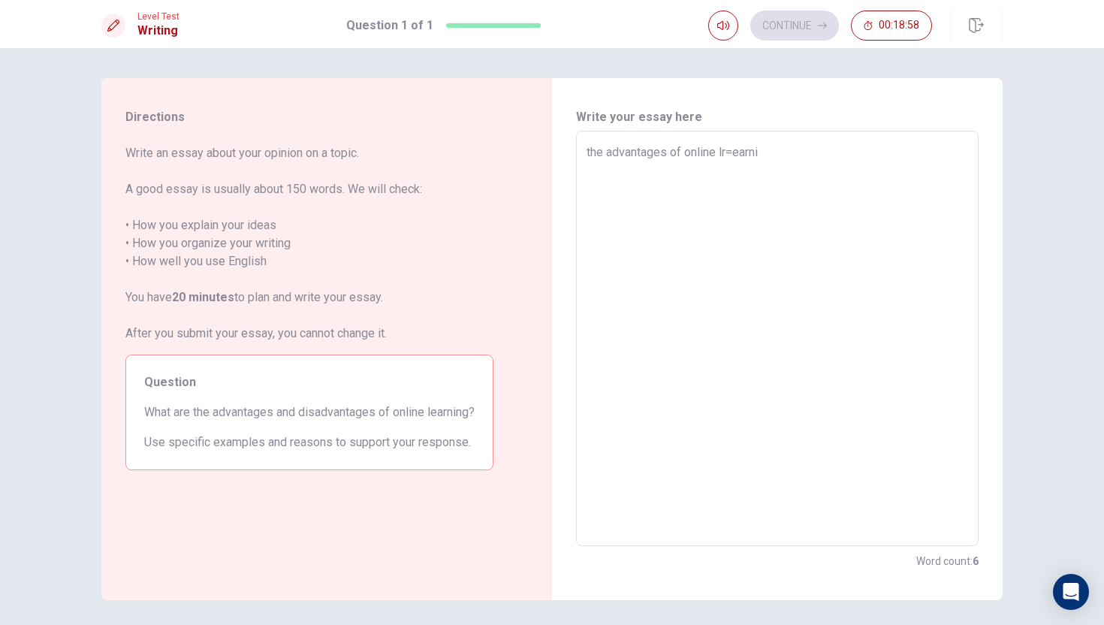
type textarea "x"
type textarea "the advantages of online lr=earnin"
type textarea "x"
type textarea "the advantages of online lr=earning"
type textarea "x"
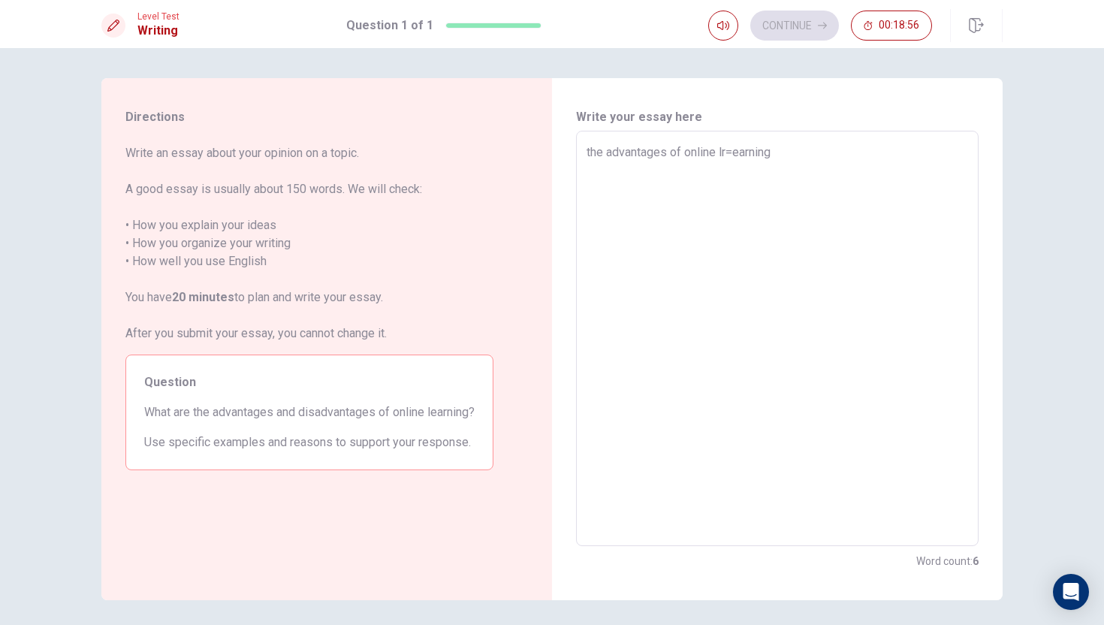
type textarea "the advantages of online lr=earning,"
type textarea "x"
type textarea "the advantages of online lr=earning,"
type textarea "x"
type textarea "the advantages of online lr=earning, w"
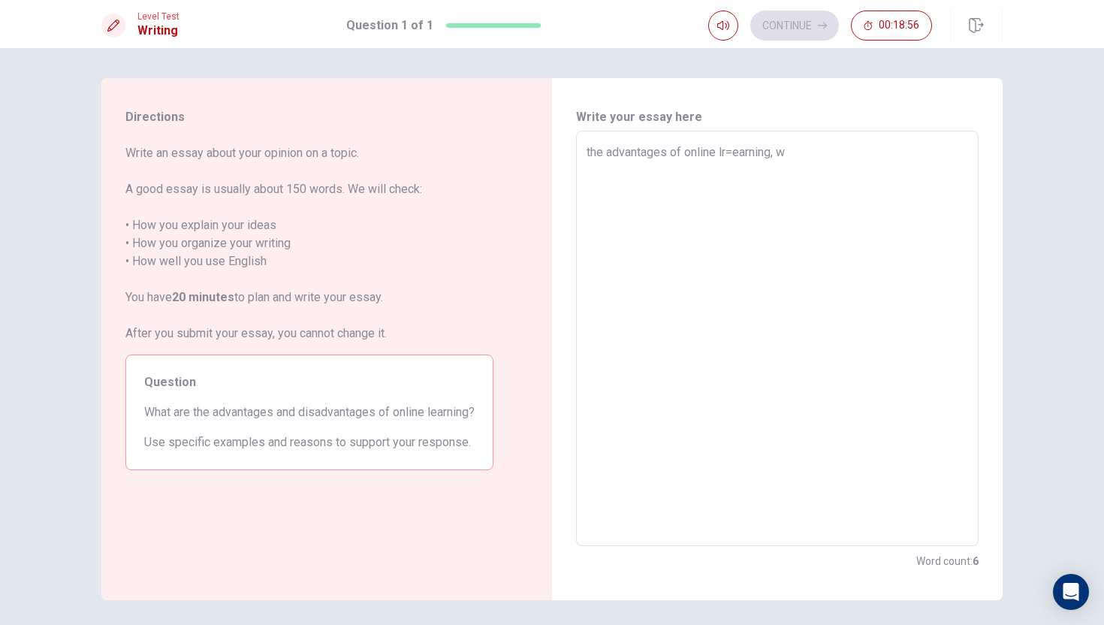
type textarea "x"
type textarea "the advantages of online lr=earning, we"
type textarea "x"
type textarea "the advantages of online lr=earning, we"
type textarea "x"
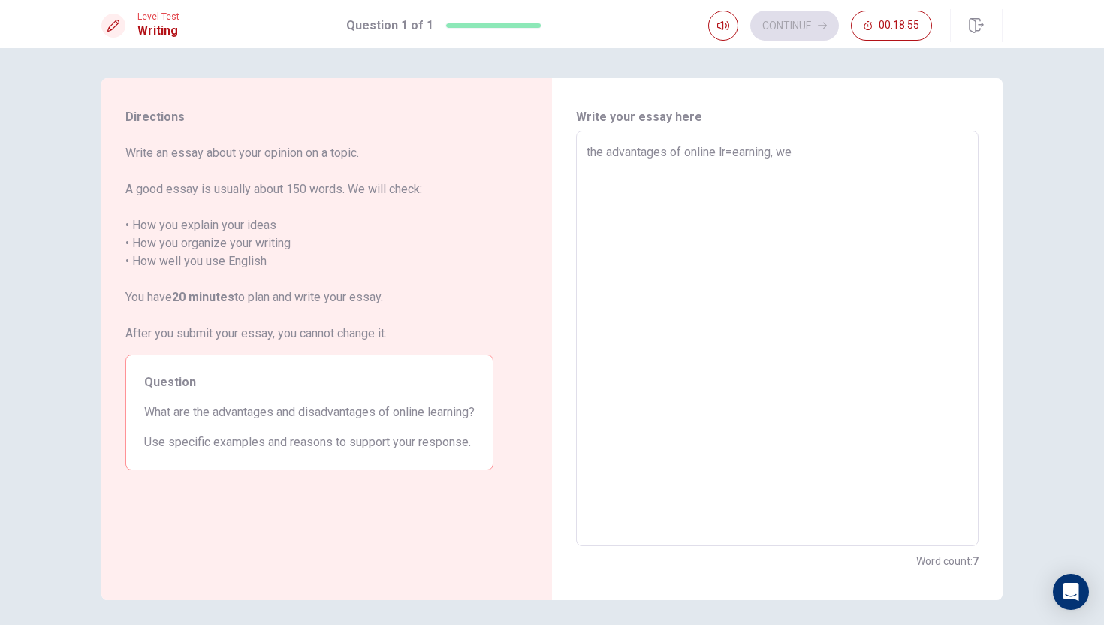
type textarea "the advantages of online lr=earning, we c"
type textarea "x"
type textarea "the advantages of online lr=earning, we co"
type textarea "x"
type textarea "the advantages of online lr=earning, we cou"
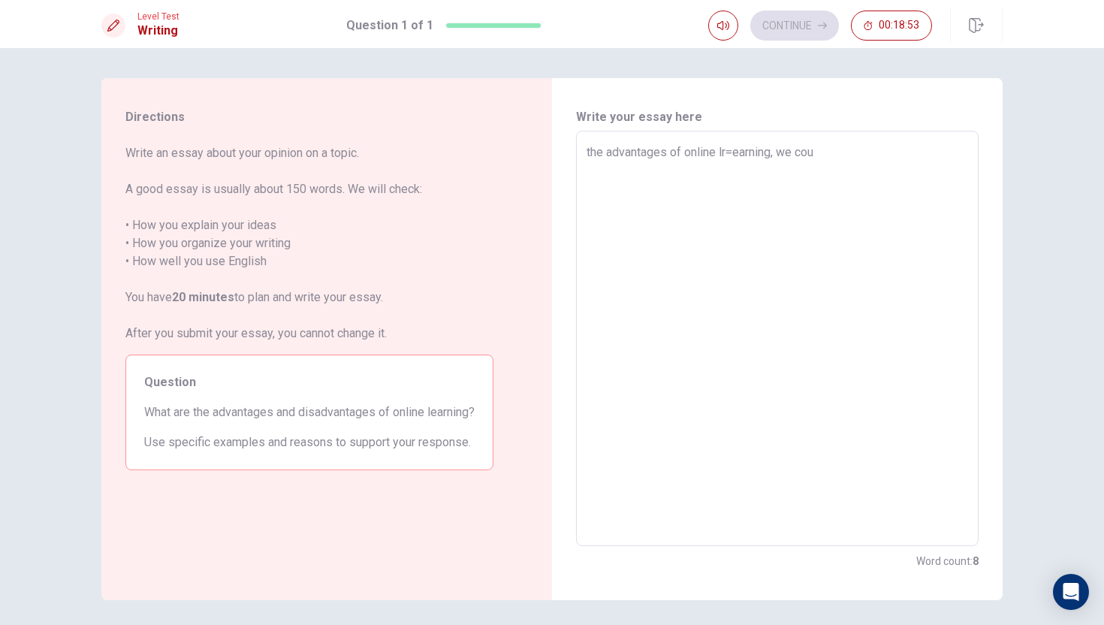
type textarea "x"
type textarea "the advantages of online lr=earning, we coul"
type textarea "x"
type textarea "the advantages of online lr=earning, we could"
type textarea "x"
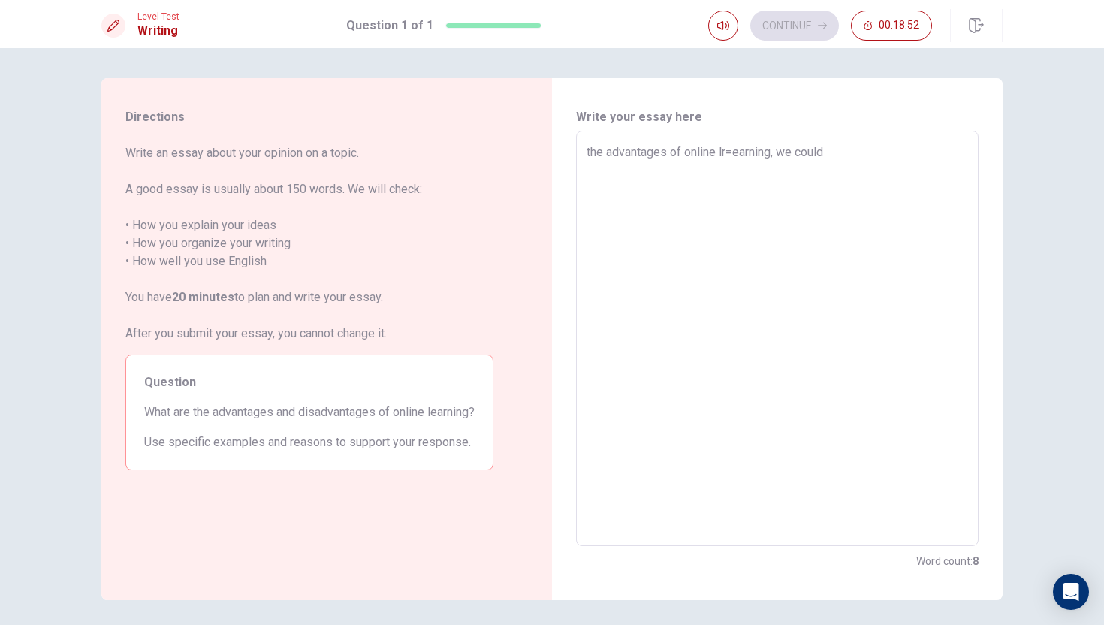
type textarea "the advantages of online lr=earning, we could,"
type textarea "x"
type textarea "the advantages of online lr=earning, we could,t"
type textarea "x"
type textarea "the advantages of online lr=earning, we could,"
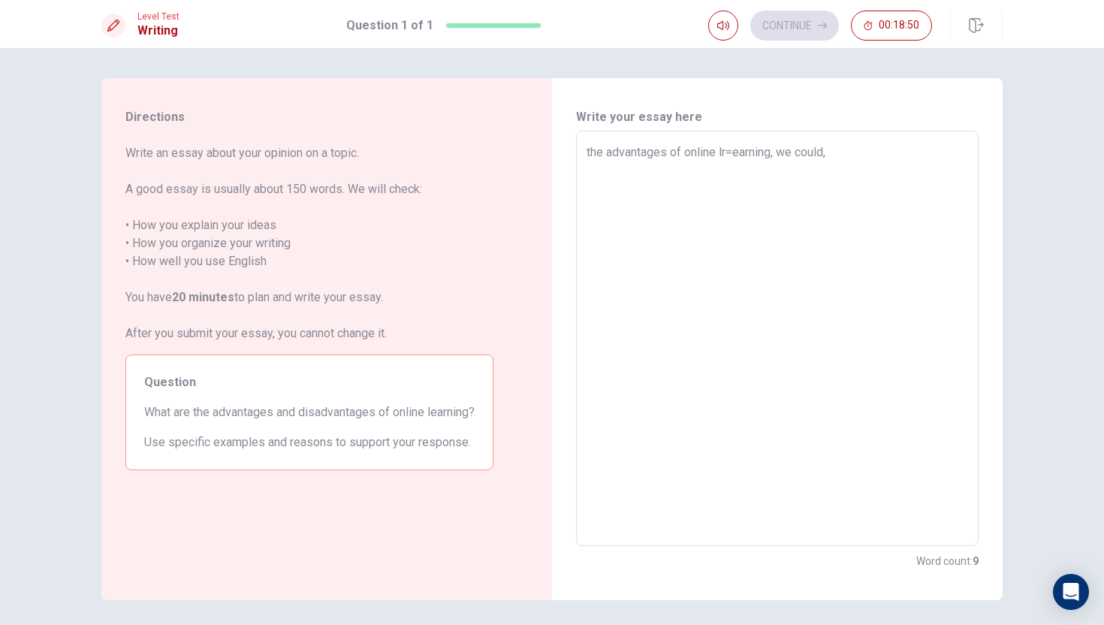
type textarea "x"
type textarea "the advantages of online lr=earning, we could"
type textarea "x"
type textarea "the advantages of online lr=earning, we couldm"
type textarea "x"
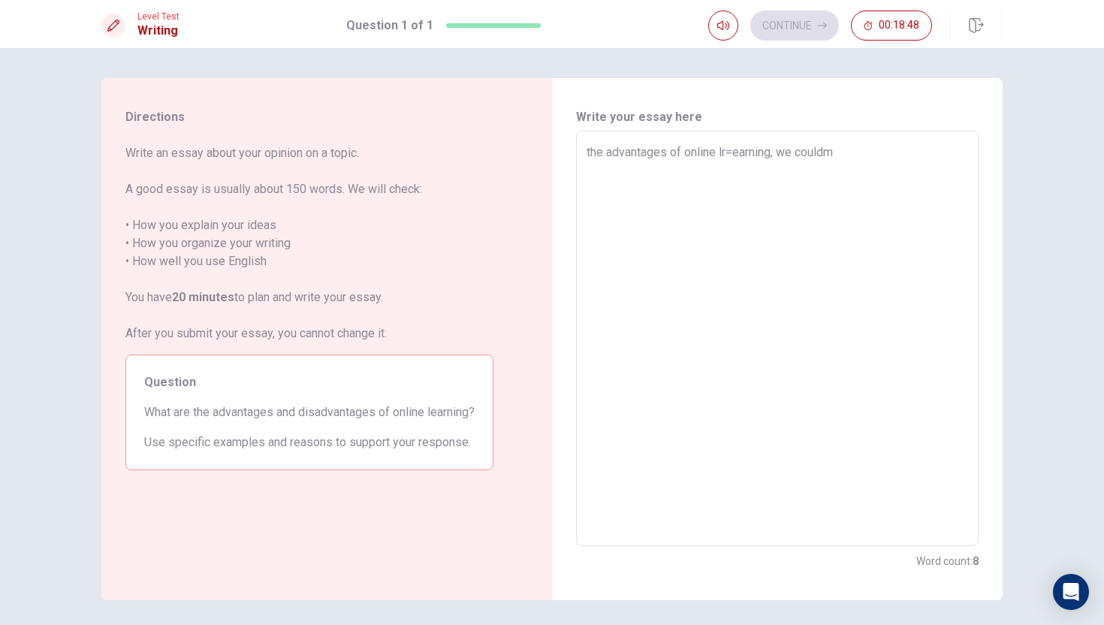
type textarea "the advantages of online lr=earning, we could"
type textarea "x"
type textarea "the advantages of online lr=earning, we couldn"
type textarea "x"
type textarea "the advantages of online lr=earning, we could"
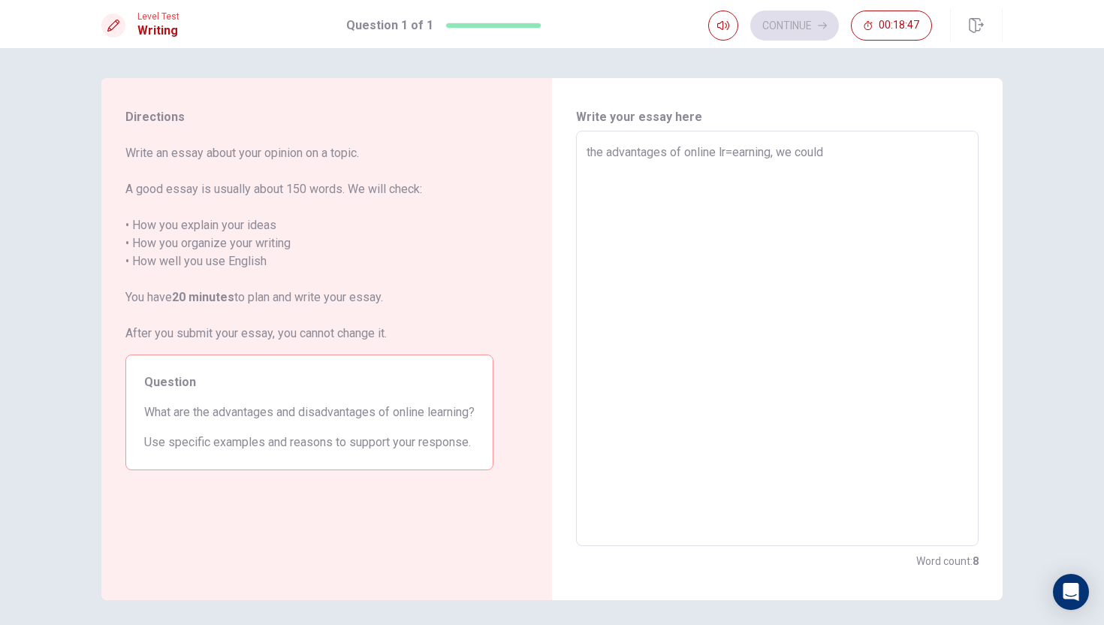
type textarea "x"
type textarea "the advantages of online lr=earning, we could"
type textarea "x"
type textarea "the advantages of online lr=earning, we could n"
type textarea "x"
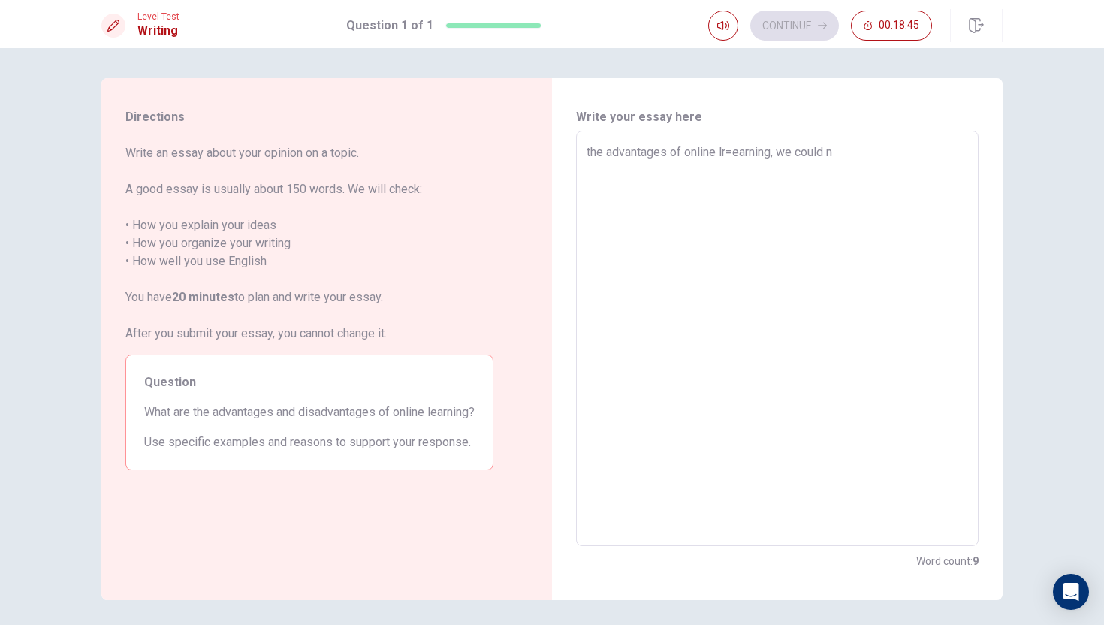
type textarea "the advantages of online lr=earning, we could no"
type textarea "x"
type textarea "the advantages of online lr=earning, we could not"
type textarea "x"
type textarea "the advantages of online lr=earning, we could not"
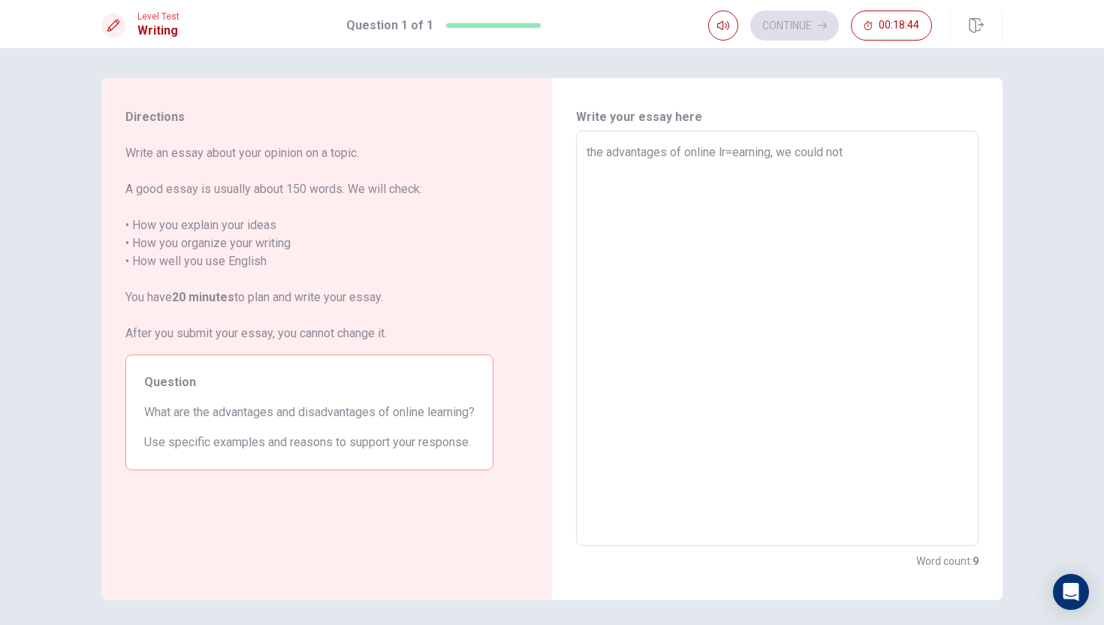
type textarea "x"
type textarea "the advantages of online lr=earning, we could not r"
type textarea "x"
type textarea "the advantages of online lr=earning, we could not re"
type textarea "x"
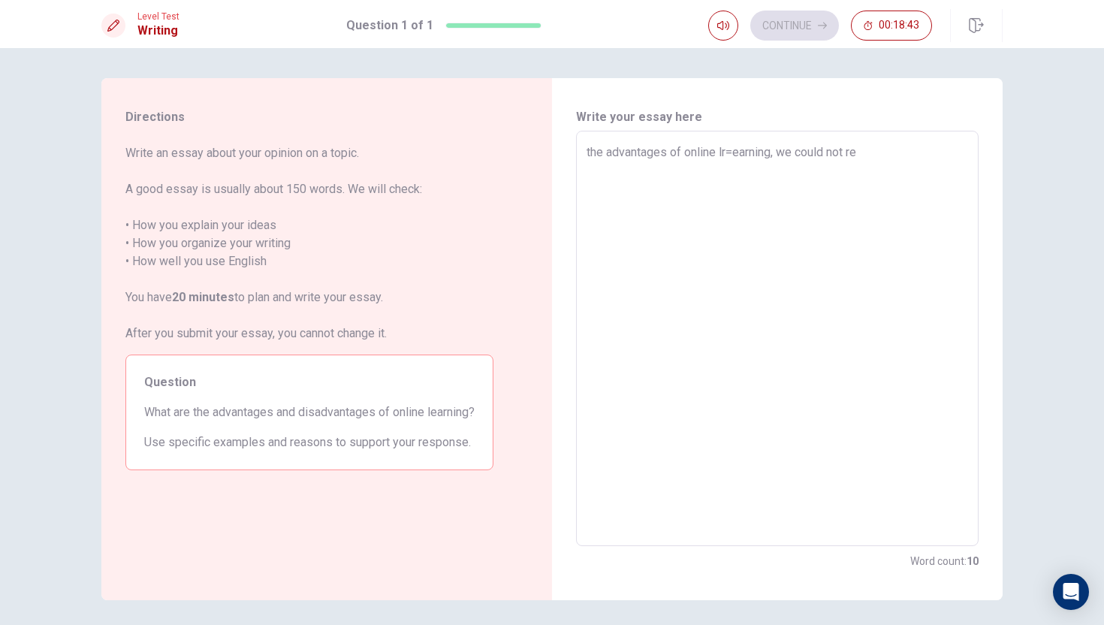
type textarea "the advantages of online lr=earning, we could not ref"
type textarea "x"
type textarea "the advantages of online lr=earning, we could not re"
type textarea "x"
type textarea "the advantages of online lr=earning, we could not reg"
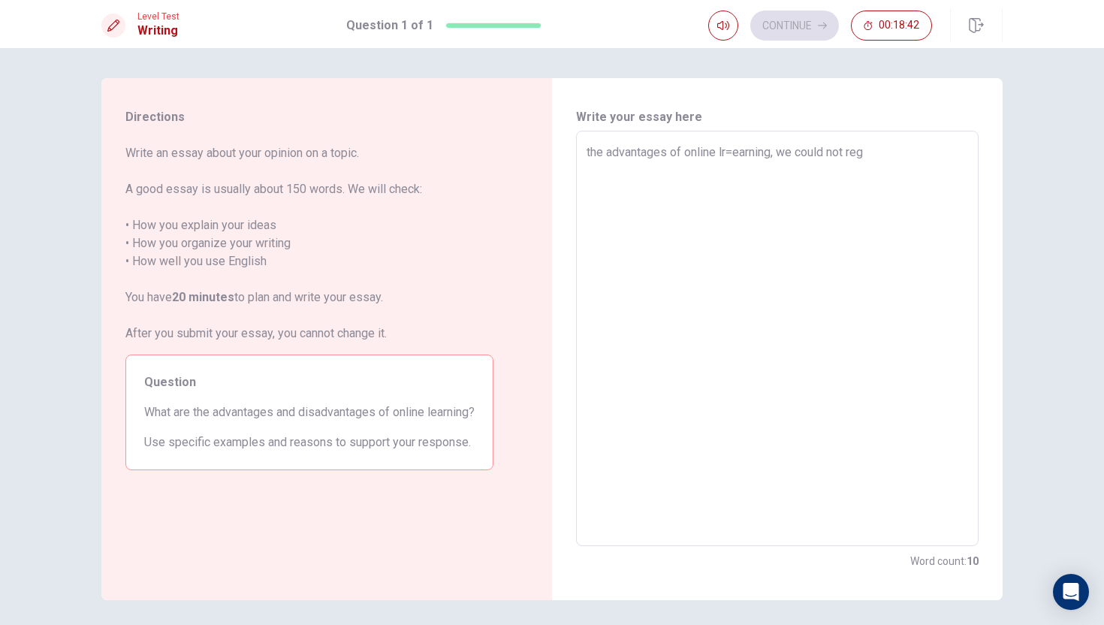
type textarea "x"
type textarea "the advantages of online lr=earning, we could not regr"
type textarea "x"
type textarea "the advantages of online lr=earning, we could not reg"
type textarea "x"
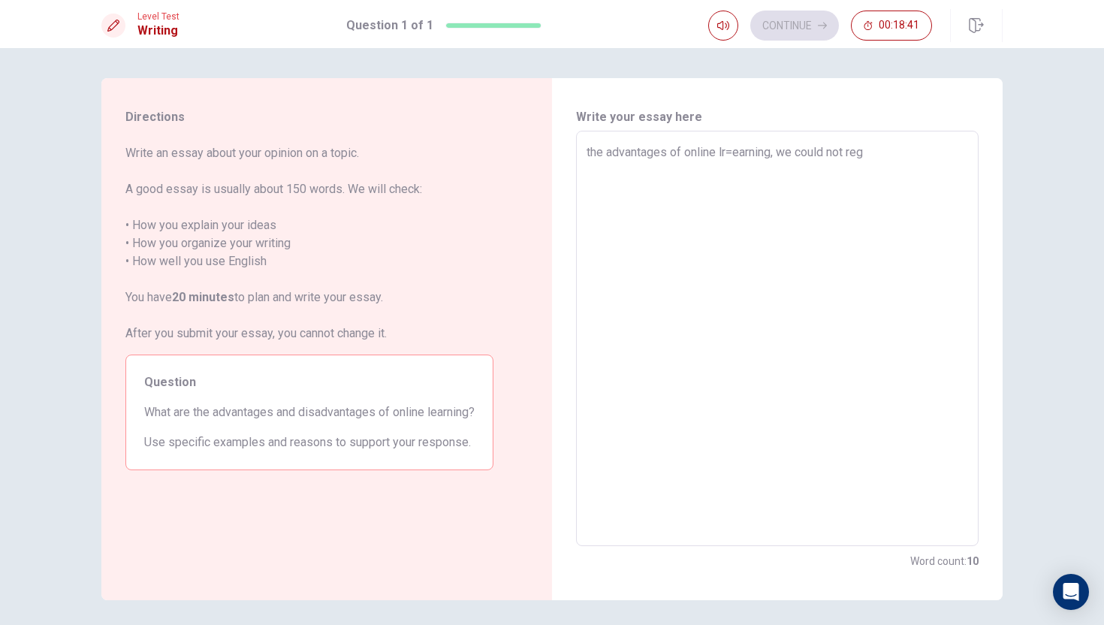
type textarea "the advantages of online lr=earning, we could not rega"
type textarea "x"
type textarea "the advantages of online lr=earning, we could not regar"
type textarea "x"
type textarea "the advantages of online lr=earning, we could not regard"
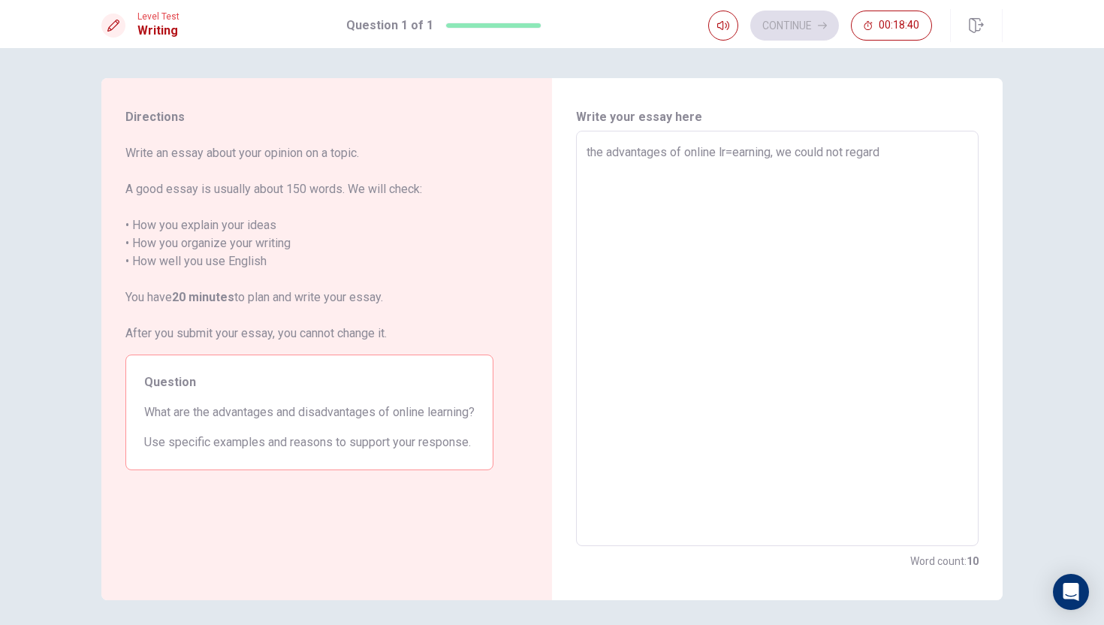
type textarea "x"
type textarea "the advantages of online lr=earning, we could not regard"
type textarea "x"
type textarea "the advantages of online lr=earning, we could not regard t"
type textarea "x"
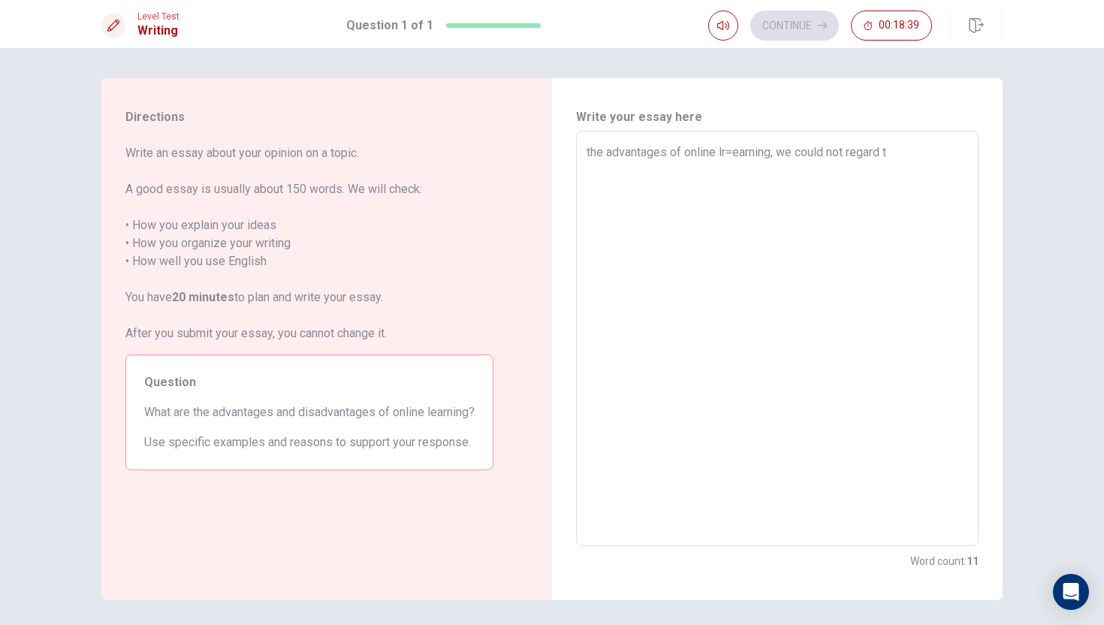
type textarea "the advantages of online lr=earning, we could not regard th"
type textarea "x"
type textarea "the advantages of online lr=earning, we could not regard tha"
type textarea "x"
click at [920, 177] on textarea "the advantages of online lr=earning, we could not regard that it useless expeca…" at bounding box center [776, 338] width 381 height 390
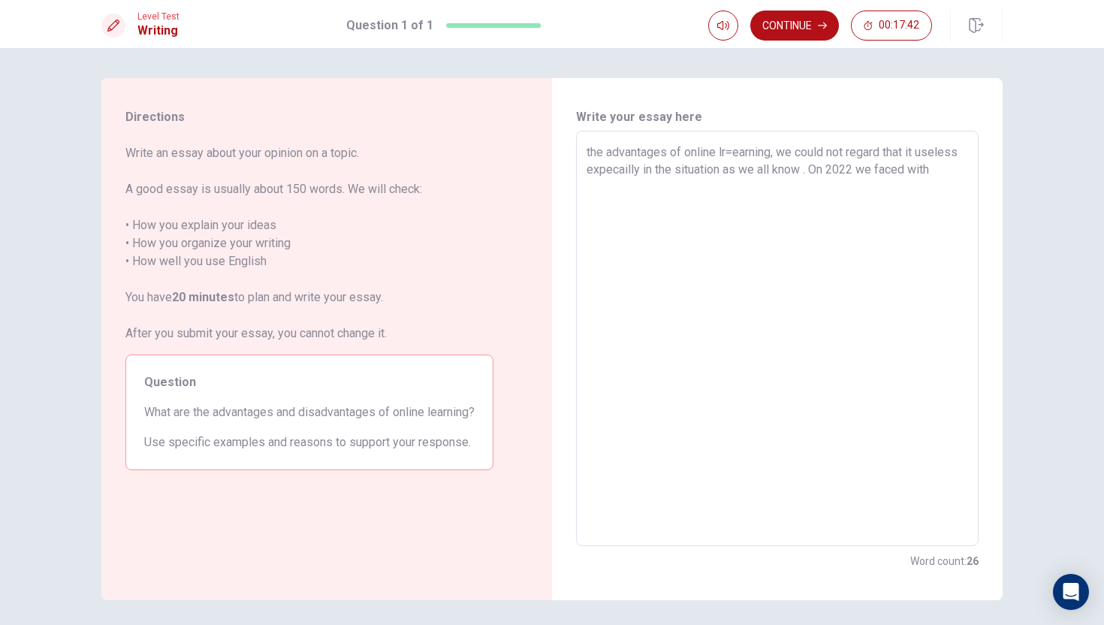
click at [761, 194] on textarea "the advantages of online lr=earning, we could not regard that it useless expeca…" at bounding box center [776, 338] width 381 height 390
click at [729, 156] on textarea "the advantages of online lr=earning, we could not regard that it useless expeca…" at bounding box center [776, 338] width 381 height 390
click at [880, 185] on textarea "the advantages of online learning, we could not regard that it useless expecail…" at bounding box center [776, 338] width 381 height 390
click at [848, 168] on textarea "the advantages of online learning, we could not regard that it useless expecail…" at bounding box center [776, 338] width 381 height 390
click at [934, 189] on textarea "the advantages of online learning, we could not regard that it useless expecail…" at bounding box center [776, 338] width 381 height 390
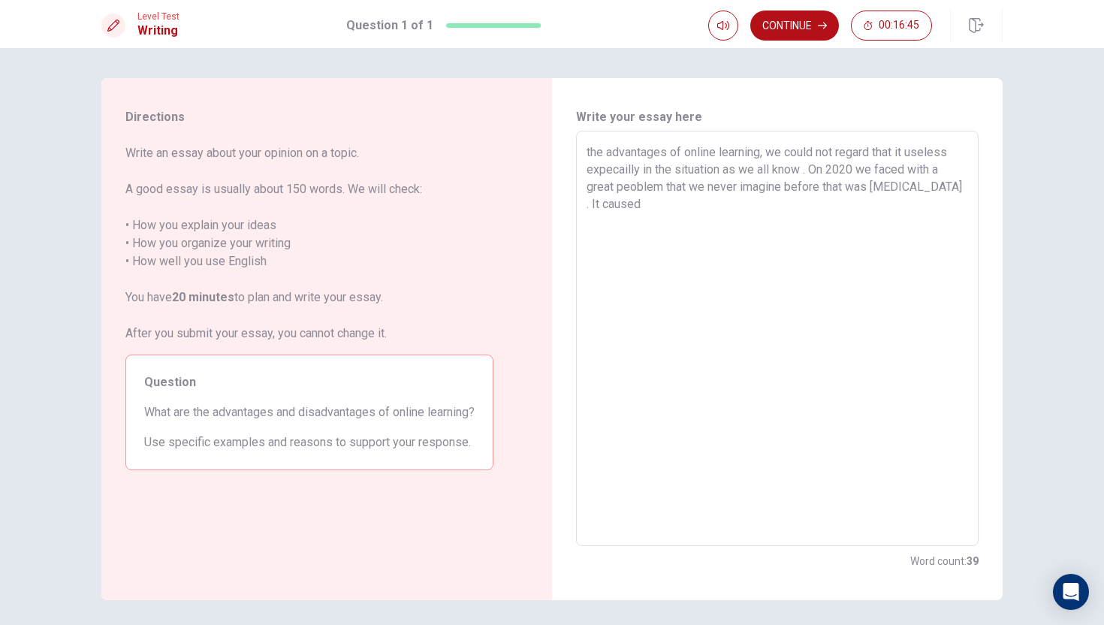
click at [851, 184] on textarea "the advantages of online learning, we could not regard that it useless expecail…" at bounding box center [776, 338] width 381 height 390
click at [775, 224] on textarea "the advantages of online learning, we could not regard that it useless expecail…" at bounding box center [776, 338] width 381 height 390
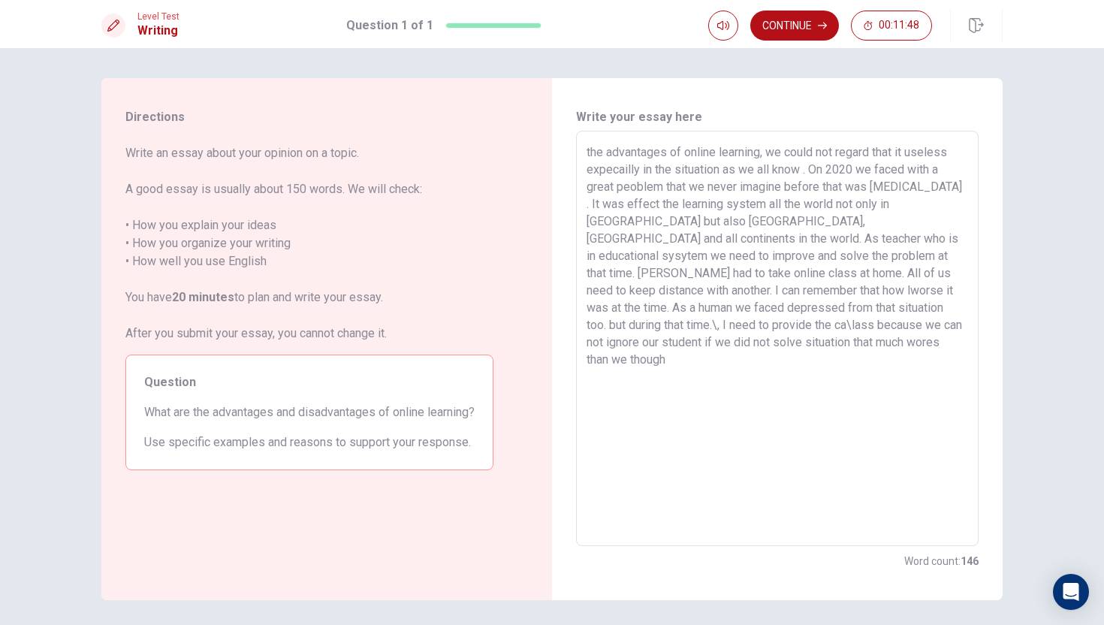
click at [721, 333] on textarea "the advantages of online learning, we could not regard that it useless expecail…" at bounding box center [776, 338] width 381 height 390
click at [685, 307] on textarea "the advantages of online learning, we could not regard that it useless expecail…" at bounding box center [776, 338] width 381 height 390
click at [655, 343] on textarea "the advantages of online learning, we could not regard that it useless expecail…" at bounding box center [776, 338] width 381 height 390
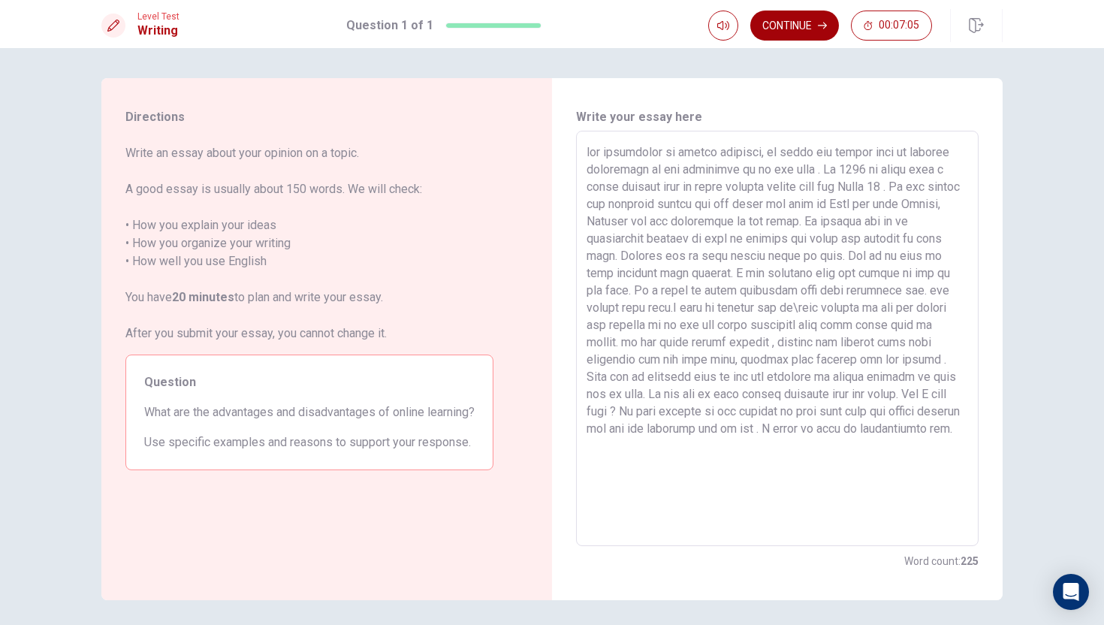
click at [805, 32] on button "Continue" at bounding box center [794, 26] width 89 height 30
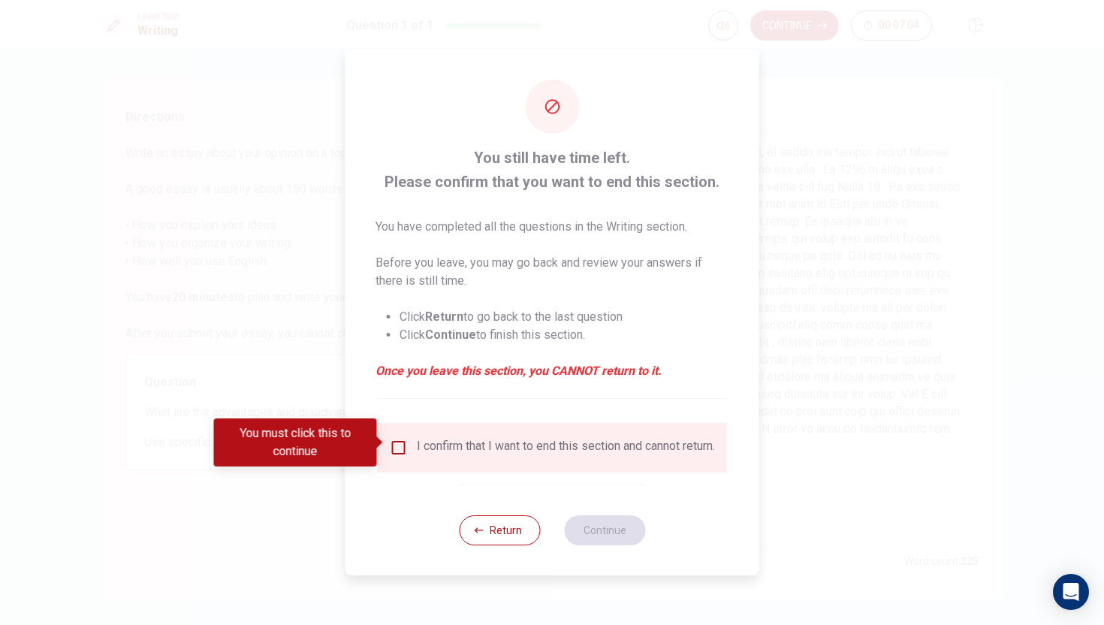
click at [394, 445] on input "You must click this to continue" at bounding box center [399, 447] width 18 height 18
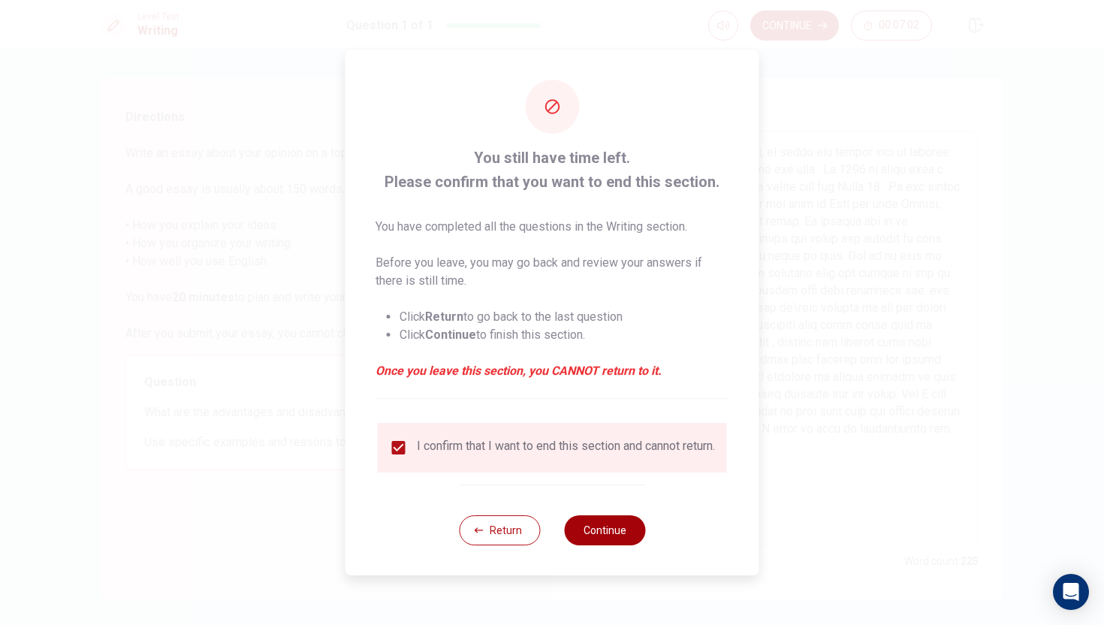
click at [604, 544] on button "Continue" at bounding box center [604, 530] width 81 height 30
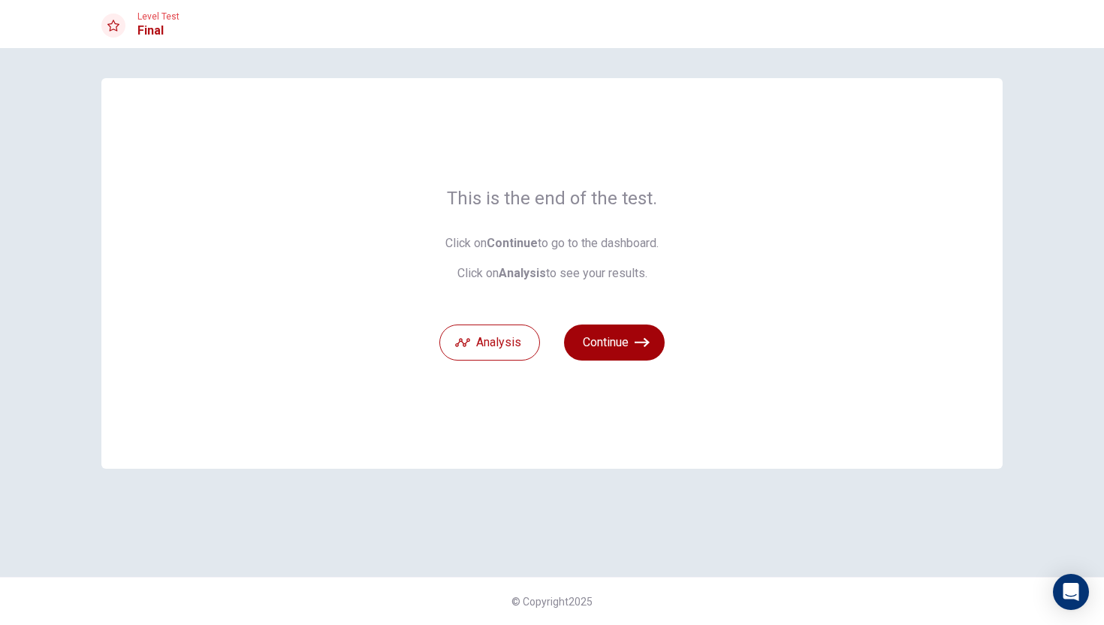
click at [634, 335] on icon "button" at bounding box center [641, 342] width 15 height 15
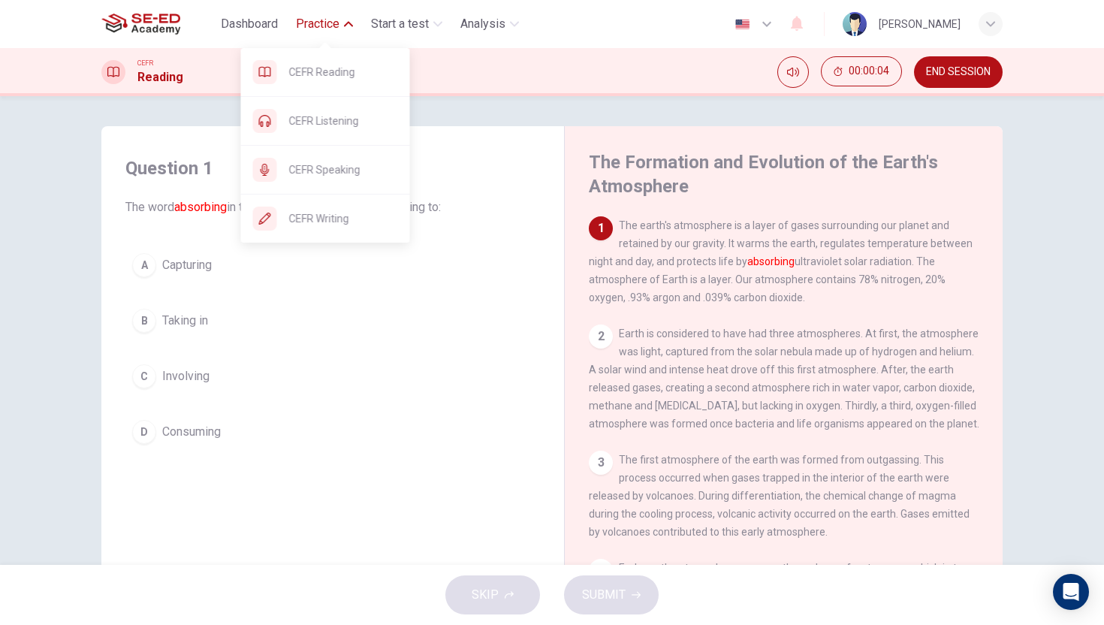
click at [314, 20] on span "Practice" at bounding box center [318, 24] width 44 height 18
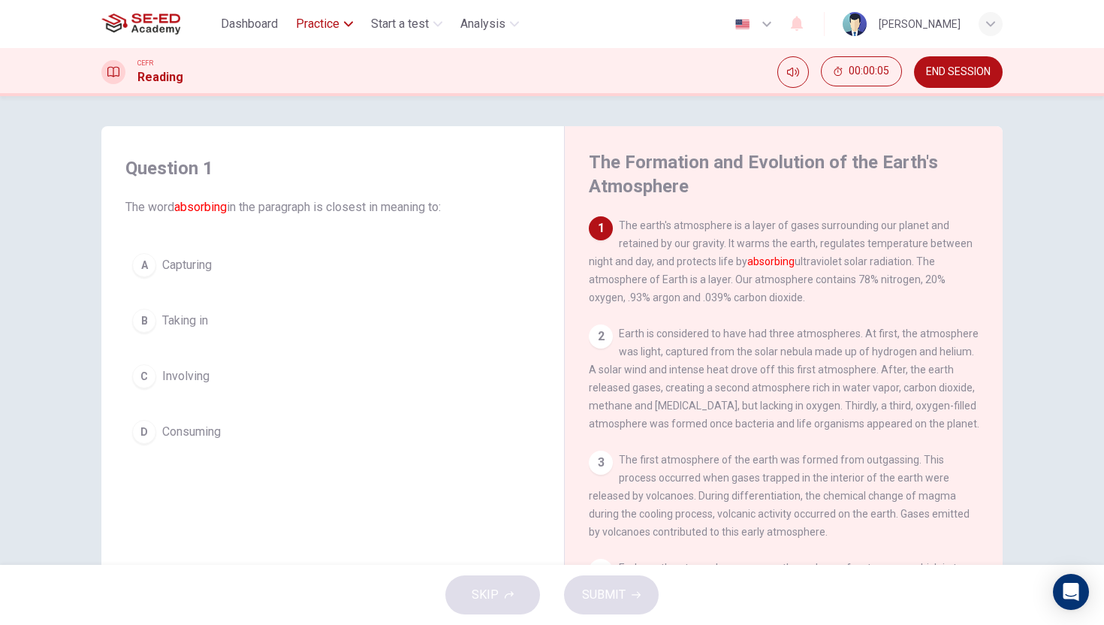
click at [314, 29] on span "Practice" at bounding box center [318, 24] width 44 height 18
click at [236, 32] on span "Dashboard" at bounding box center [249, 24] width 57 height 18
